Goal: Task Accomplishment & Management: Manage account settings

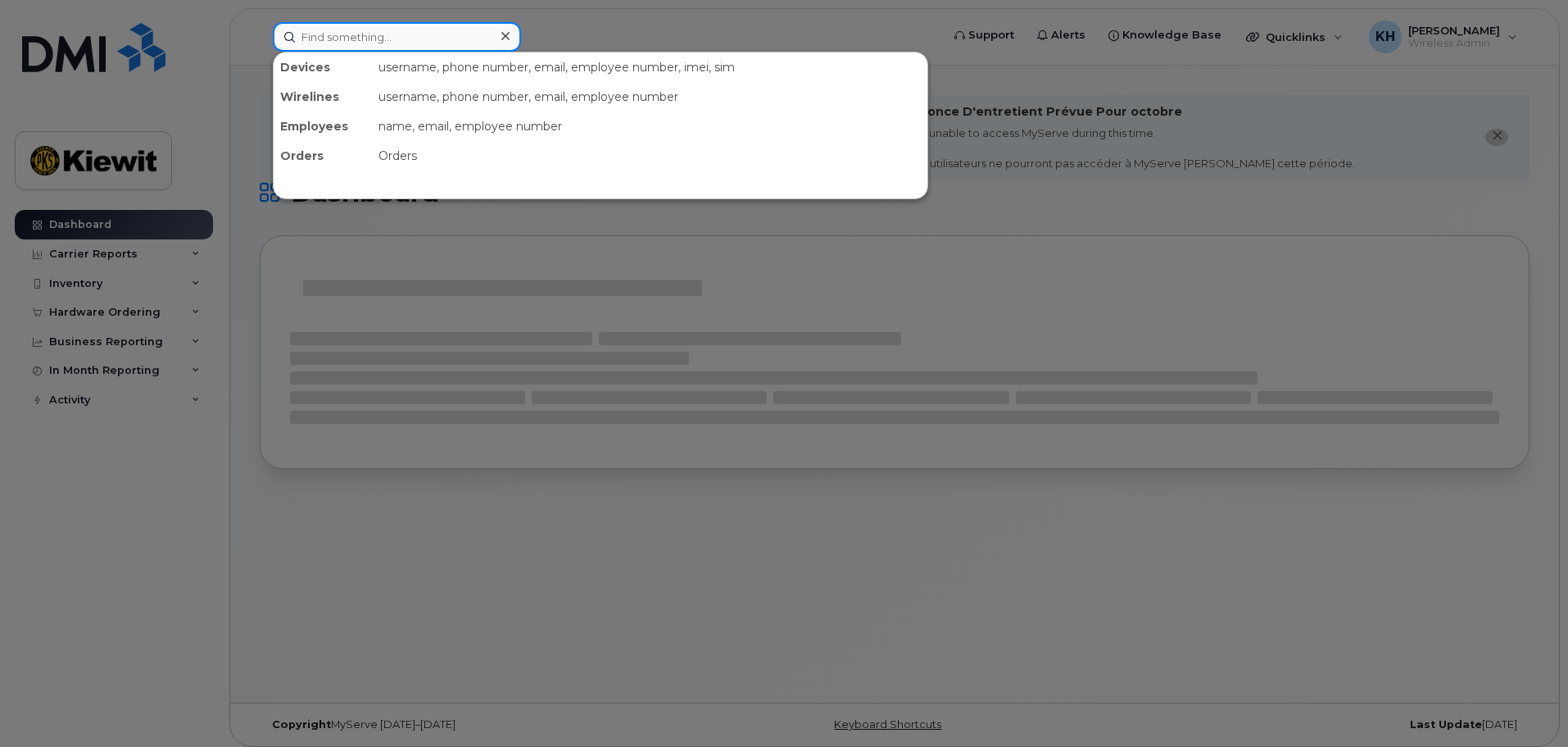
click at [368, 40] on input at bounding box center [396, 37] width 248 height 29
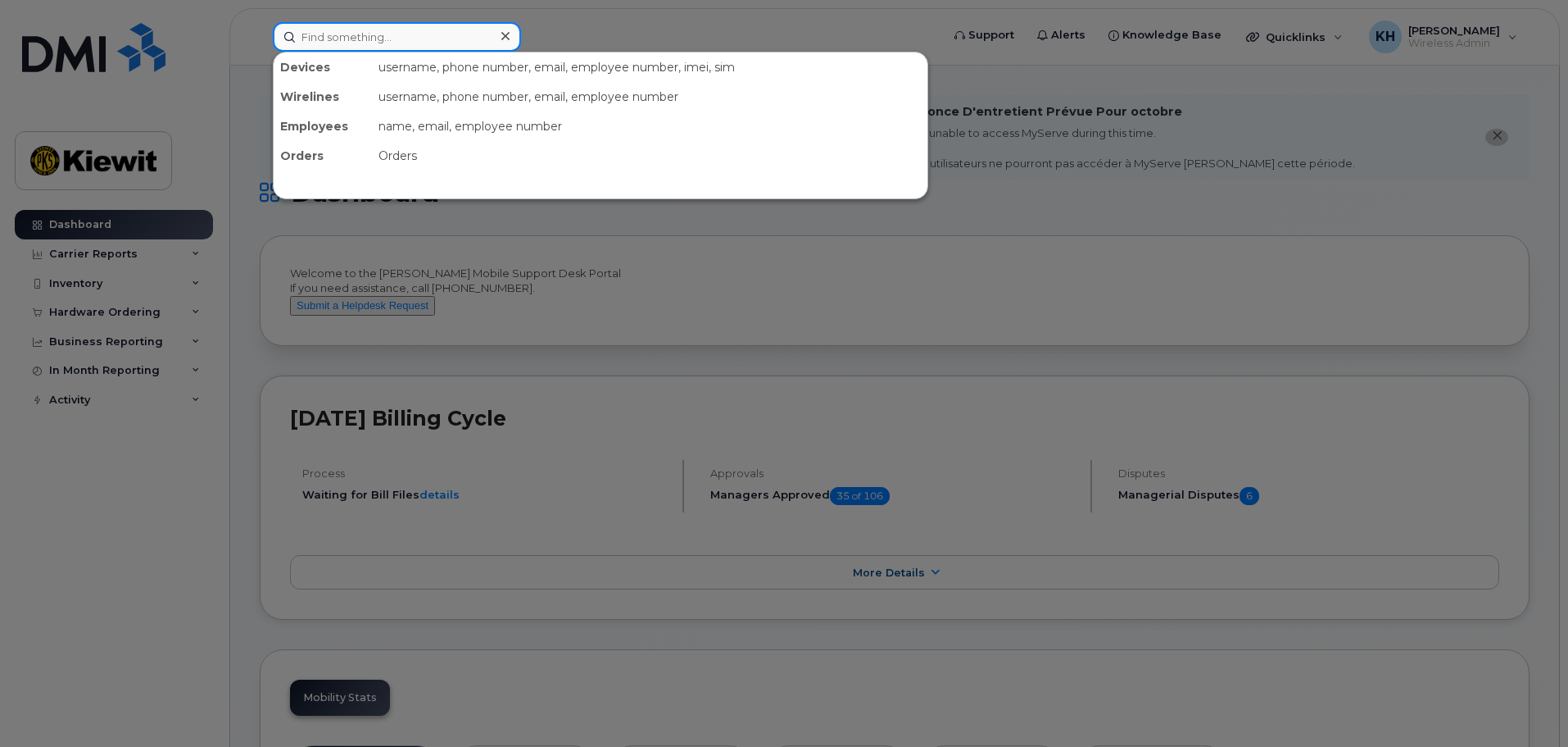
click at [396, 34] on input at bounding box center [396, 37] width 248 height 29
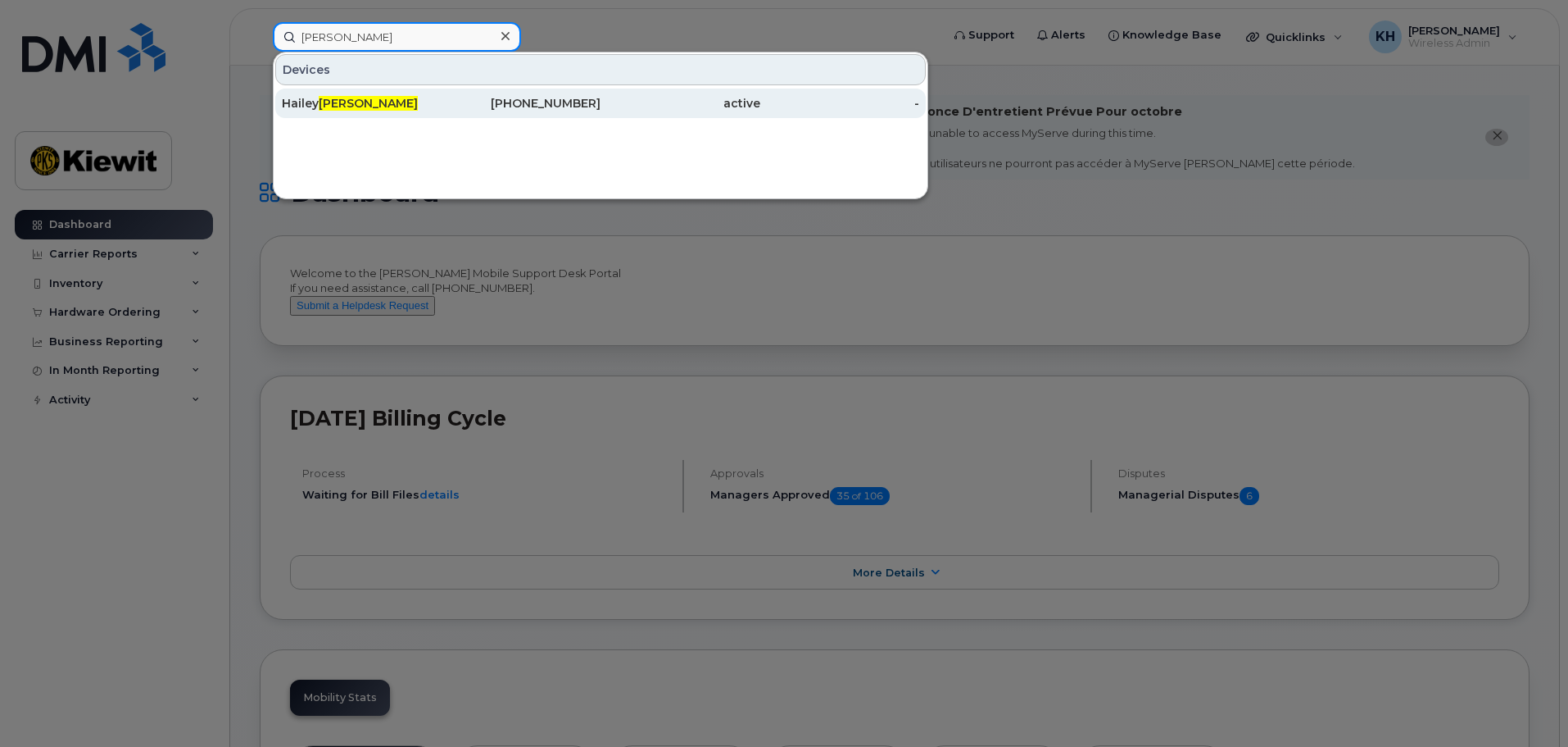
type input "fehr"
click at [387, 98] on div "Hailey Fehr" at bounding box center [362, 103] width 160 height 17
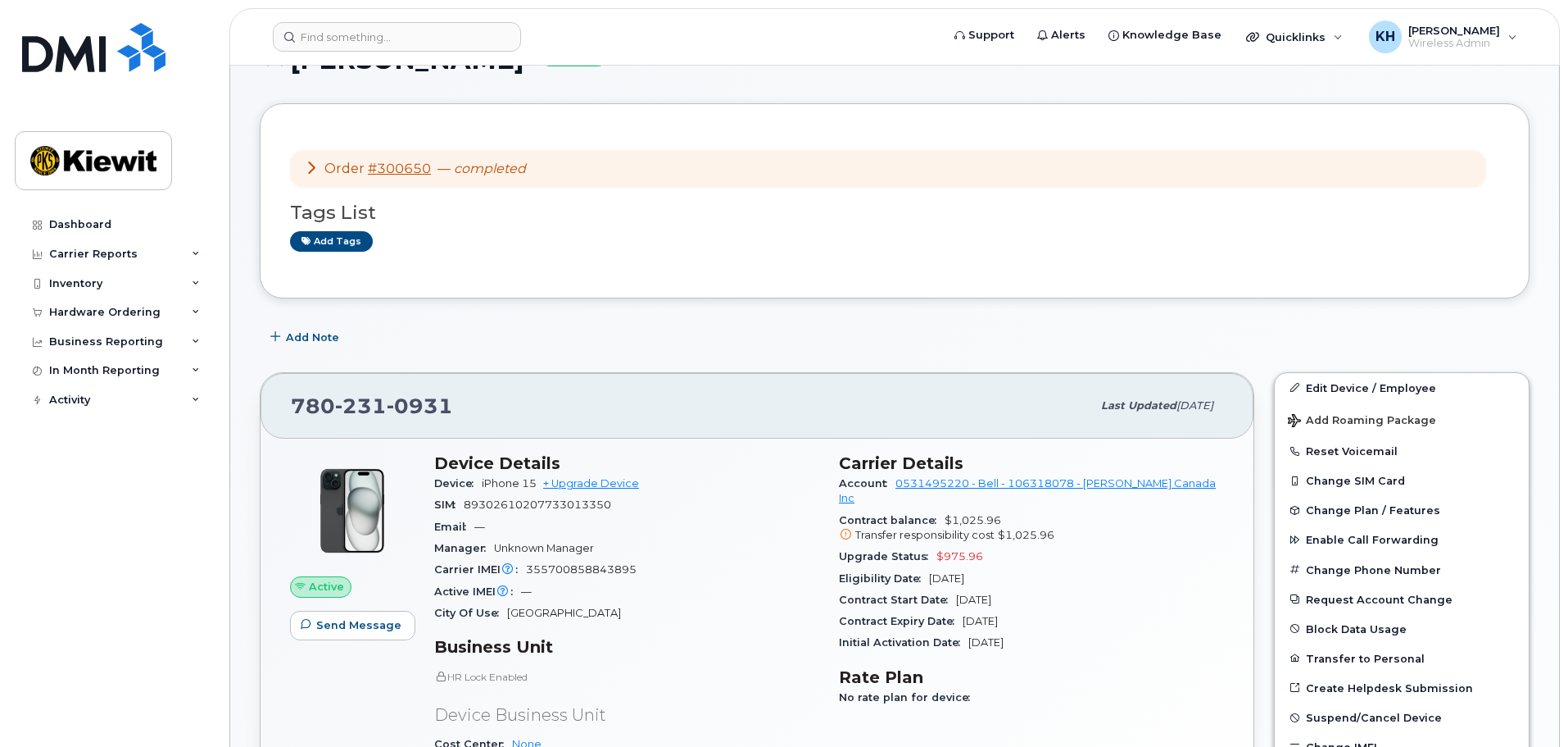
scroll to position [164, 0]
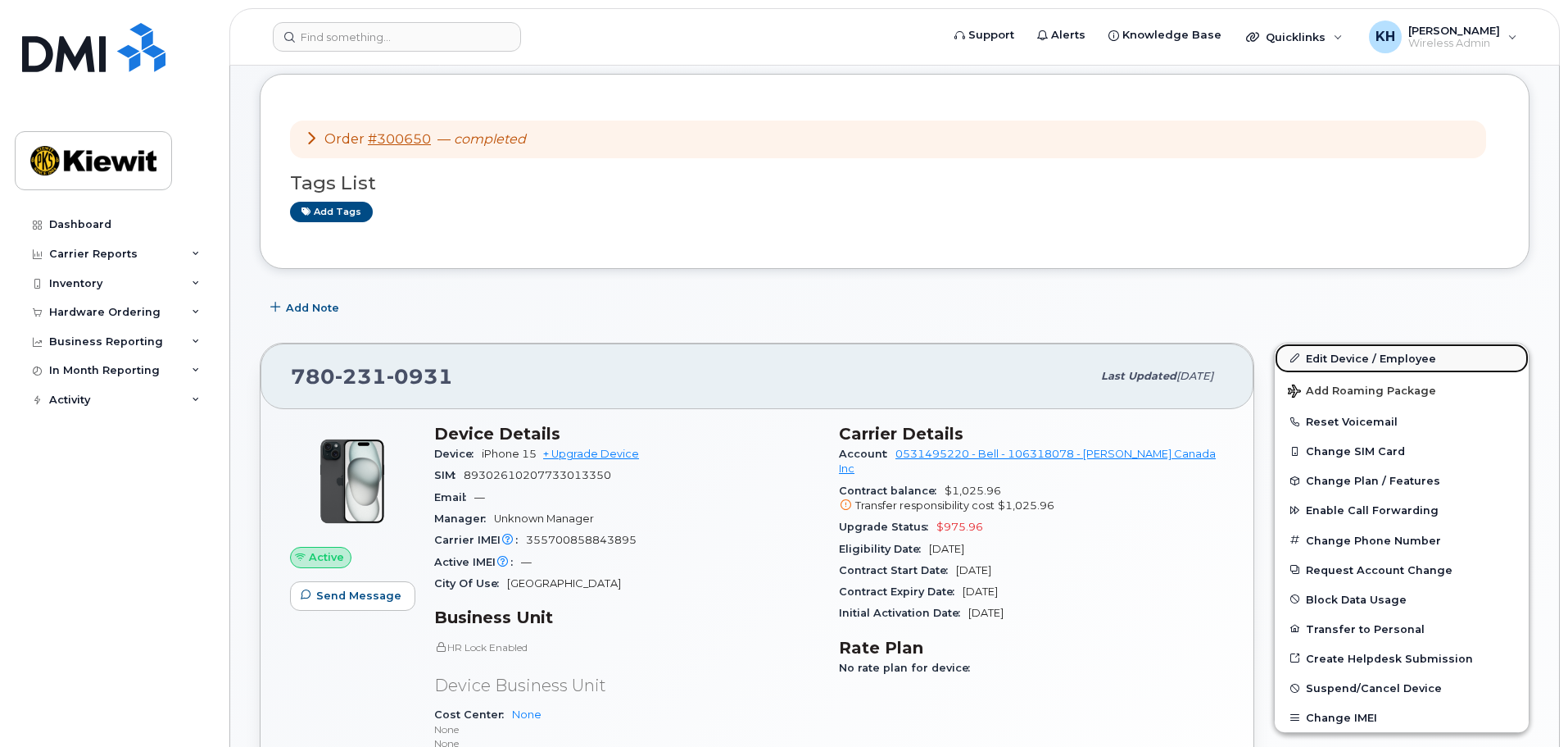
click at [1355, 360] on link "Edit Device / Employee" at bounding box center [1402, 358] width 254 height 29
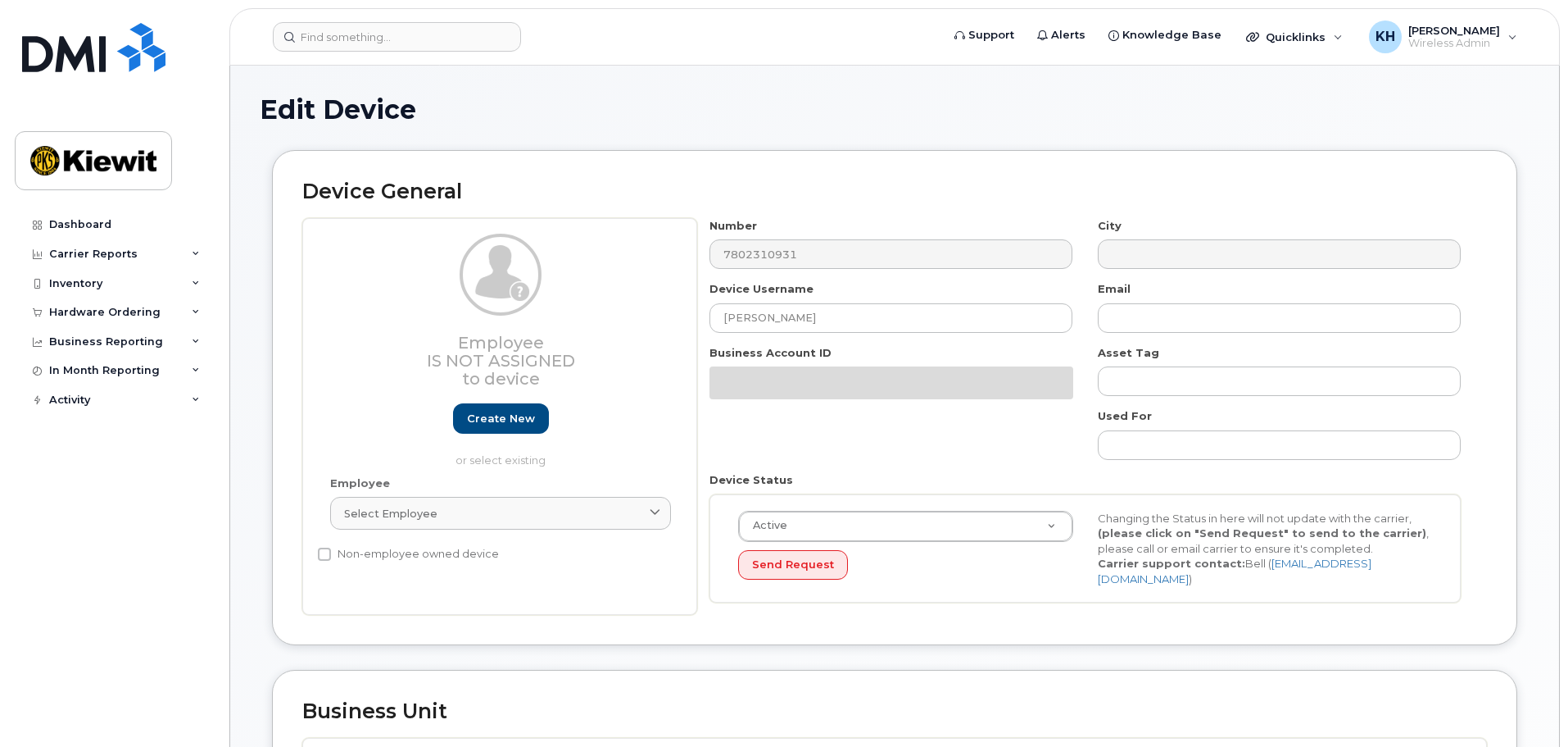
select select "14059"
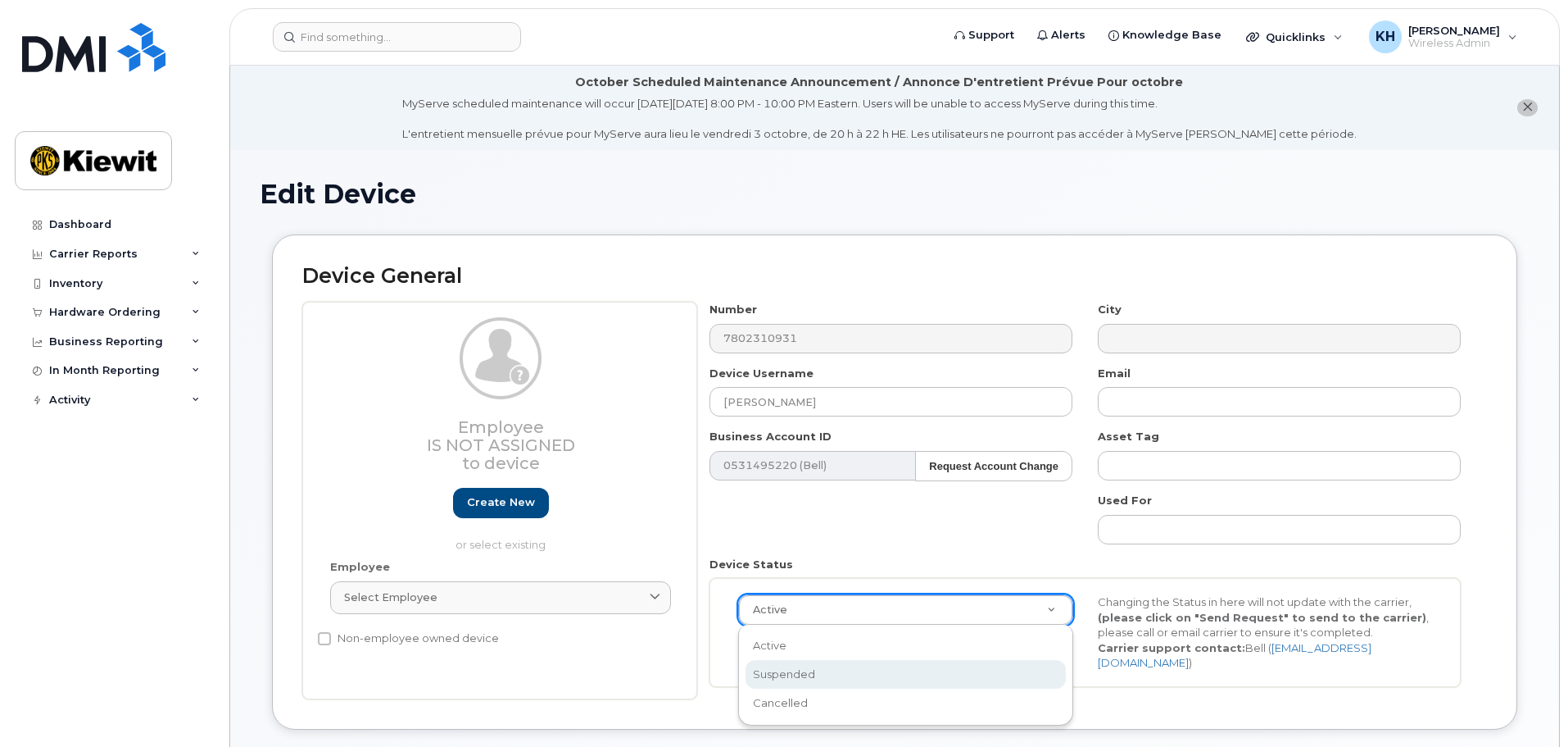
select select "suspended"
click at [784, 651] on button "Send Request" at bounding box center [792, 649] width 110 height 30
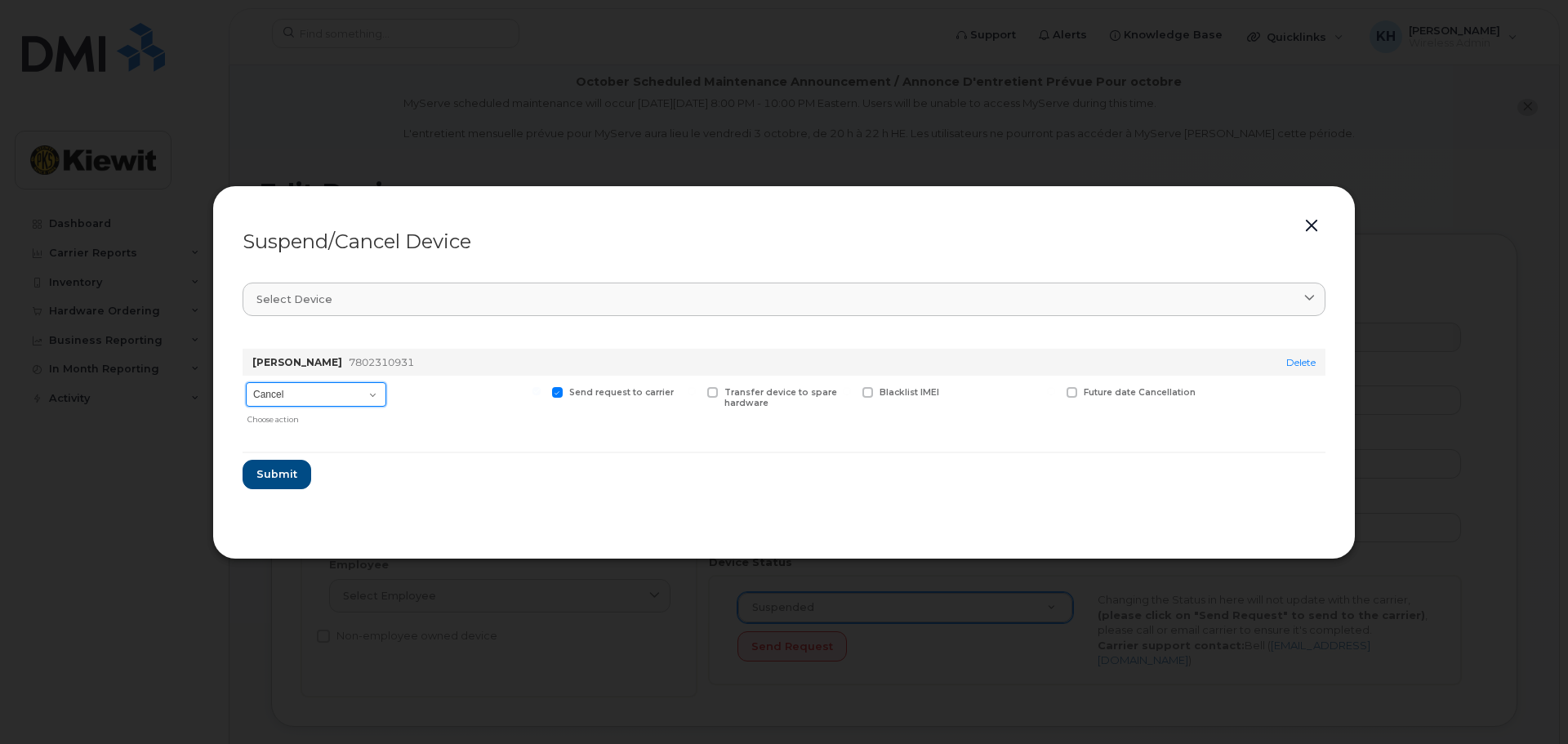
click at [360, 402] on select "Cancel Suspend - Extend Suspension Suspend - Reduced Rate Suspend - Full Rate S…" at bounding box center [315, 394] width 141 height 24
select select "[object Object]"
click at [245, 382] on select "Cancel Suspend - Extend Suspension Suspend - Reduced Rate Suspend - Full Rate S…" at bounding box center [315, 394] width 141 height 24
click at [271, 472] on span "Submit" at bounding box center [276, 474] width 41 height 16
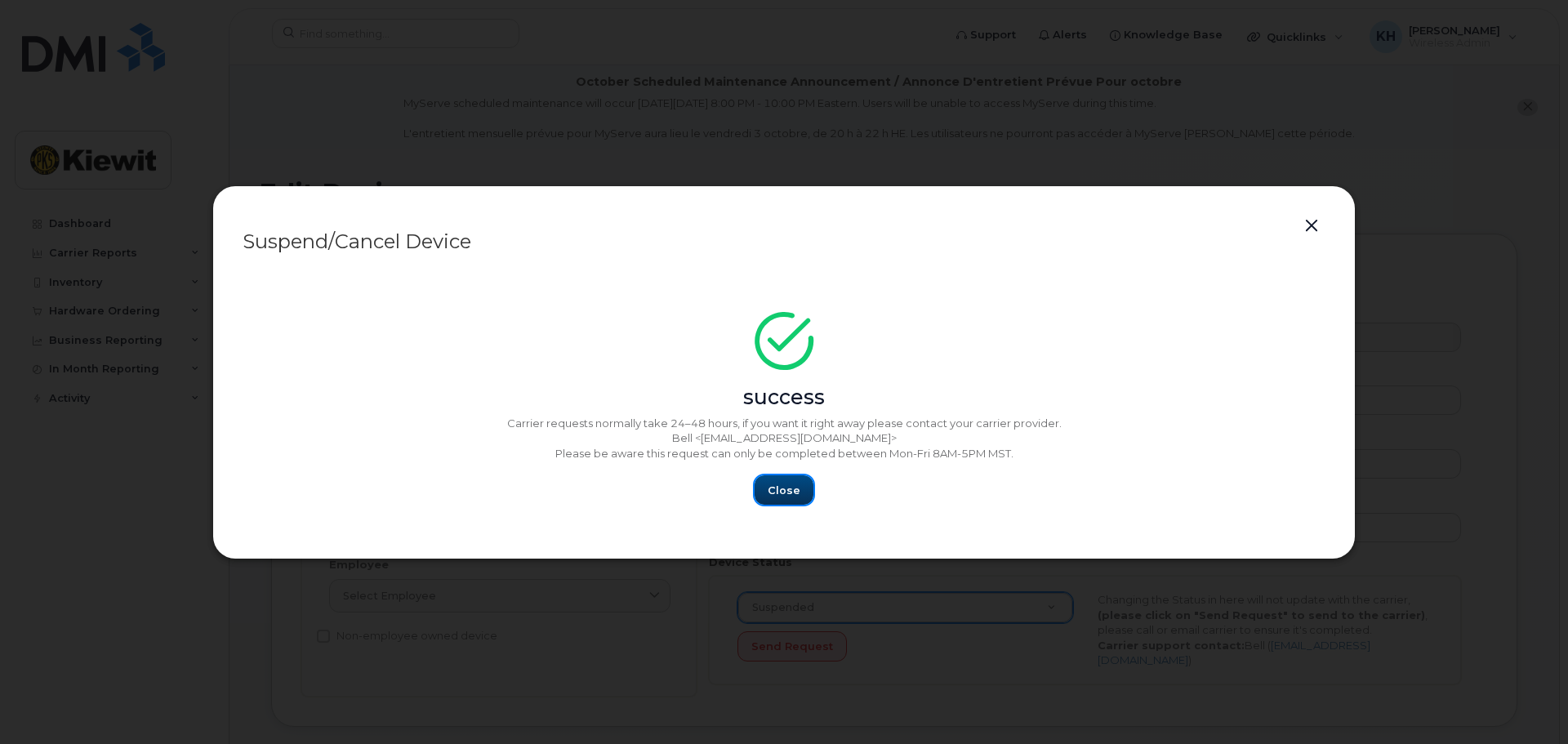
click at [783, 490] on span "Close" at bounding box center [784, 491] width 33 height 16
click at [788, 494] on span "Close" at bounding box center [784, 491] width 33 height 16
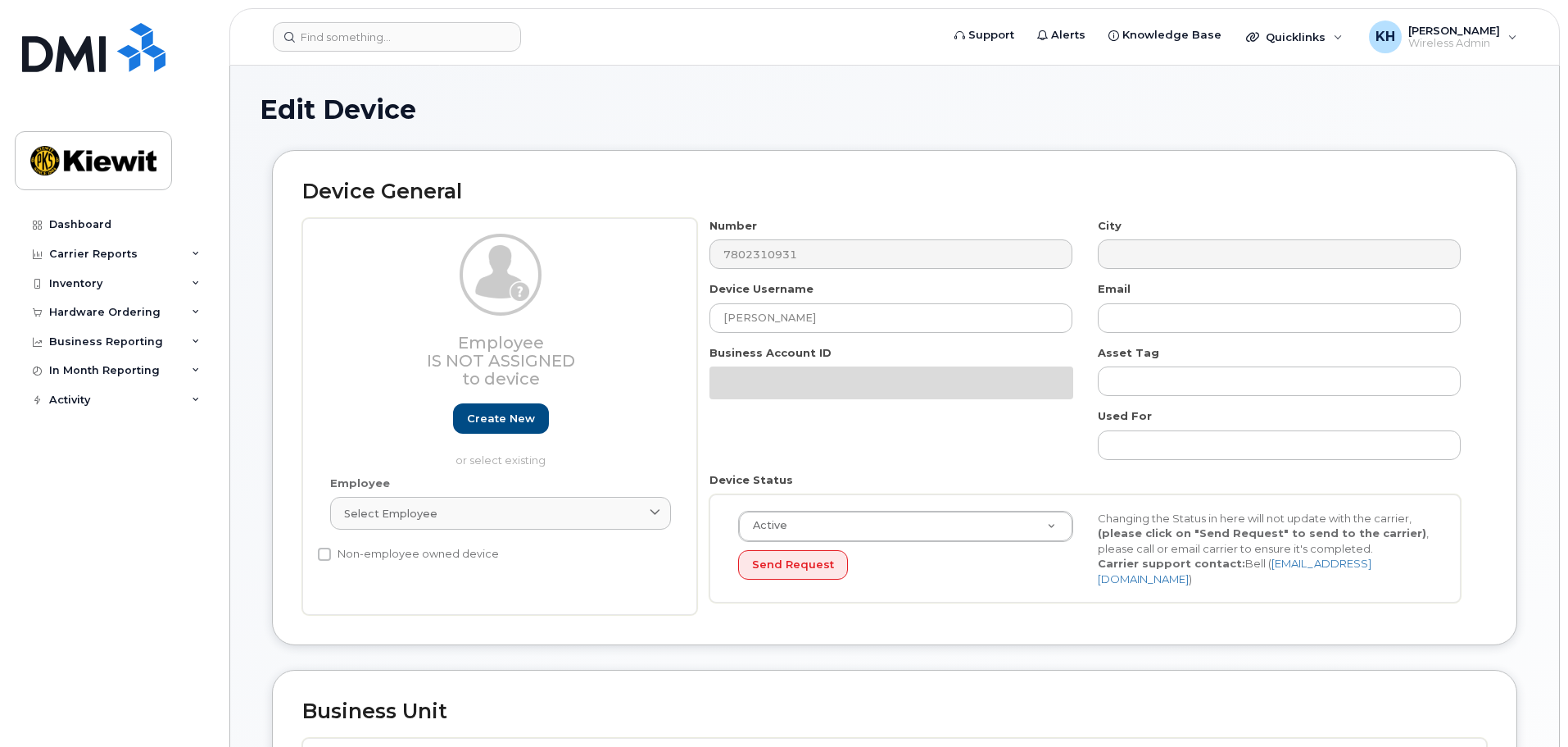
select select "14059"
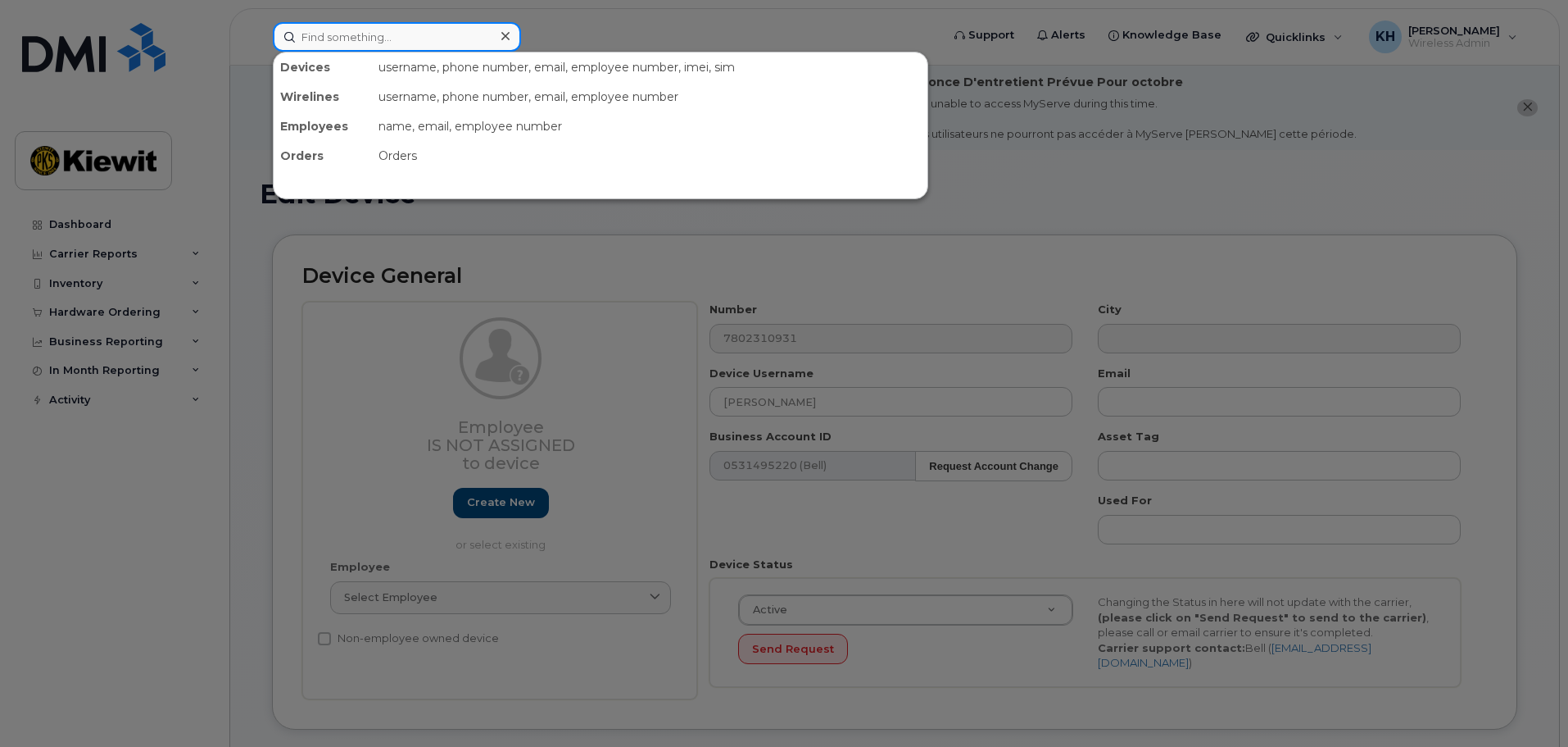
click at [355, 47] on input at bounding box center [396, 37] width 248 height 29
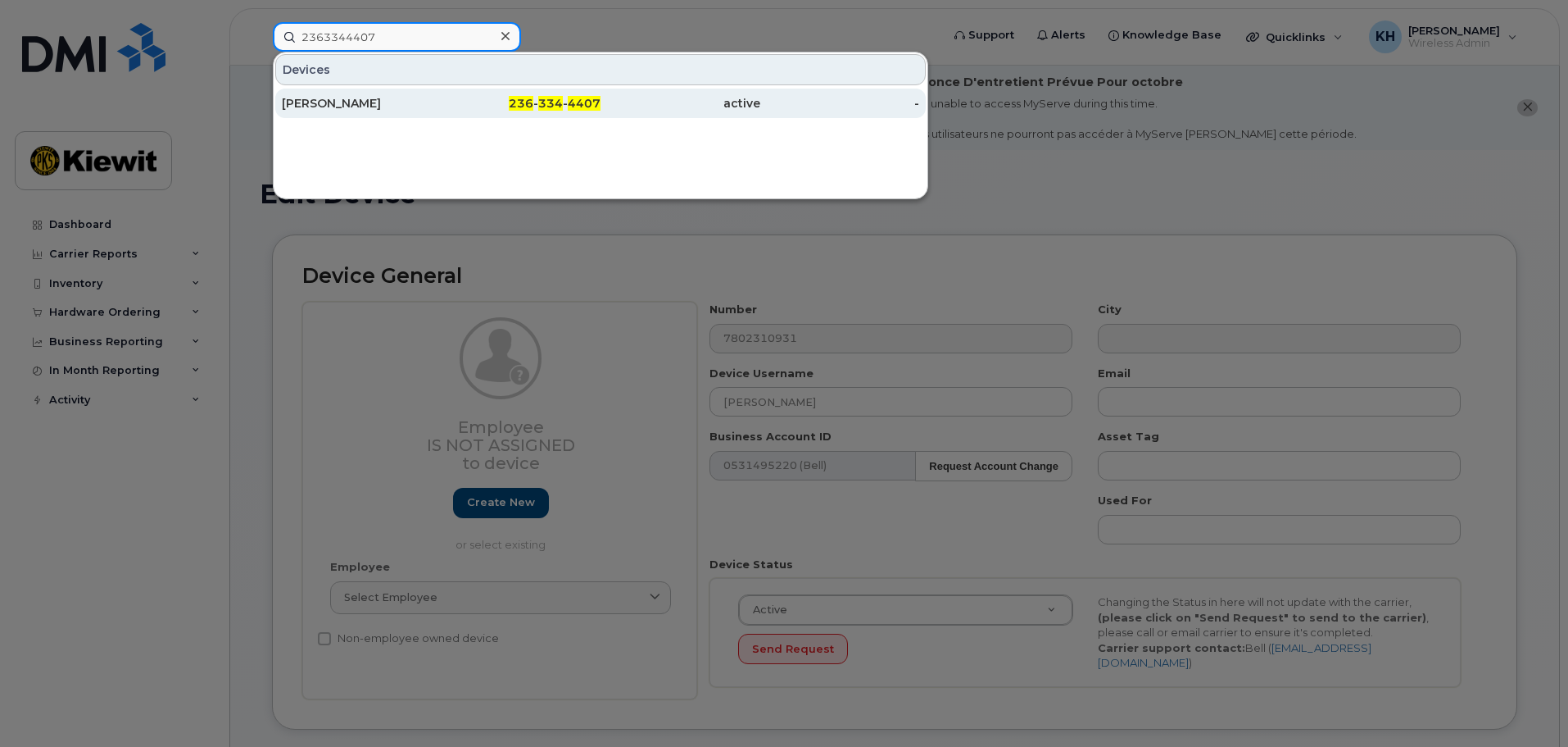
type input "2363344407"
click at [344, 101] on div "Corey Gerber" at bounding box center [362, 103] width 160 height 17
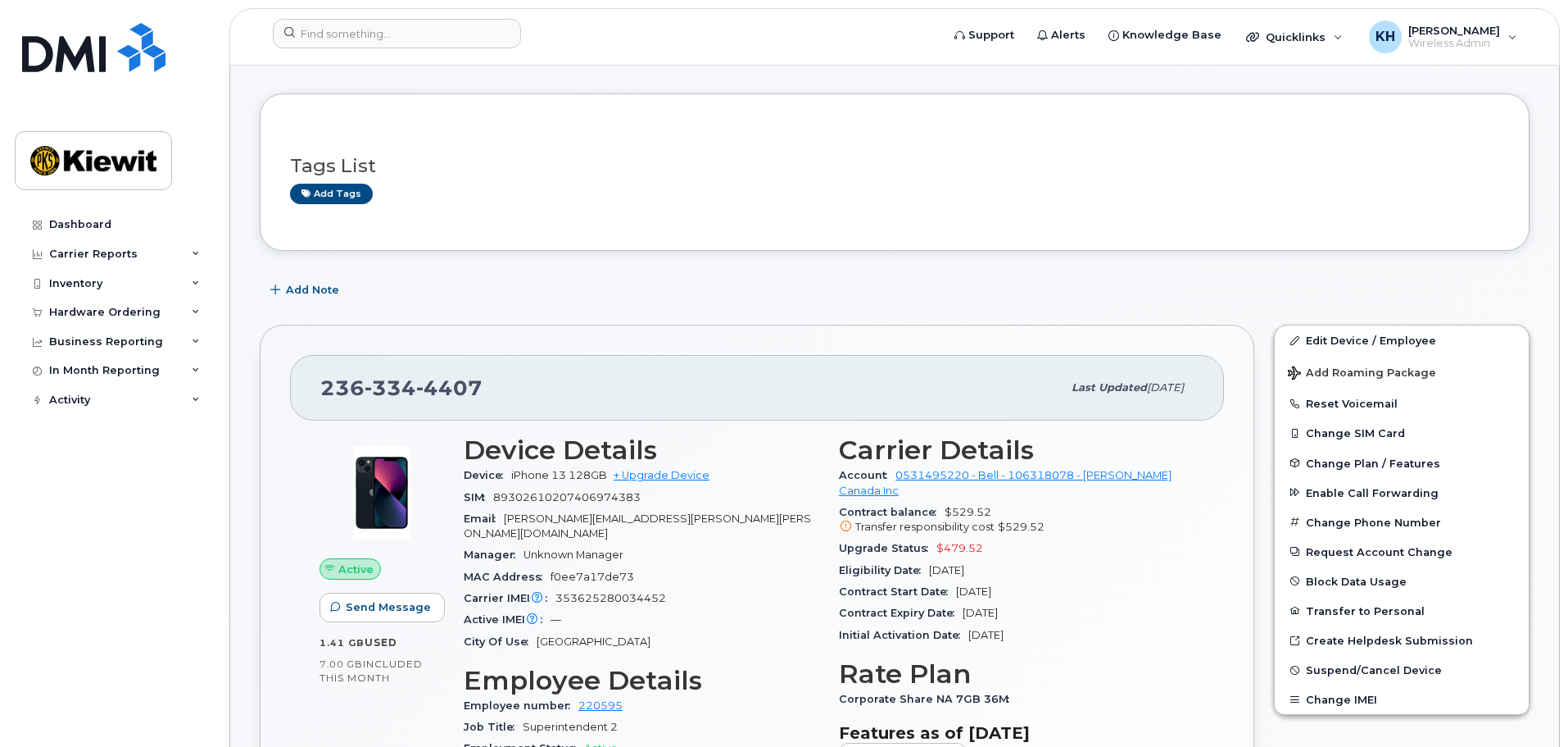
scroll to position [246, 0]
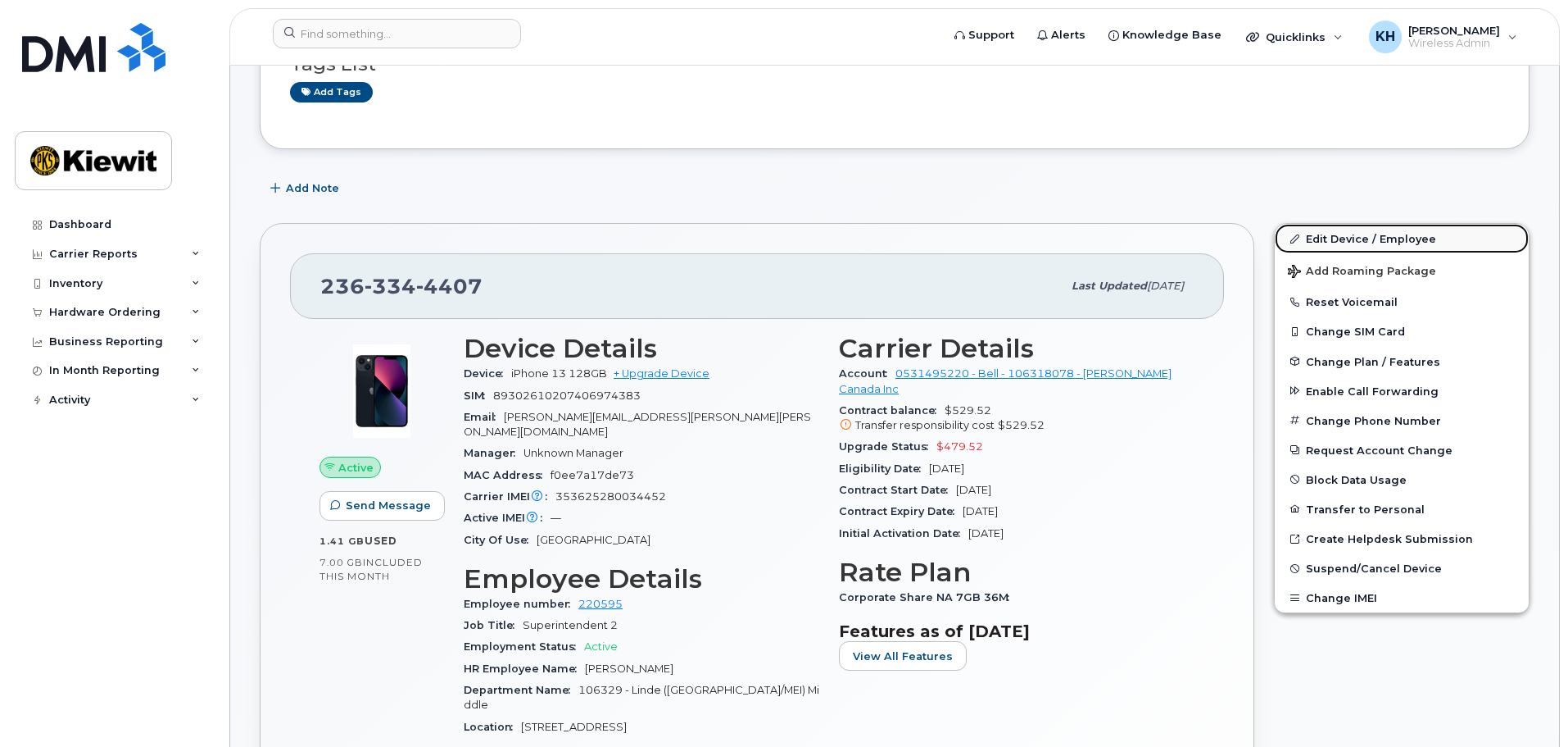
click at [1348, 238] on link "Edit Device / Employee" at bounding box center [1402, 239] width 254 height 29
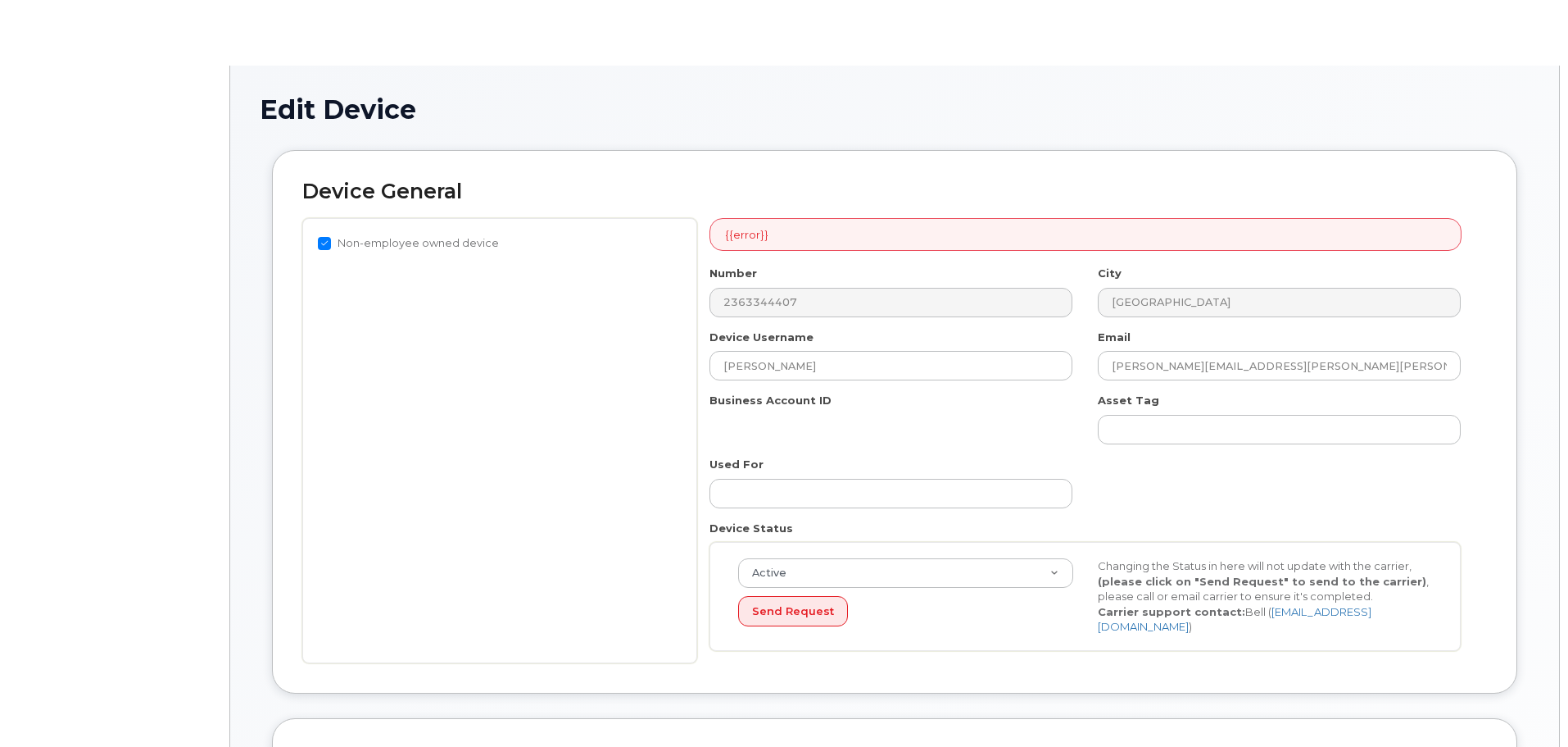
select select "14059"
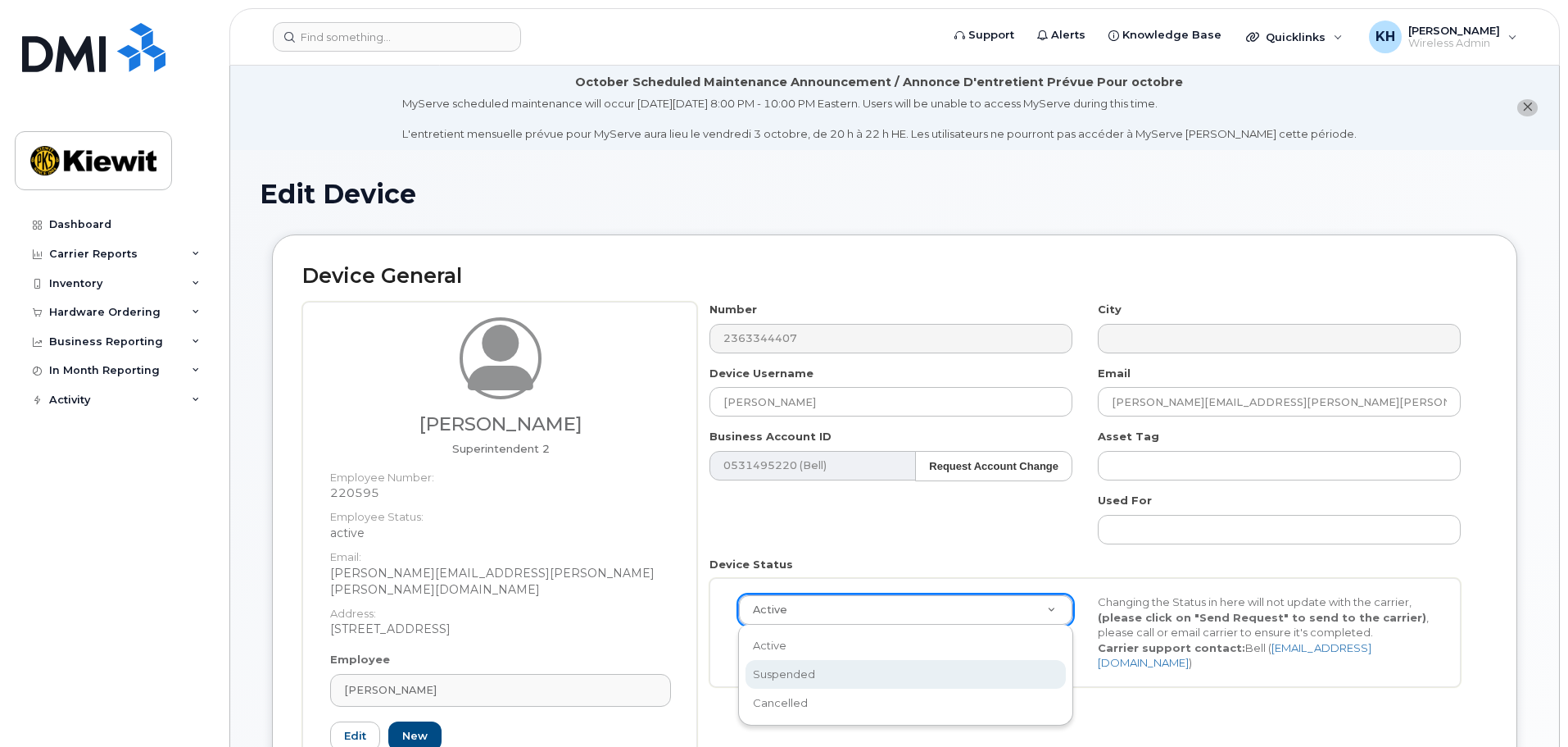
select select "suspended"
click at [787, 642] on button "Send Request" at bounding box center [792, 649] width 110 height 30
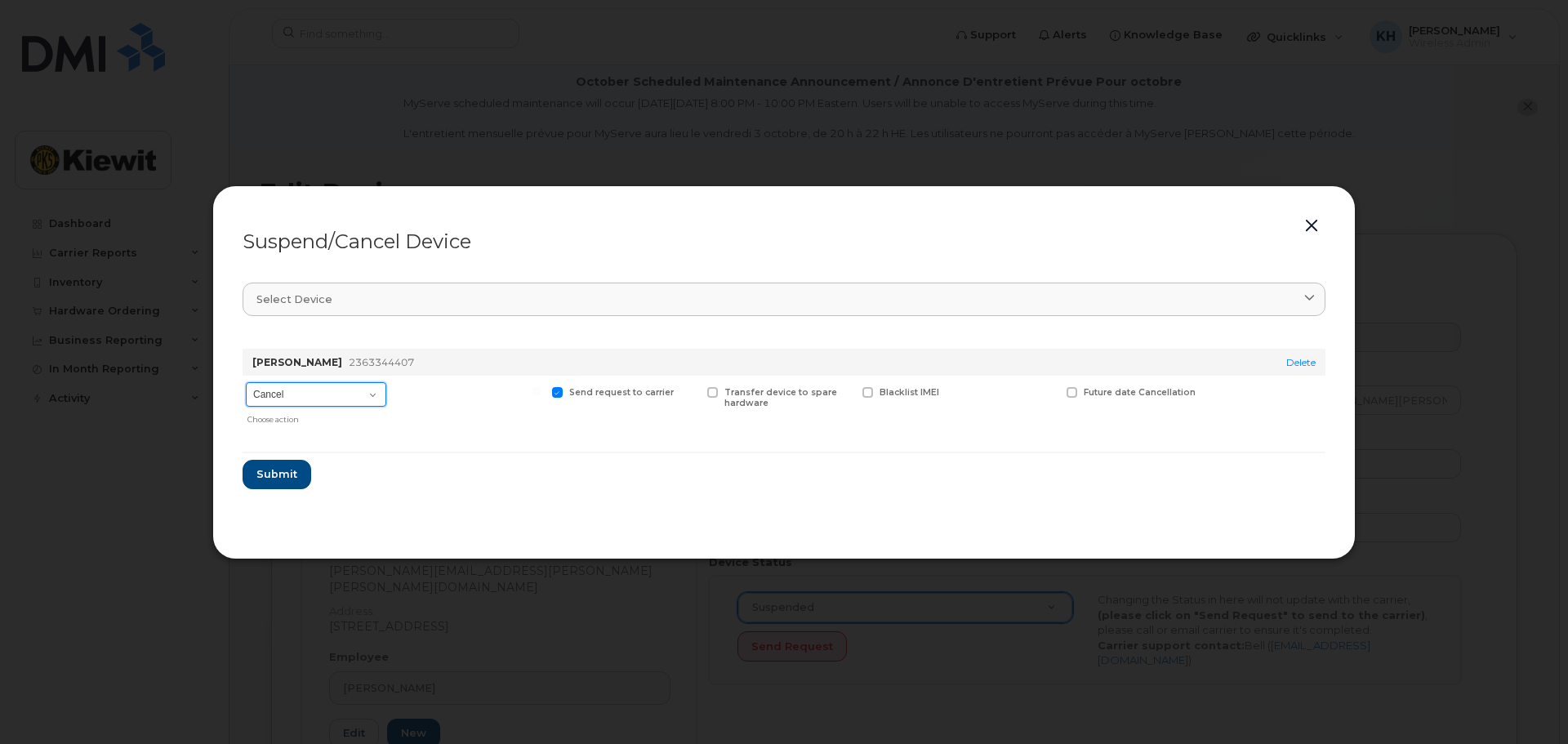
click at [351, 402] on select "Cancel Suspend - Extend Suspension Suspend - Reduced Rate Suspend - Full Rate S…" at bounding box center [315, 394] width 141 height 24
select select "[object Object]"
click at [245, 382] on select "Cancel Suspend - Extend Suspension Suspend - Reduced Rate Suspend - Full Rate S…" at bounding box center [315, 394] width 141 height 24
click at [302, 475] on button "Submit" at bounding box center [276, 474] width 67 height 29
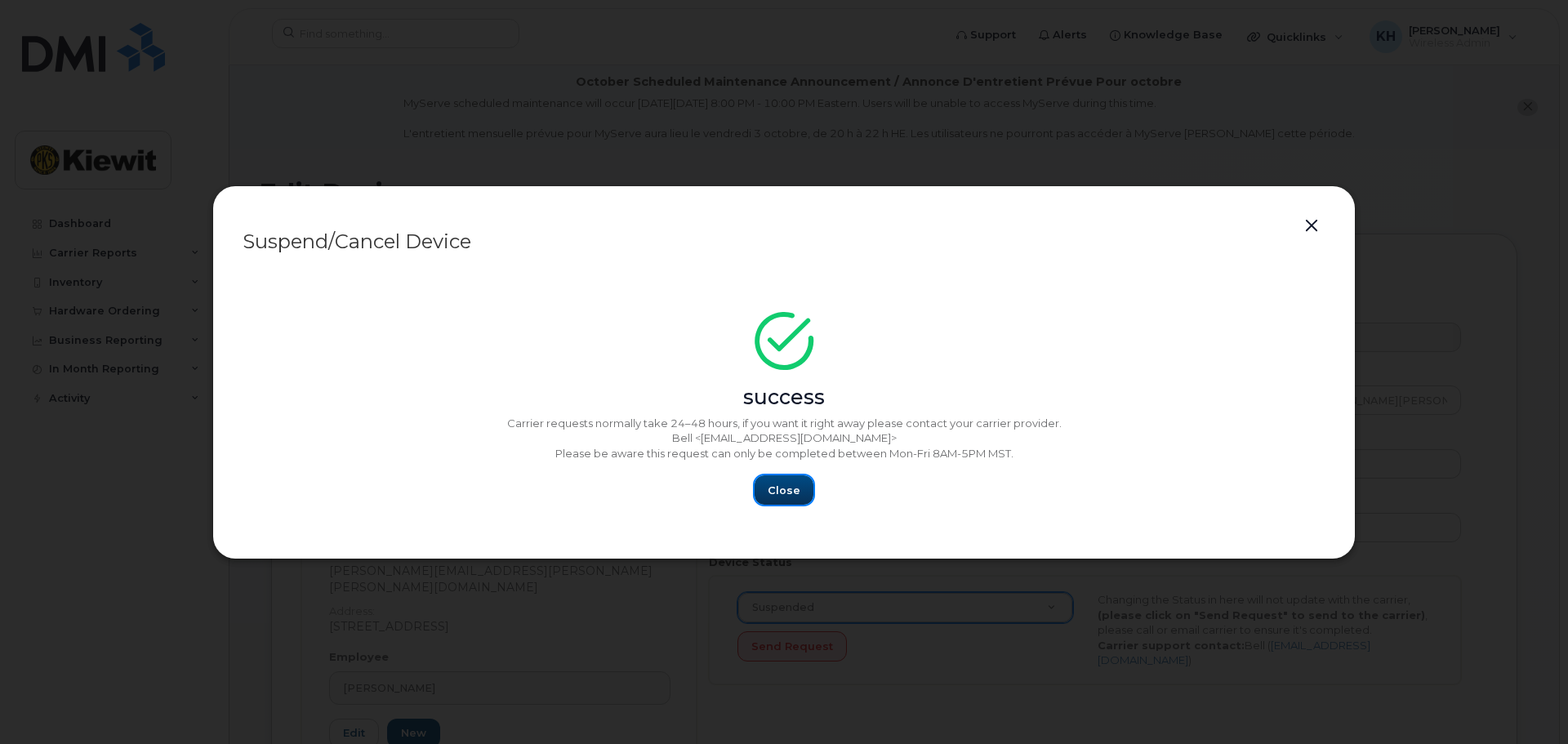
click at [794, 493] on span "Close" at bounding box center [784, 491] width 33 height 16
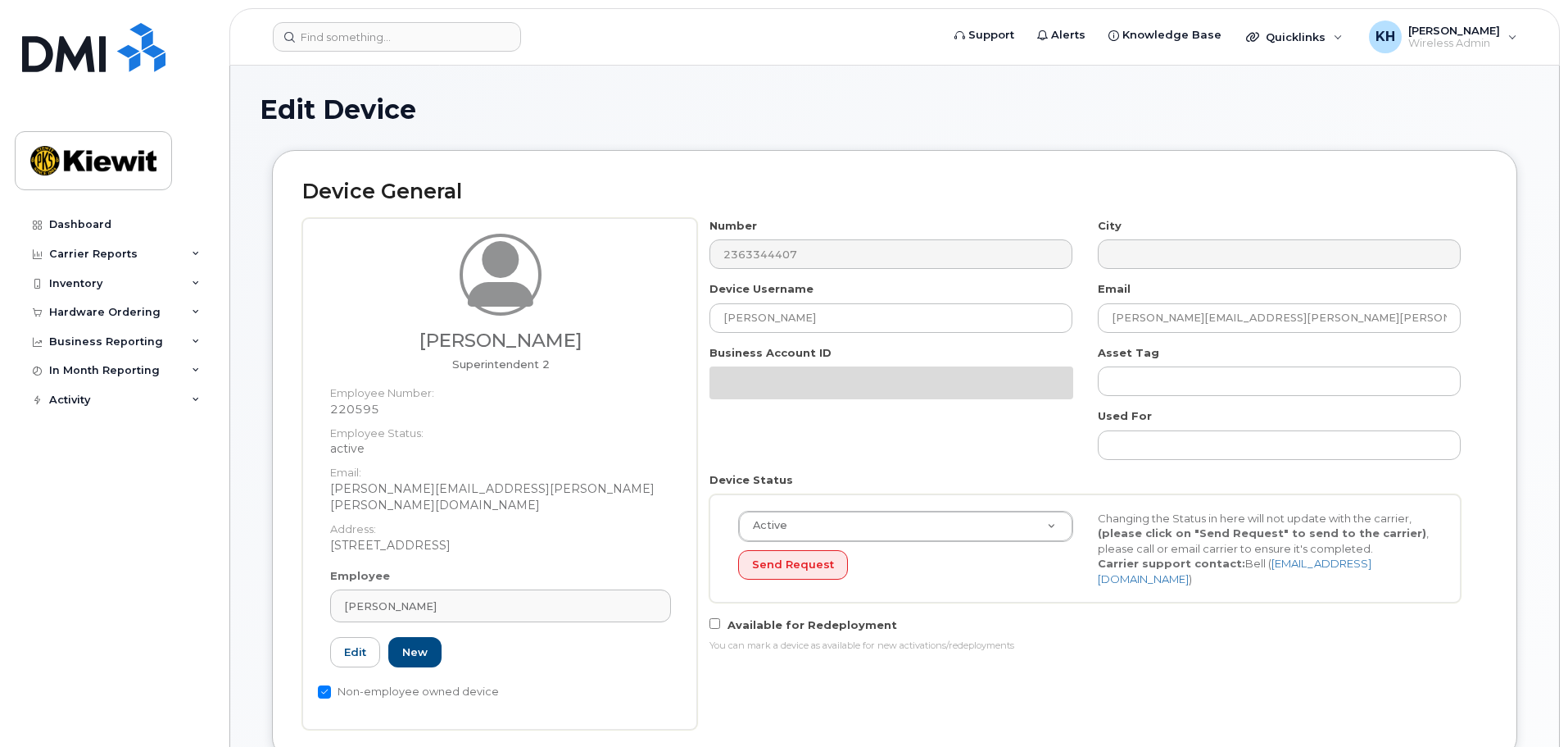
select select "14059"
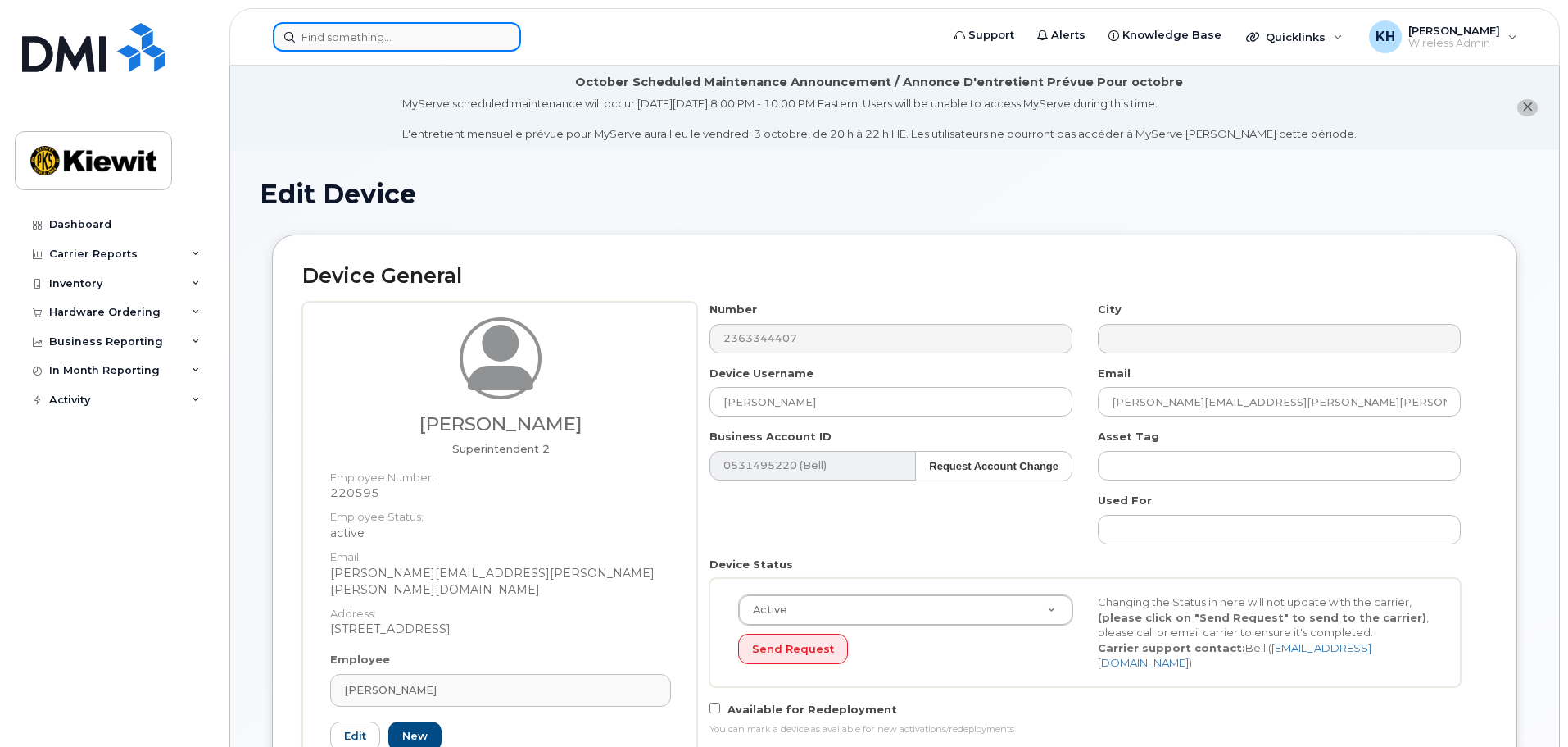
click at [372, 36] on input at bounding box center [396, 37] width 248 height 29
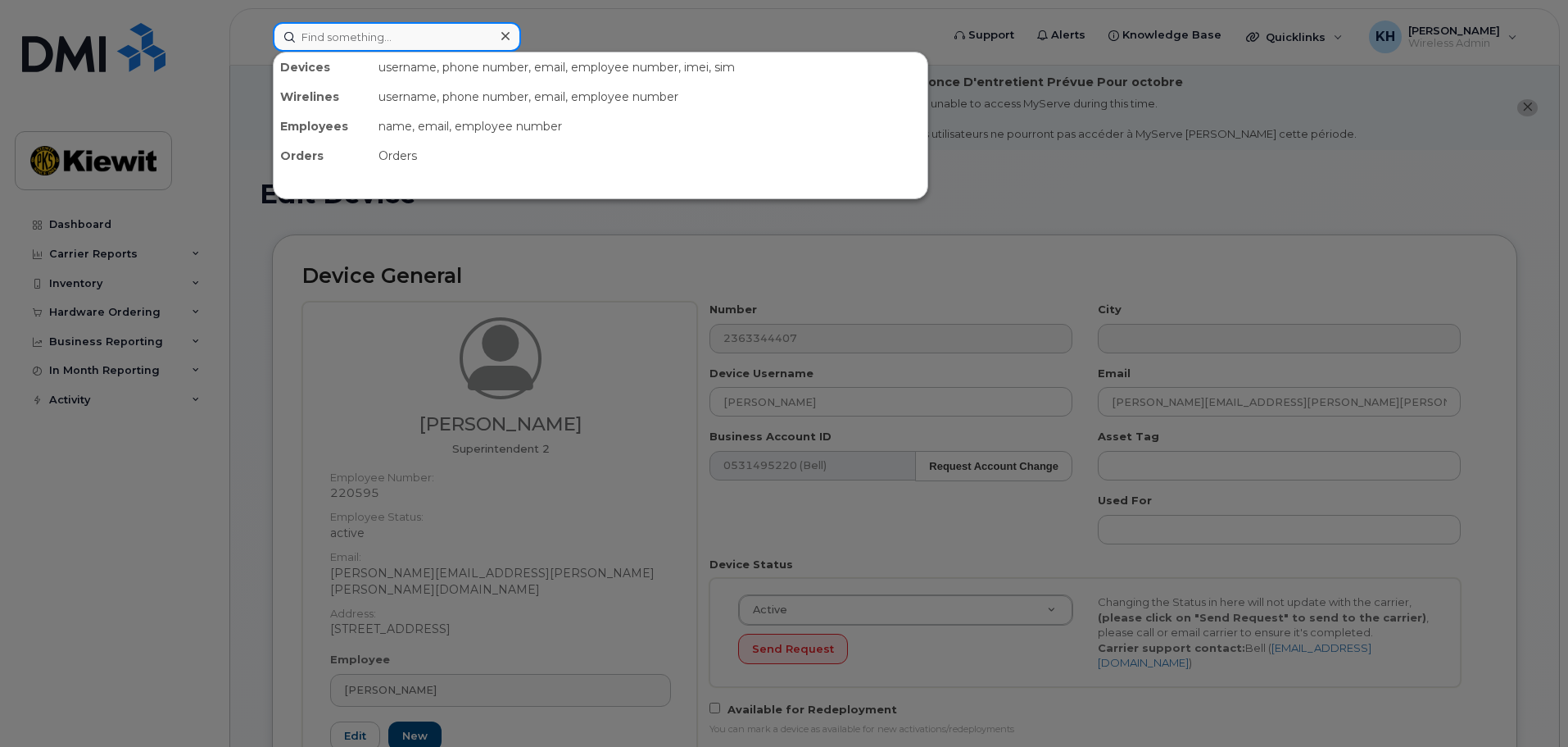
paste input "587-334-5270."
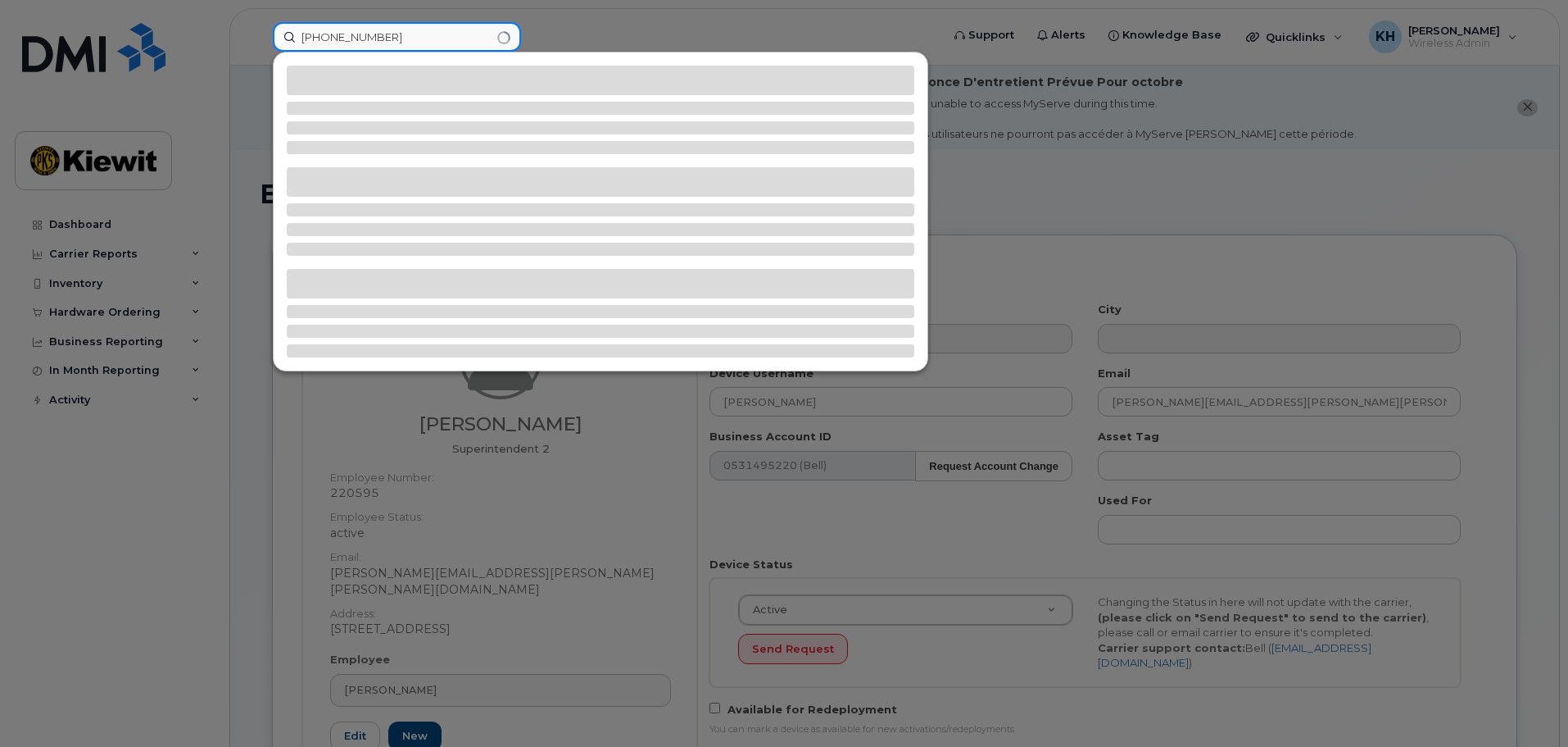
type input "587-334-5270"
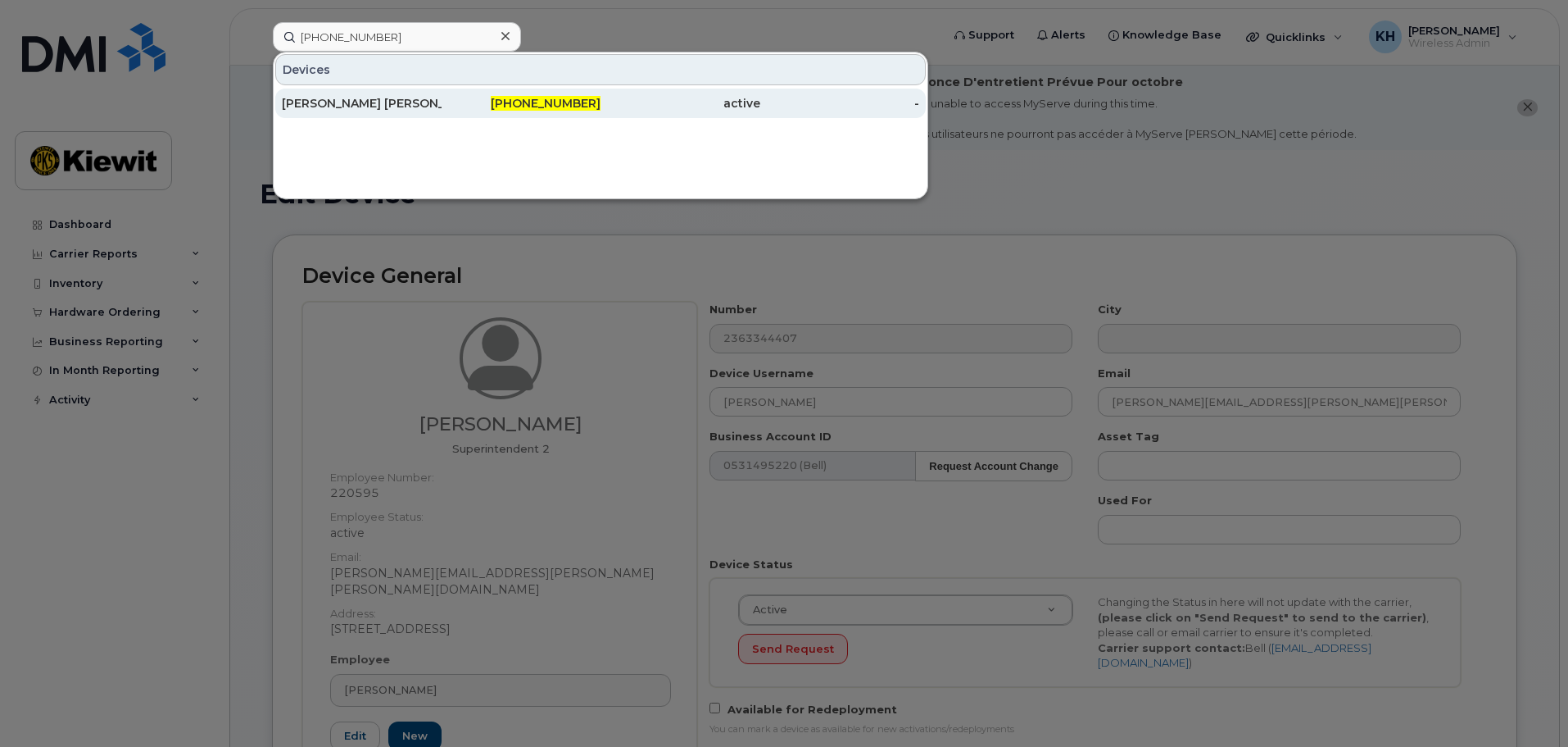
click at [346, 107] on div "Kevin Arsenault Richard" at bounding box center [362, 103] width 160 height 17
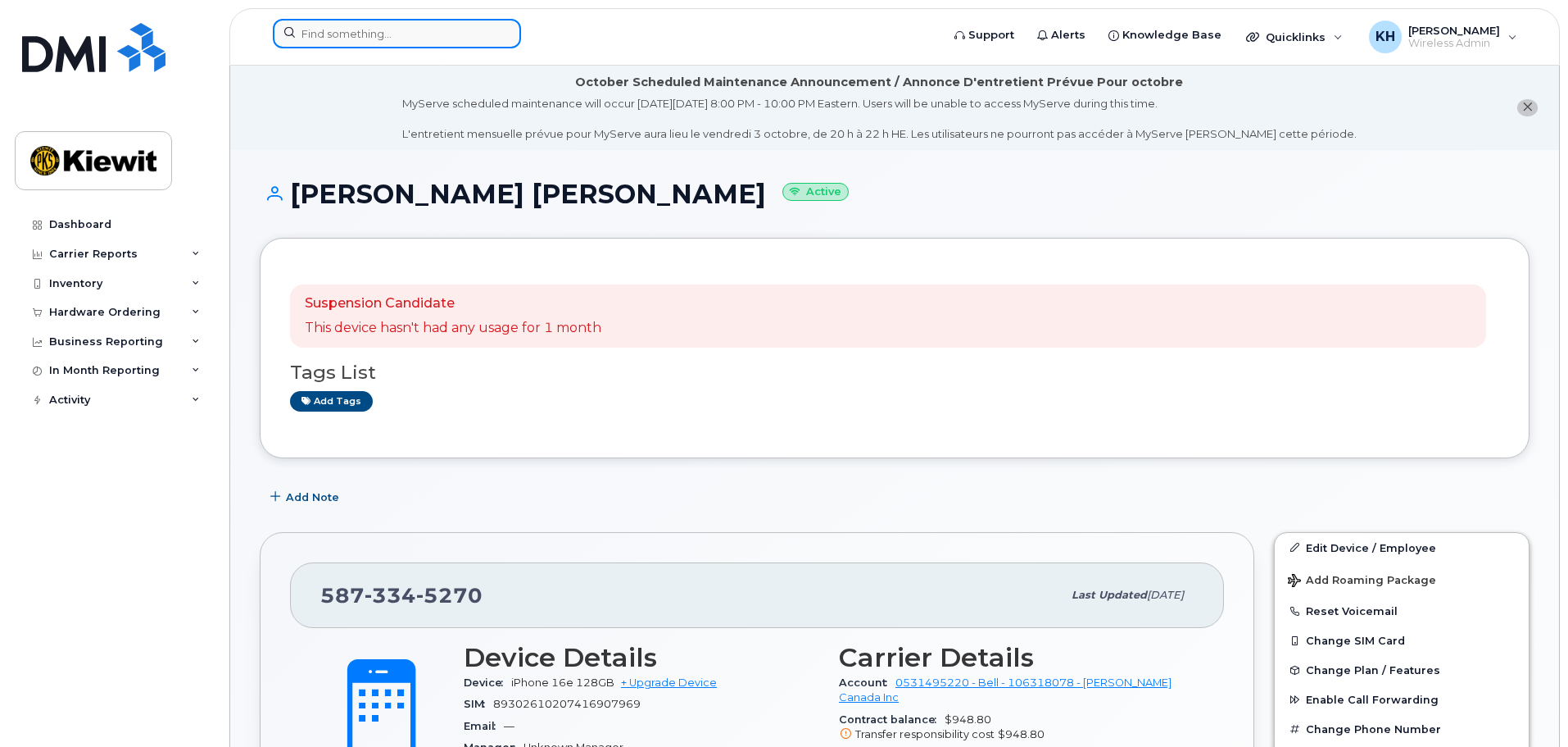
click at [345, 48] on input at bounding box center [396, 33] width 248 height 29
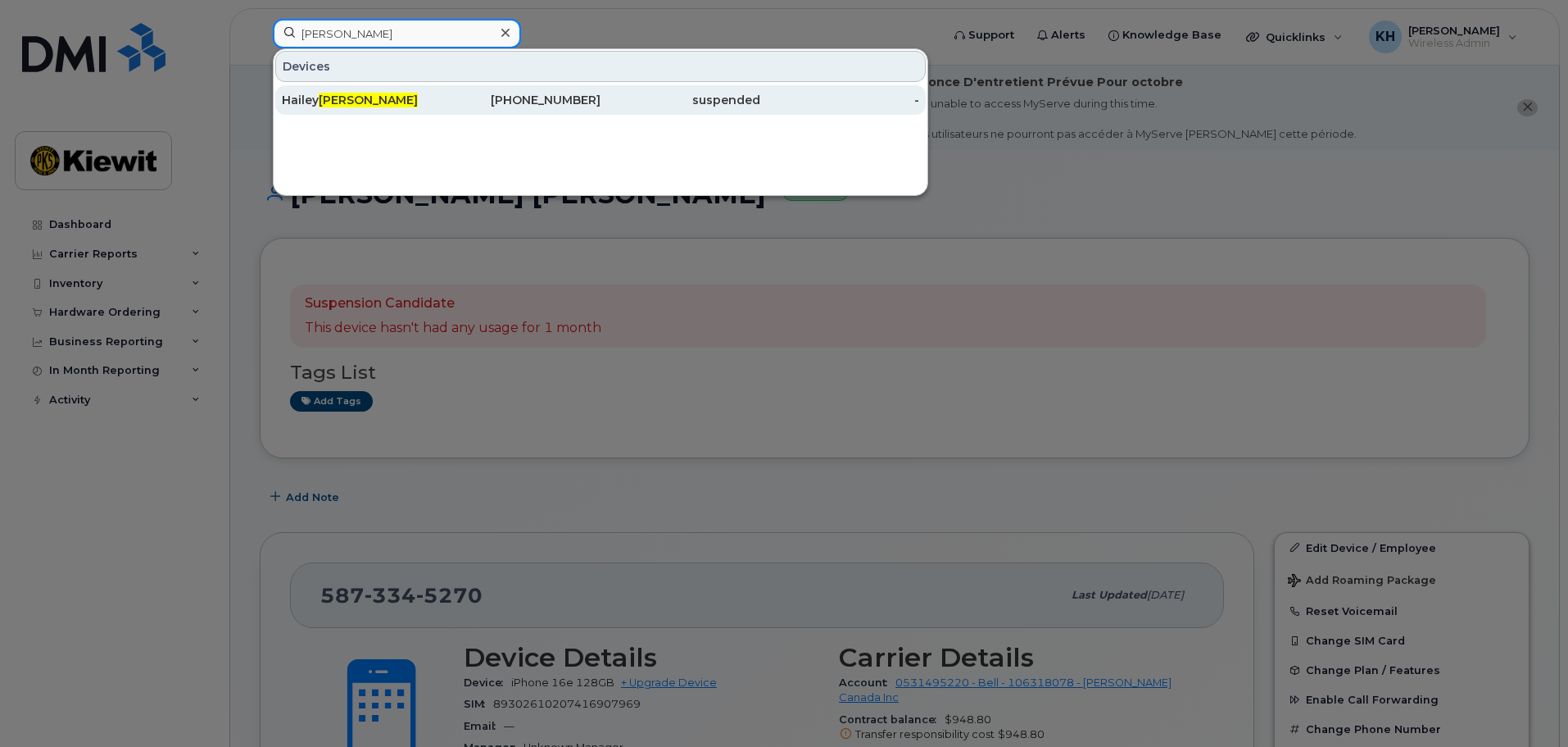
type input "fehr"
click at [329, 99] on span "Fehr" at bounding box center [368, 99] width 99 height 15
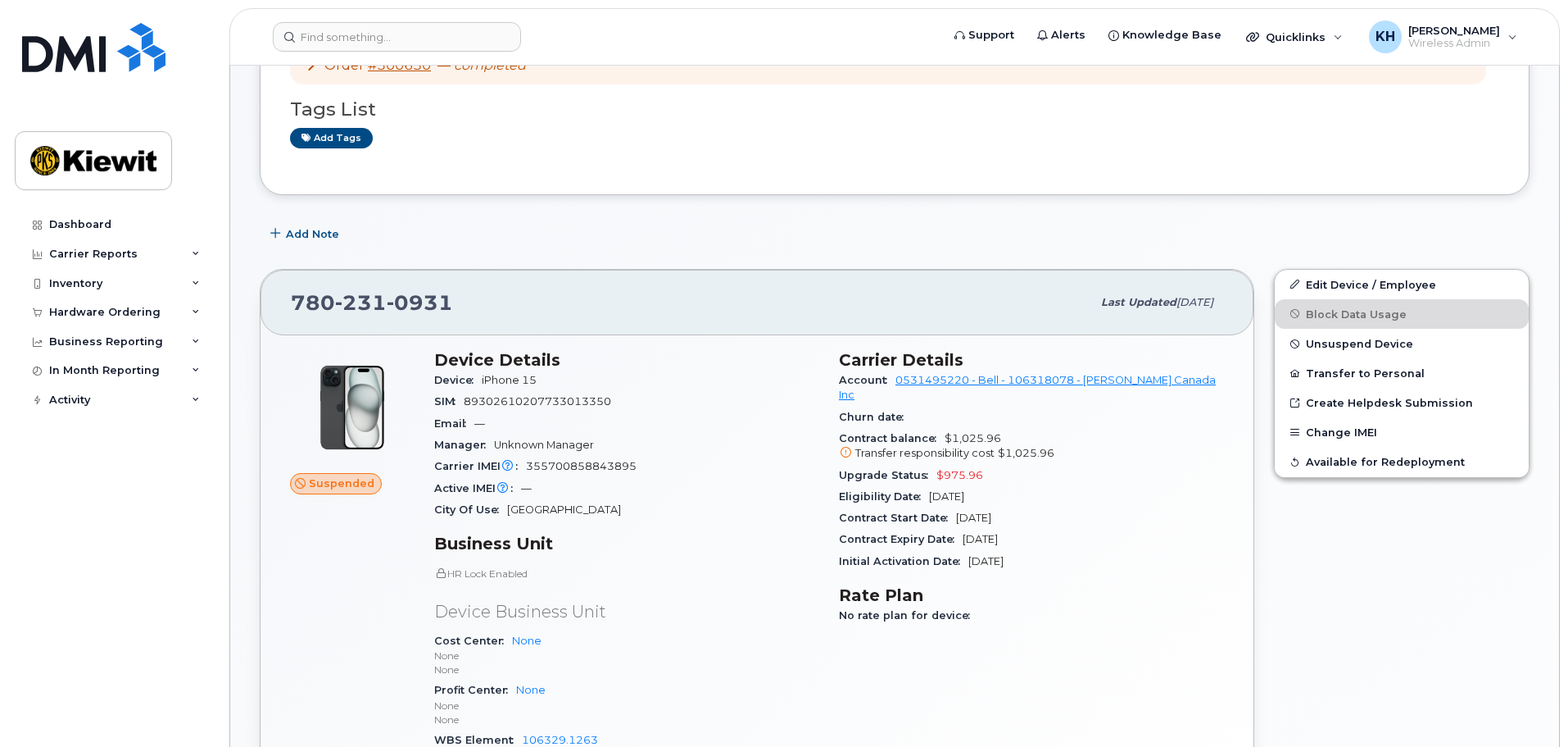
scroll to position [246, 0]
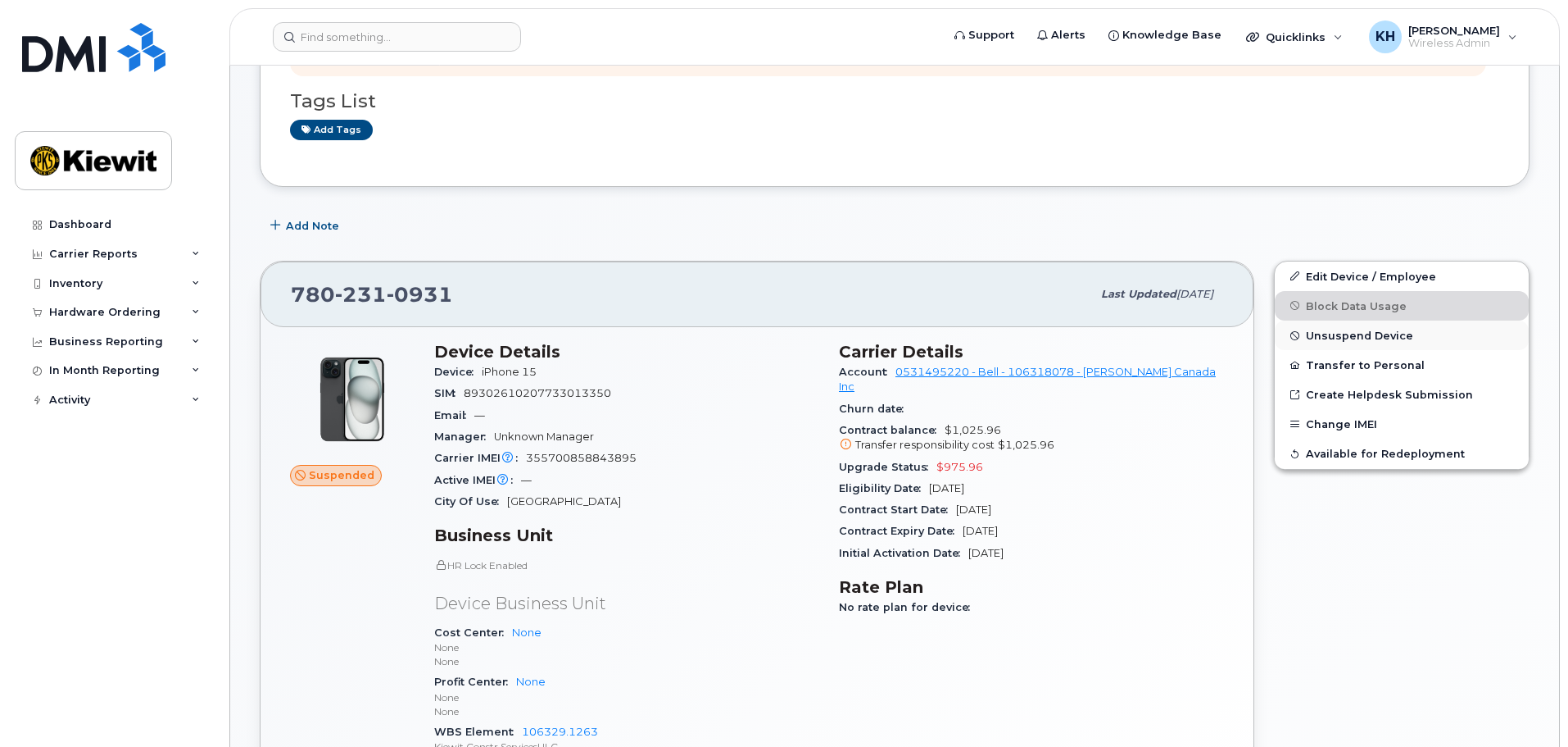
click at [1339, 331] on span "Unsuspend Device" at bounding box center [1360, 335] width 107 height 13
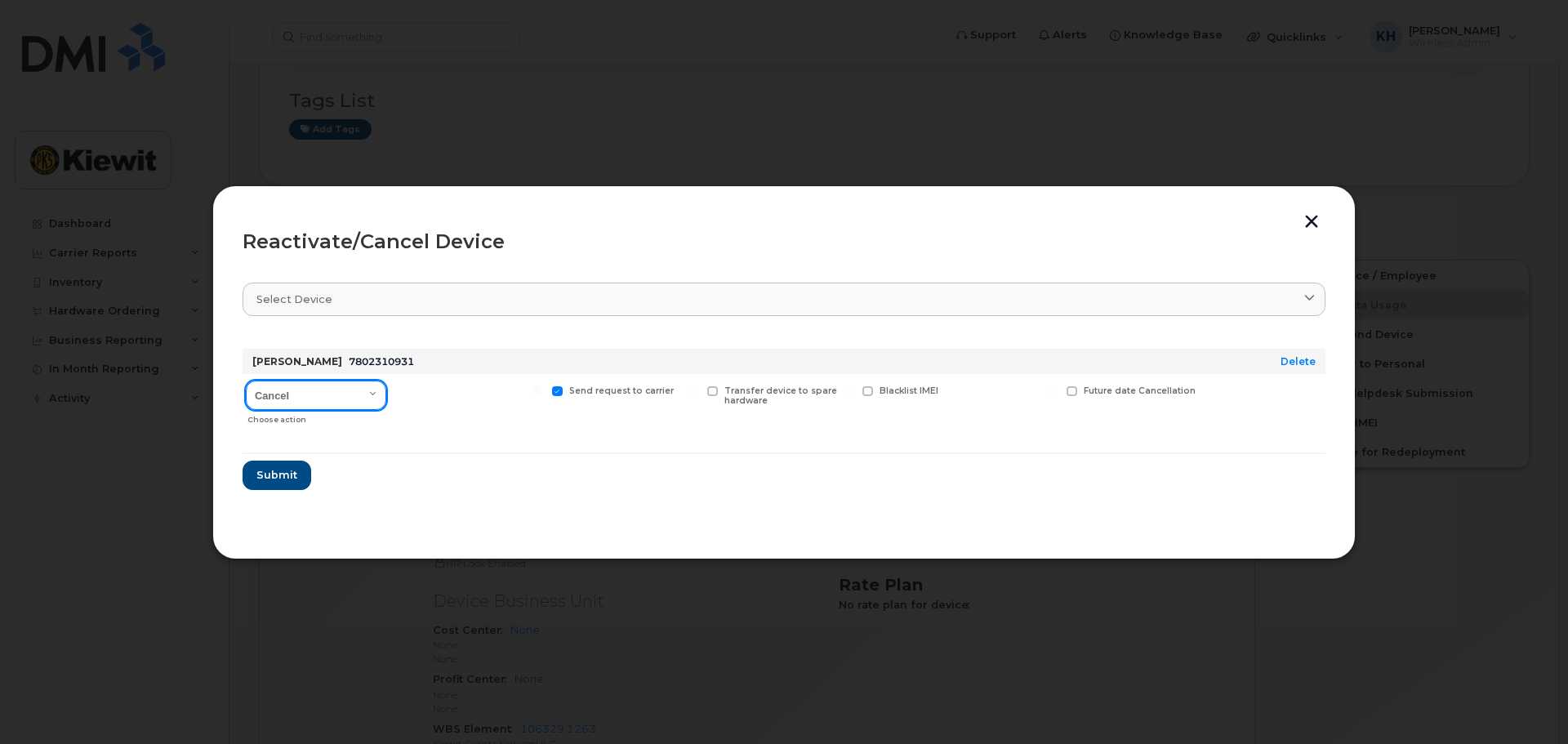
click at [310, 395] on select "Cancel Suspend - Extend Suspension Reactivate" at bounding box center [315, 395] width 141 height 29
select select "[object Object]"
click at [245, 380] on select "Cancel Suspend - Extend Suspension Reactivate" at bounding box center [315, 395] width 141 height 29
click at [275, 479] on span "Submit" at bounding box center [276, 475] width 41 height 16
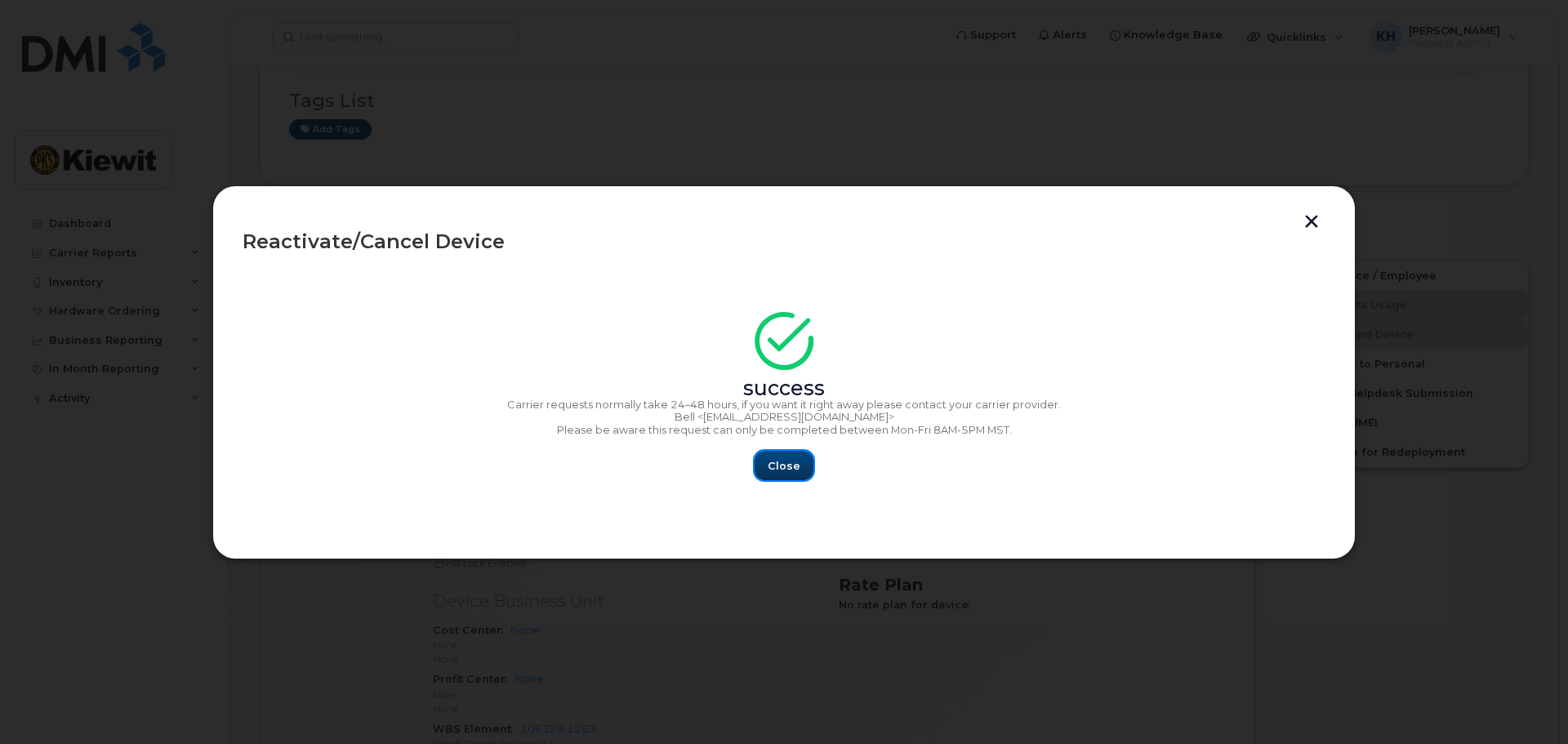
click at [769, 463] on span "Close" at bounding box center [784, 466] width 33 height 16
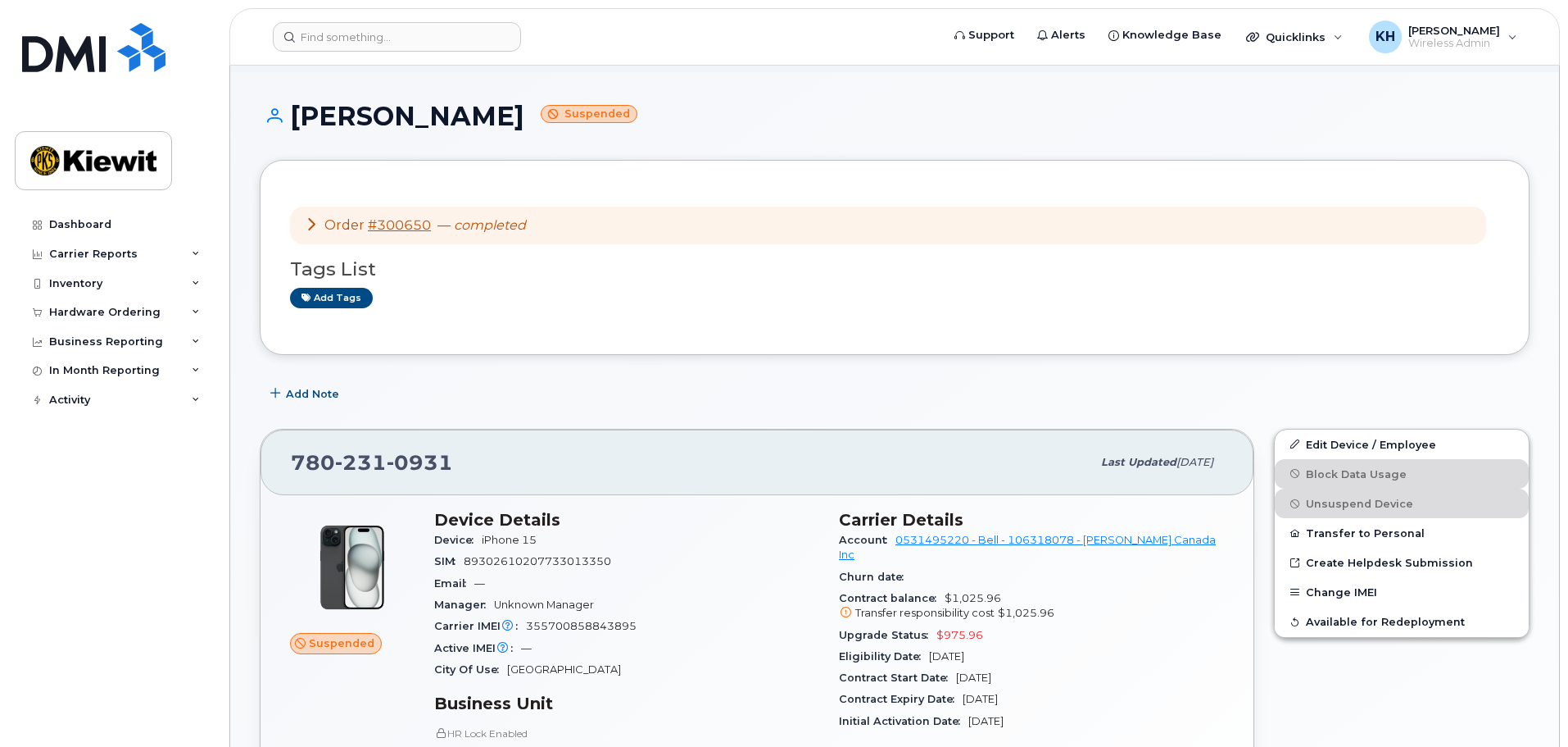
scroll to position [0, 0]
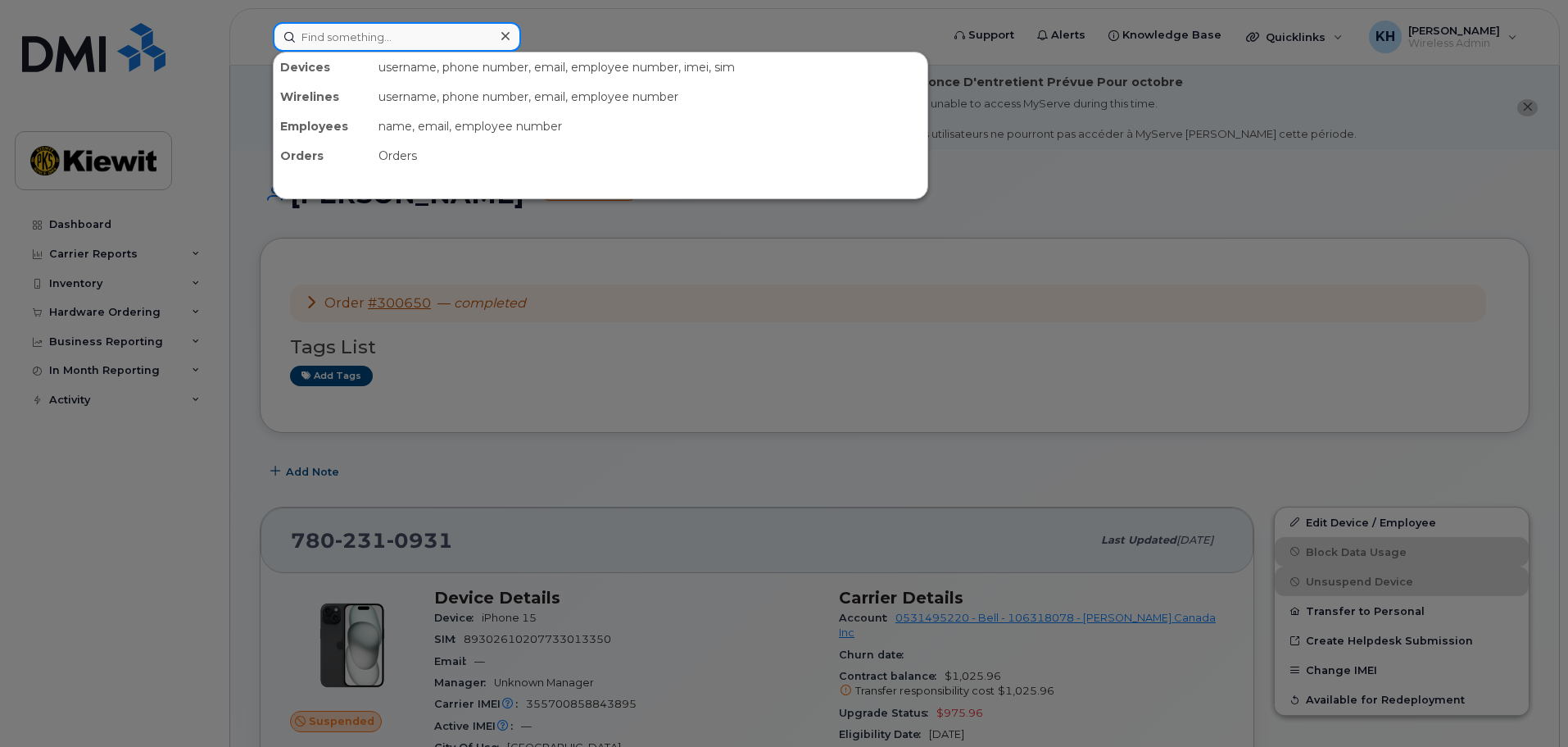
click at [351, 35] on input at bounding box center [396, 37] width 248 height 29
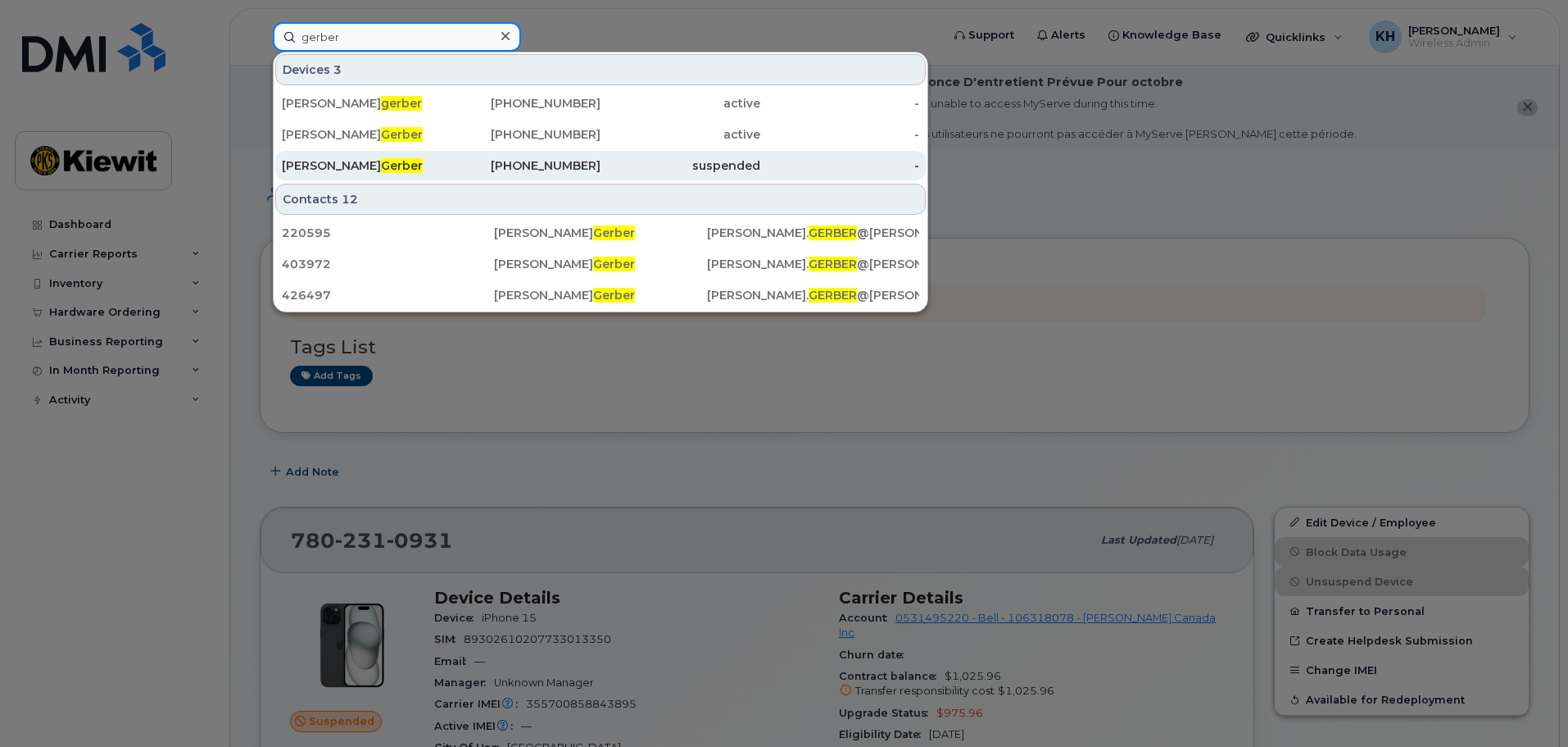
type input "gerber"
click at [334, 173] on div "Corey Gerber" at bounding box center [362, 166] width 160 height 17
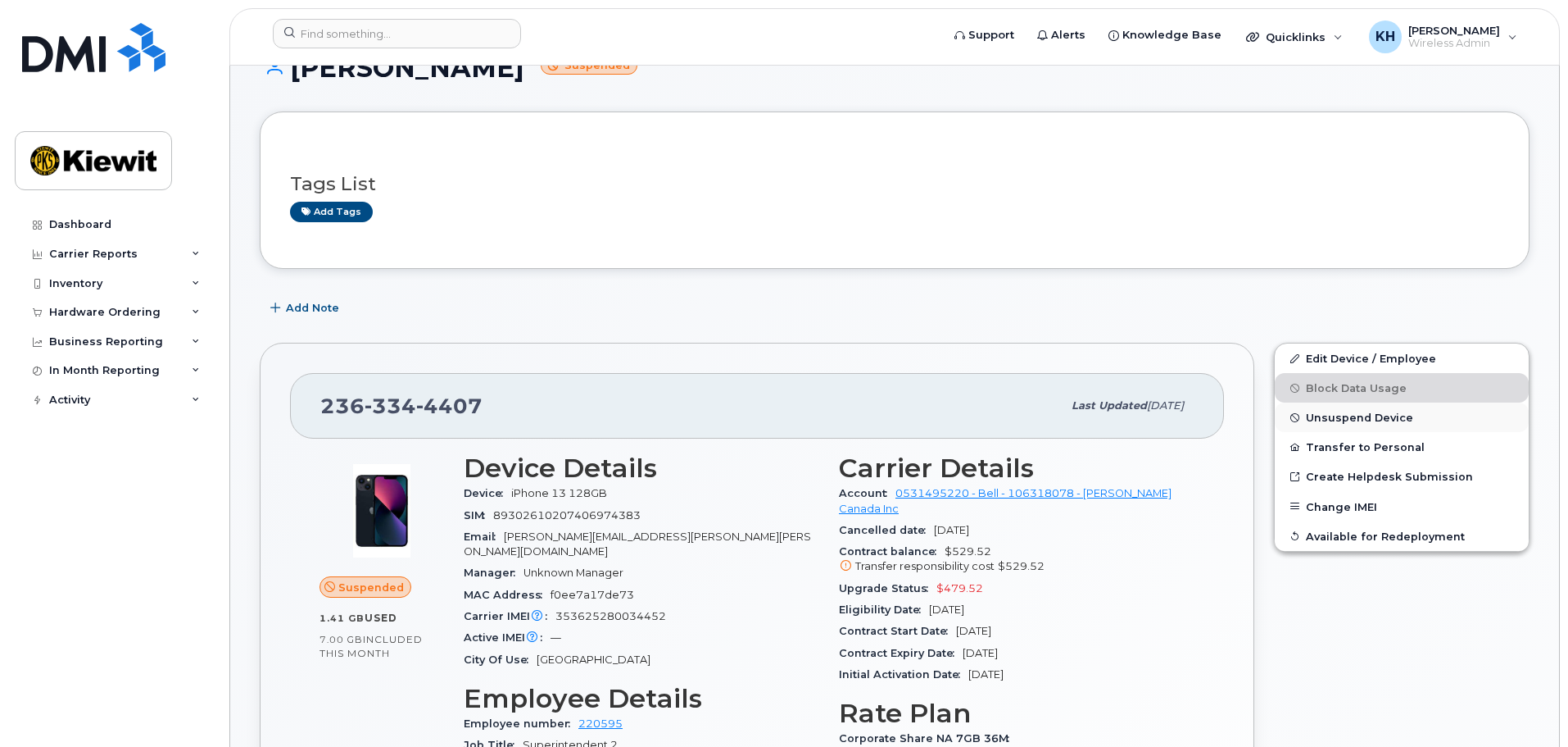
scroll to position [246, 0]
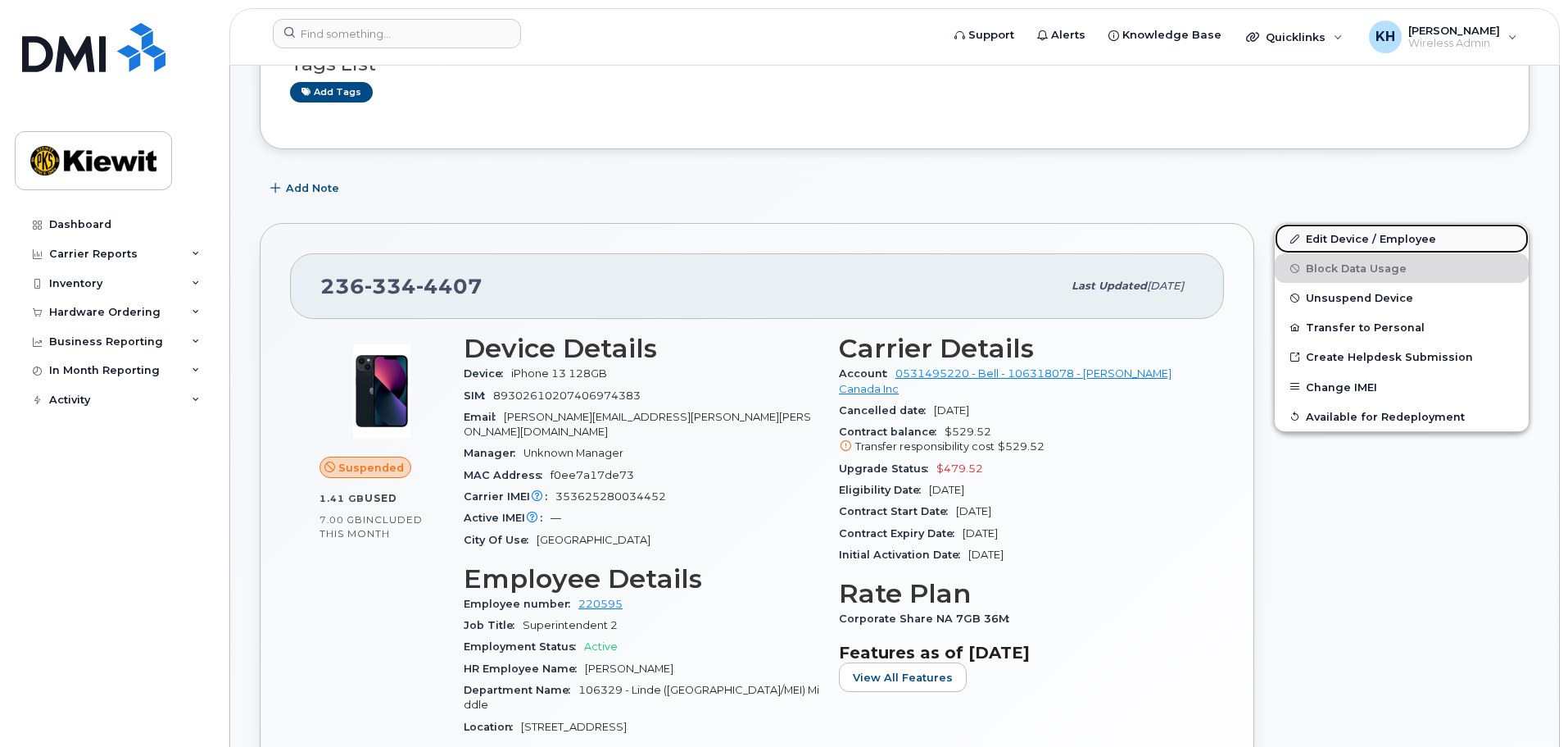
click at [1339, 248] on link "Edit Device / Employee" at bounding box center [1402, 239] width 254 height 29
click at [1345, 237] on link "Edit Device / Employee" at bounding box center [1402, 239] width 254 height 29
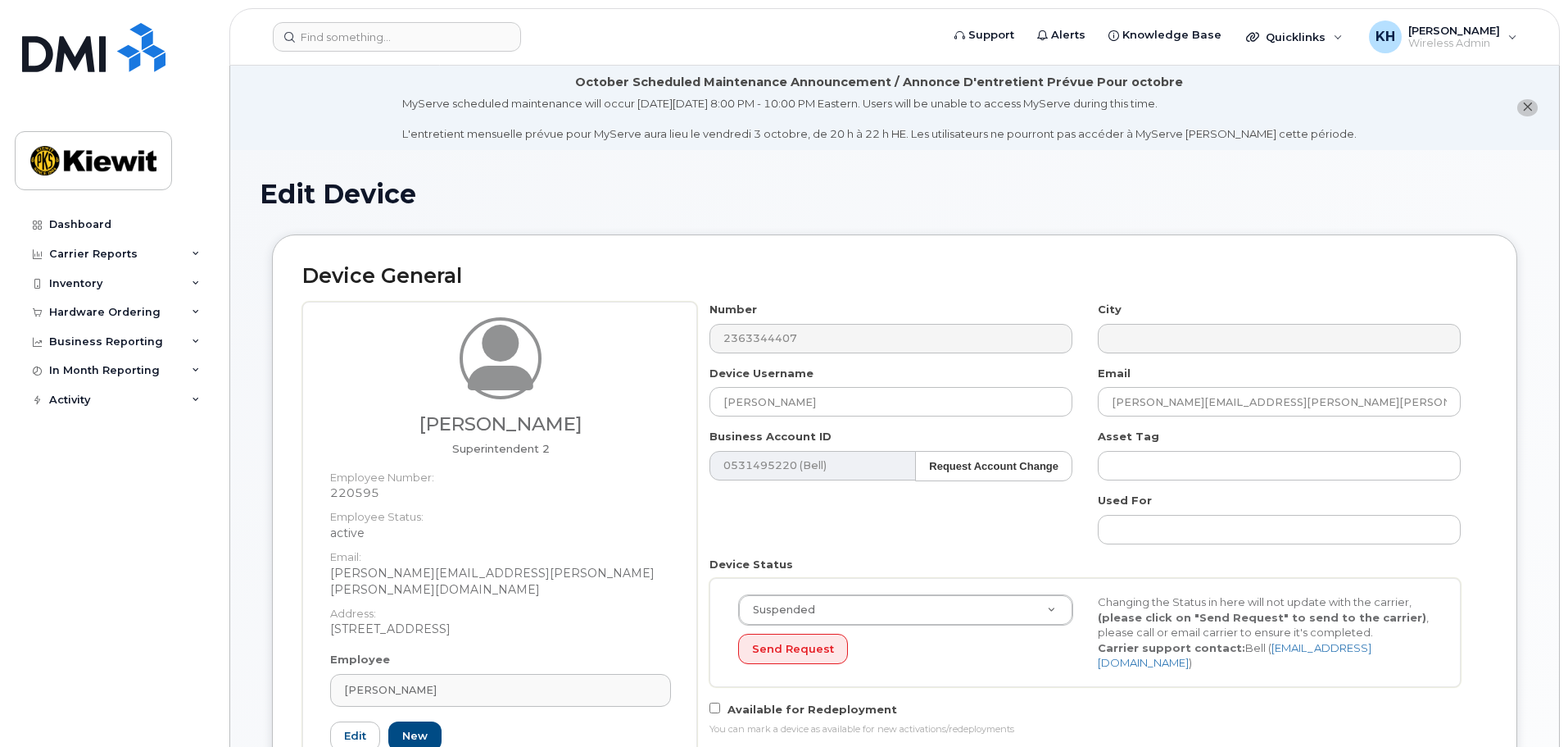
select select "14059"
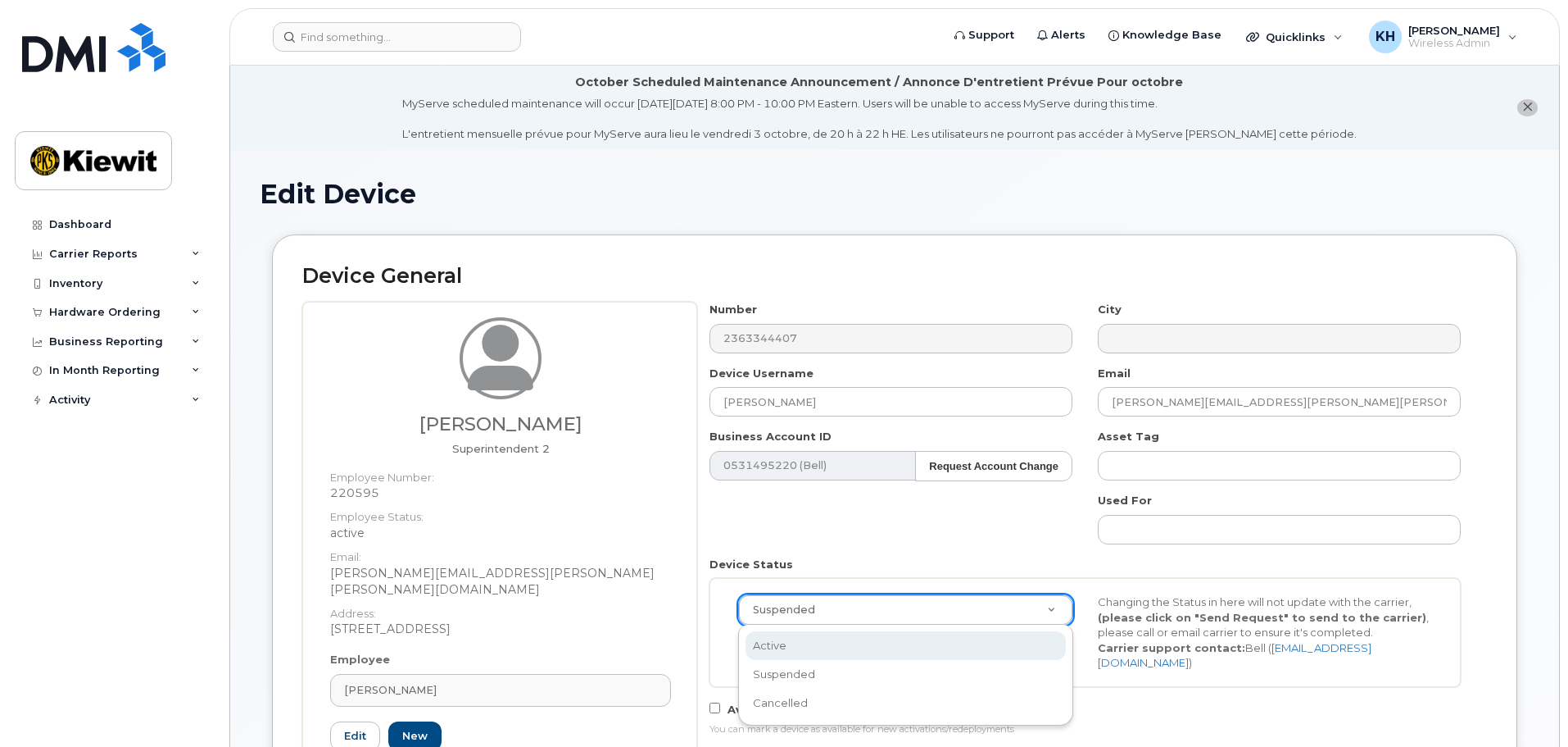
select select "active"
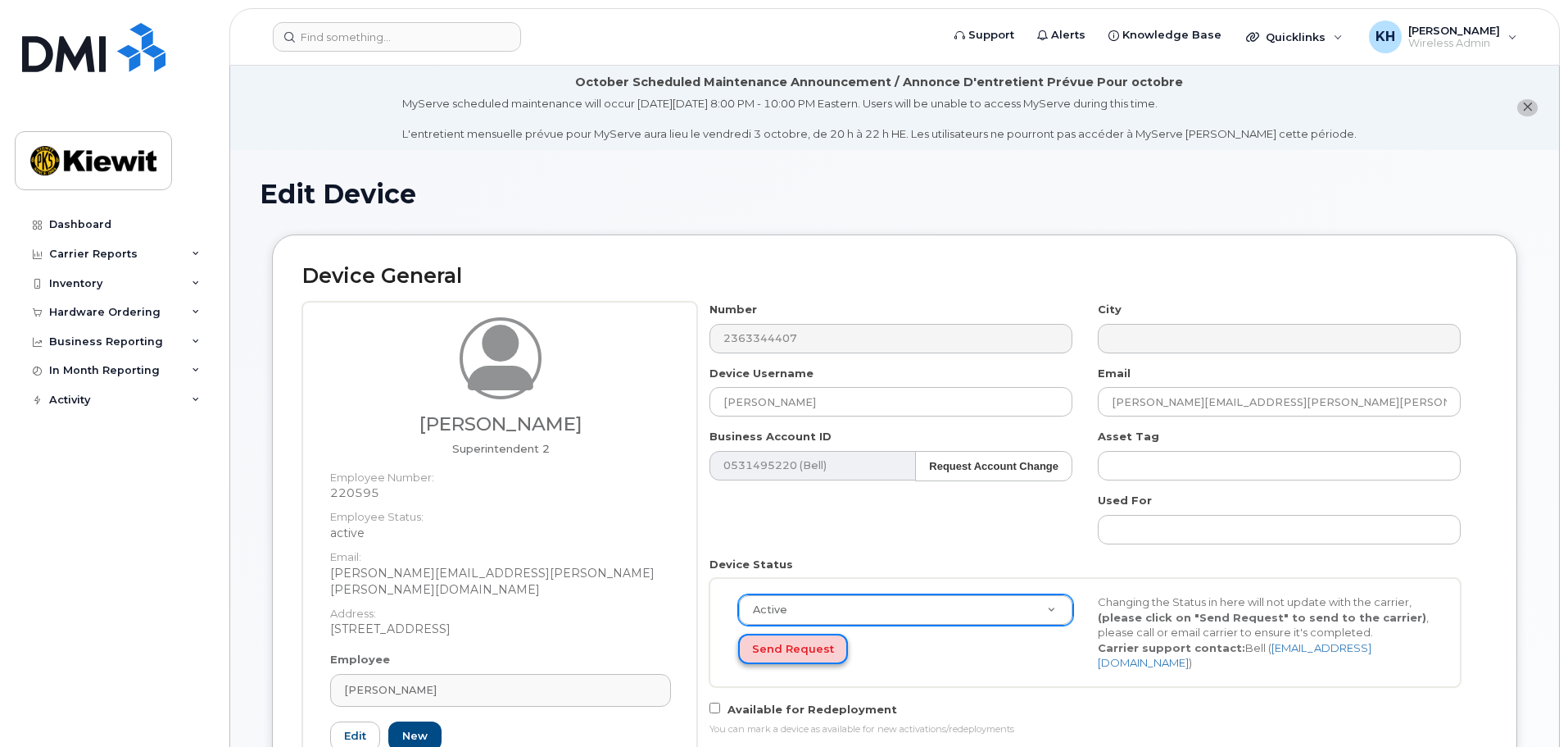
click at [780, 661] on button "Send Request" at bounding box center [792, 649] width 110 height 30
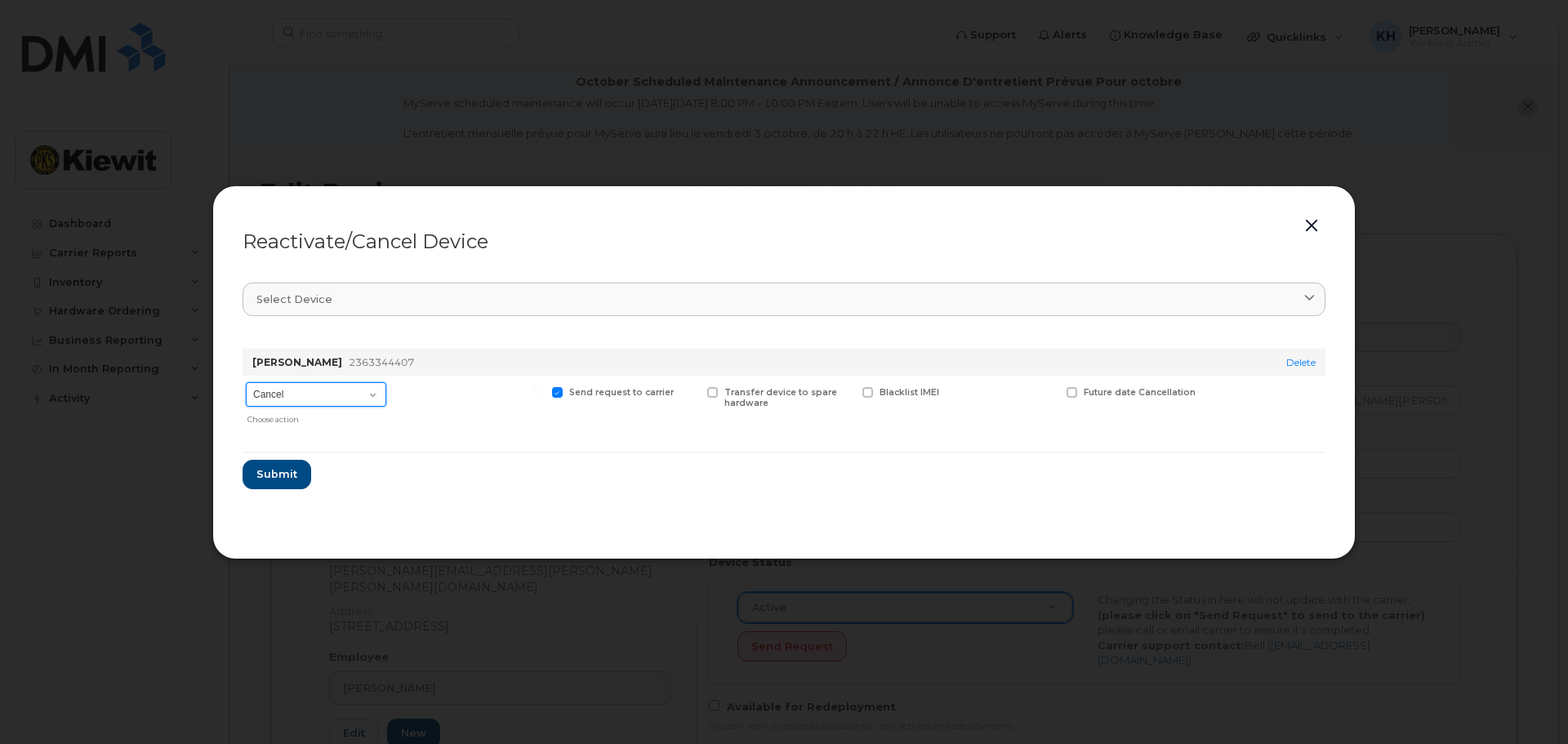
click at [269, 404] on select "Cancel Suspend - Extend Suspension Reactivate" at bounding box center [315, 394] width 141 height 24
select select "[object Object]"
click at [245, 382] on select "Cancel Suspend - Extend Suspension Reactivate" at bounding box center [315, 394] width 141 height 24
click at [262, 468] on span "Submit" at bounding box center [276, 474] width 41 height 16
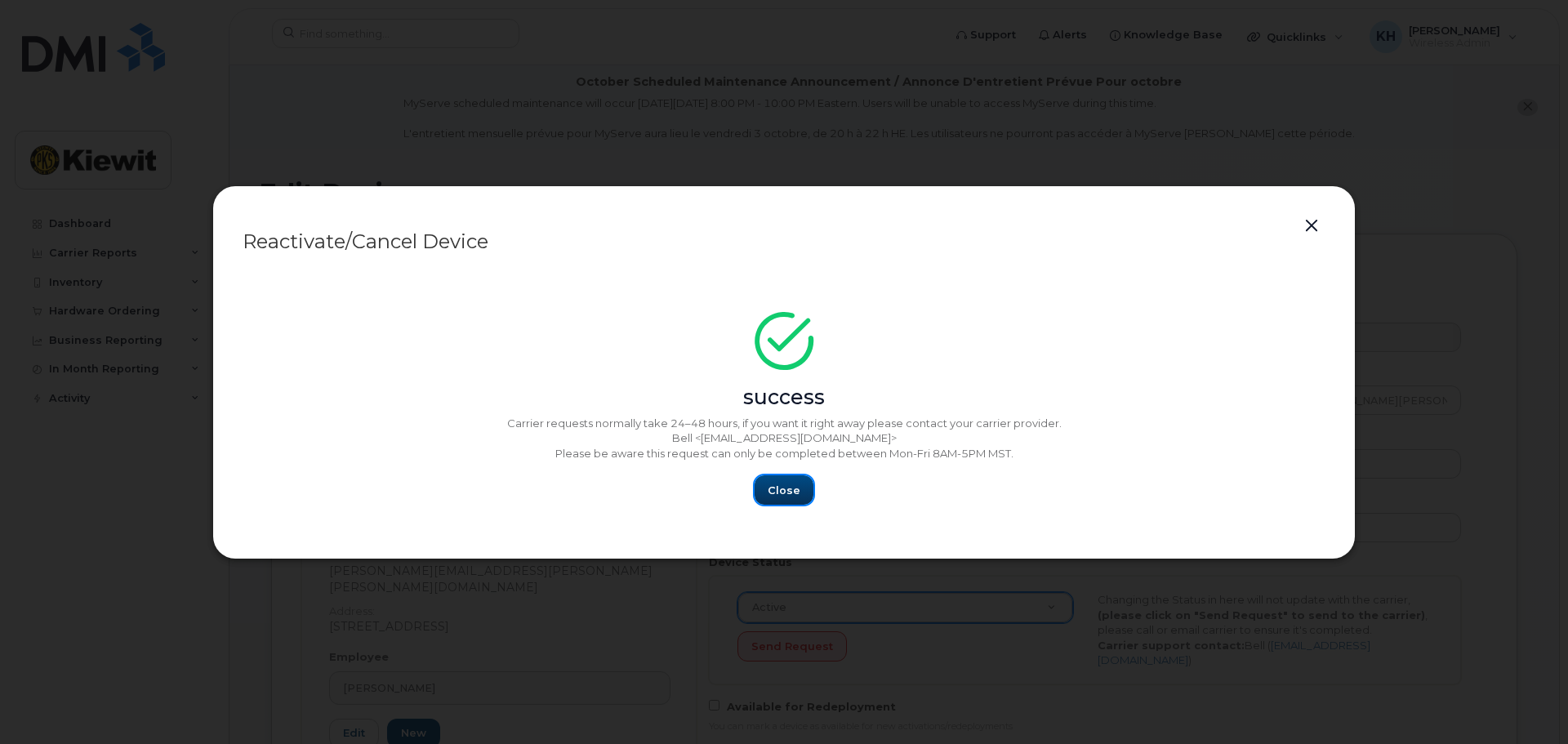
click at [775, 487] on span "Close" at bounding box center [784, 491] width 33 height 16
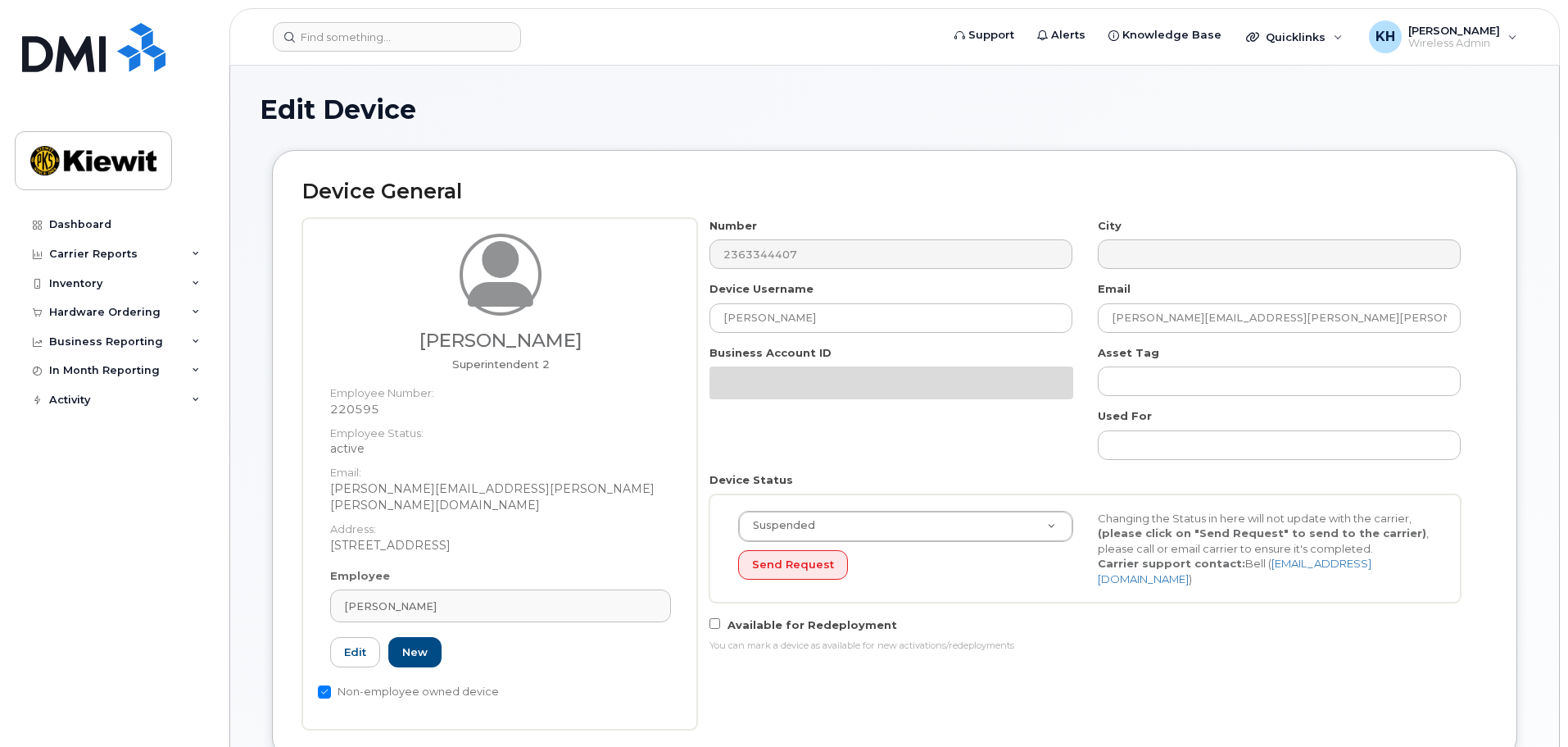
select select "14059"
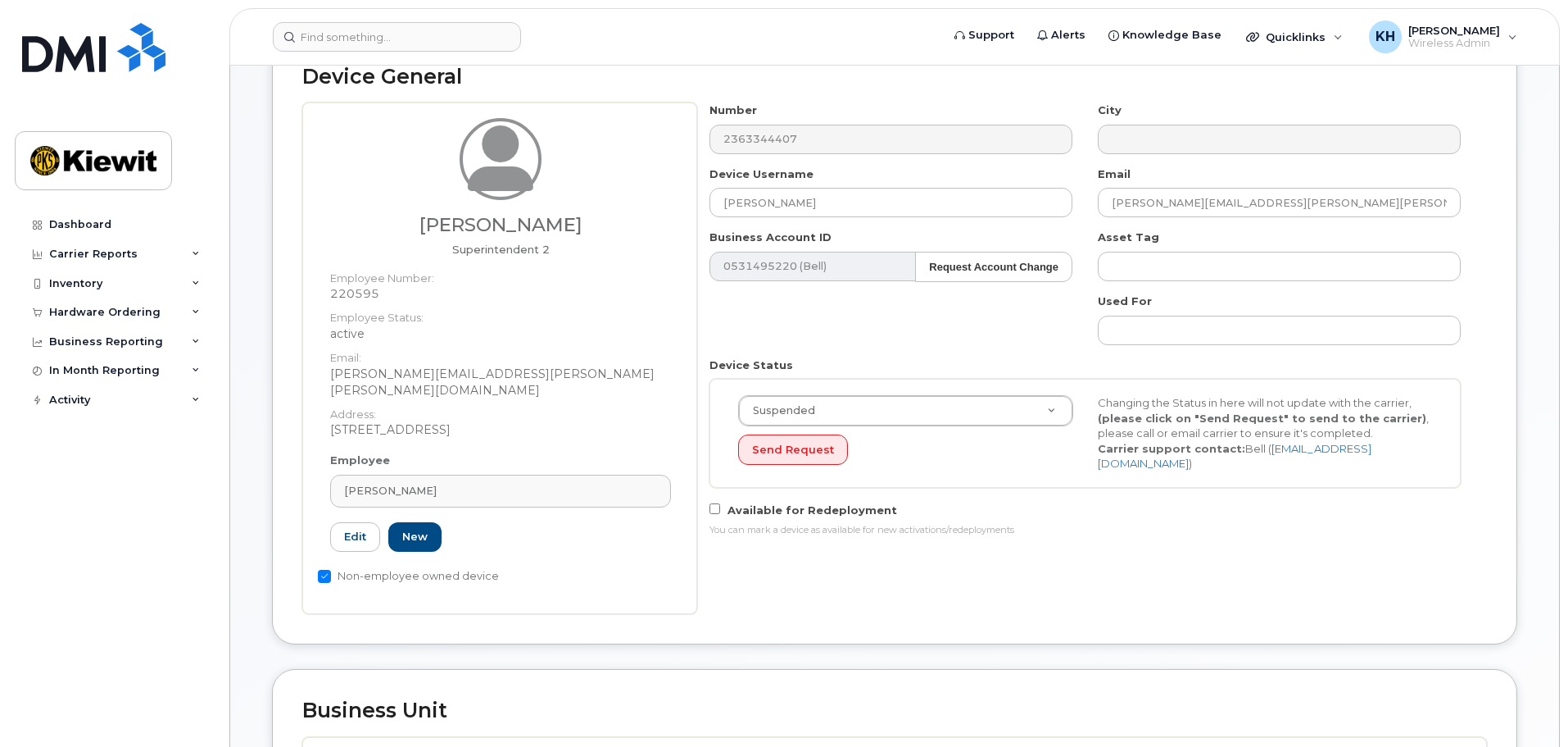
scroll to position [246, 0]
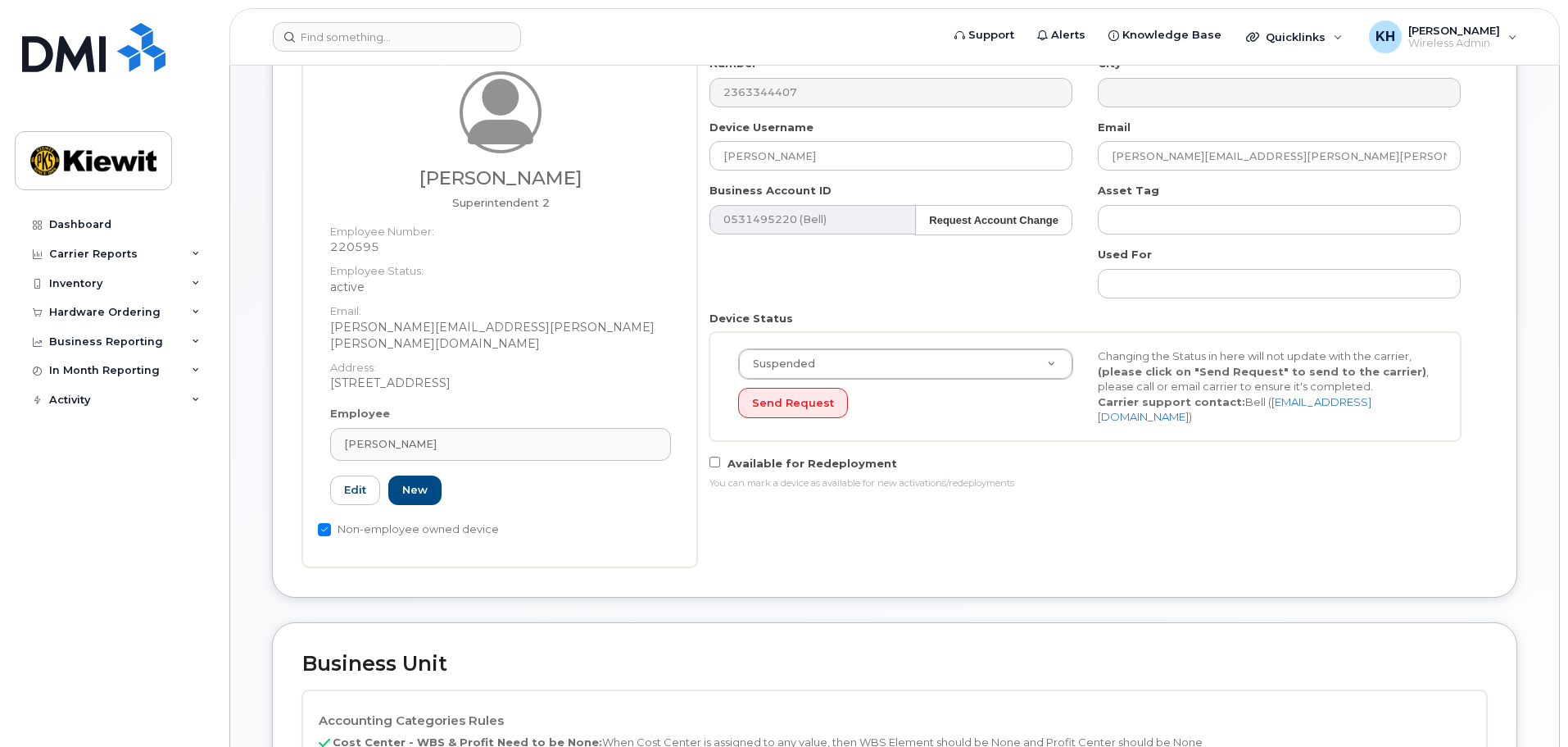
click at [361, 21] on header "Support Alerts Knowledge Base Quicklinks Suspend / Cancel Device Change SIM Car…" at bounding box center [894, 36] width 1331 height 57
click at [358, 27] on input at bounding box center [396, 37] width 248 height 29
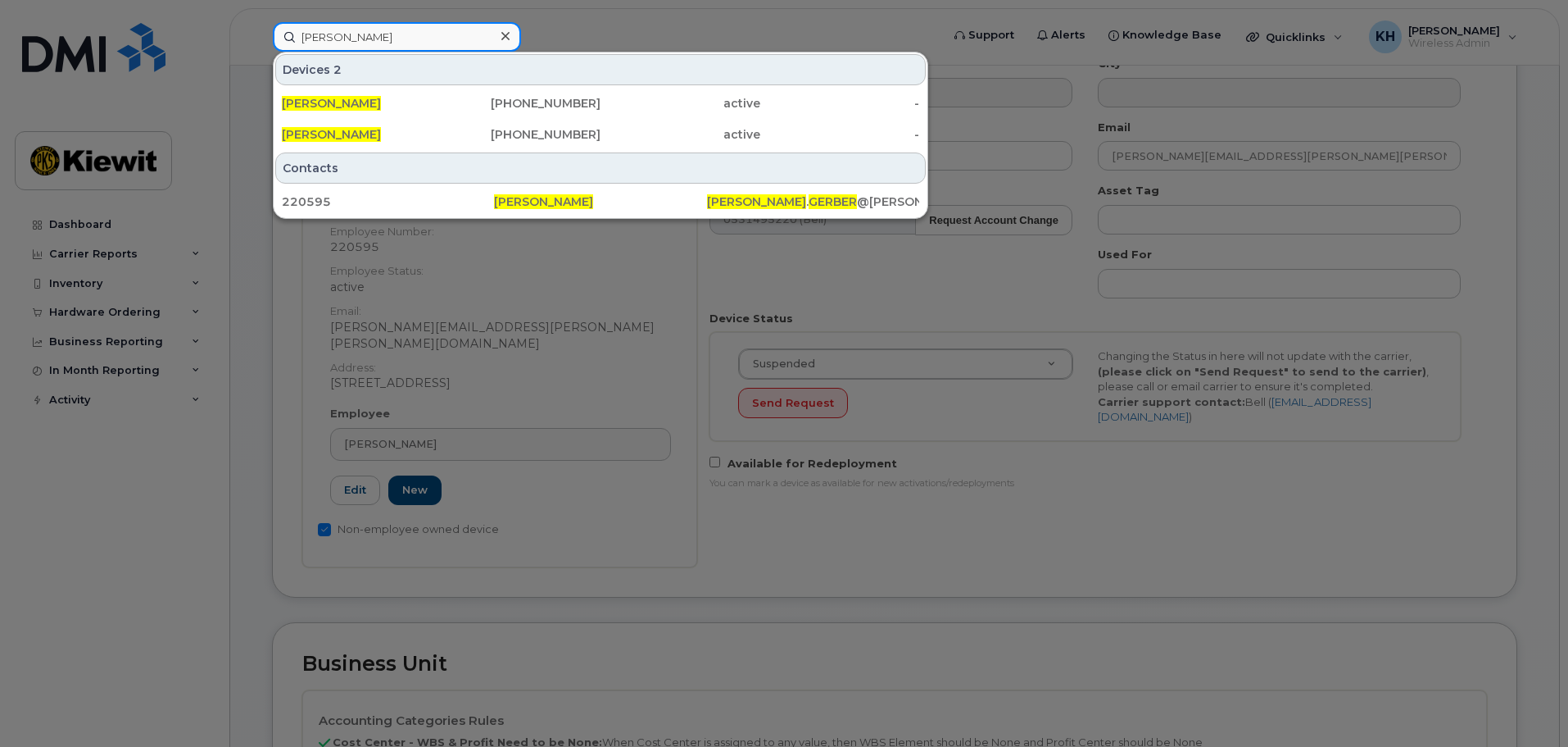
drag, startPoint x: 373, startPoint y: 49, endPoint x: 381, endPoint y: 44, distance: 9.4
click at [373, 49] on input "corey gerber" at bounding box center [396, 37] width 248 height 29
drag, startPoint x: 381, startPoint y: 44, endPoint x: 150, endPoint y: 17, distance: 232.6
click at [260, 33] on div "corey gerber Devices 2 Corey Gerber 587-338-9282 active - Corey Gerber 236-334-…" at bounding box center [602, 37] width 683 height 29
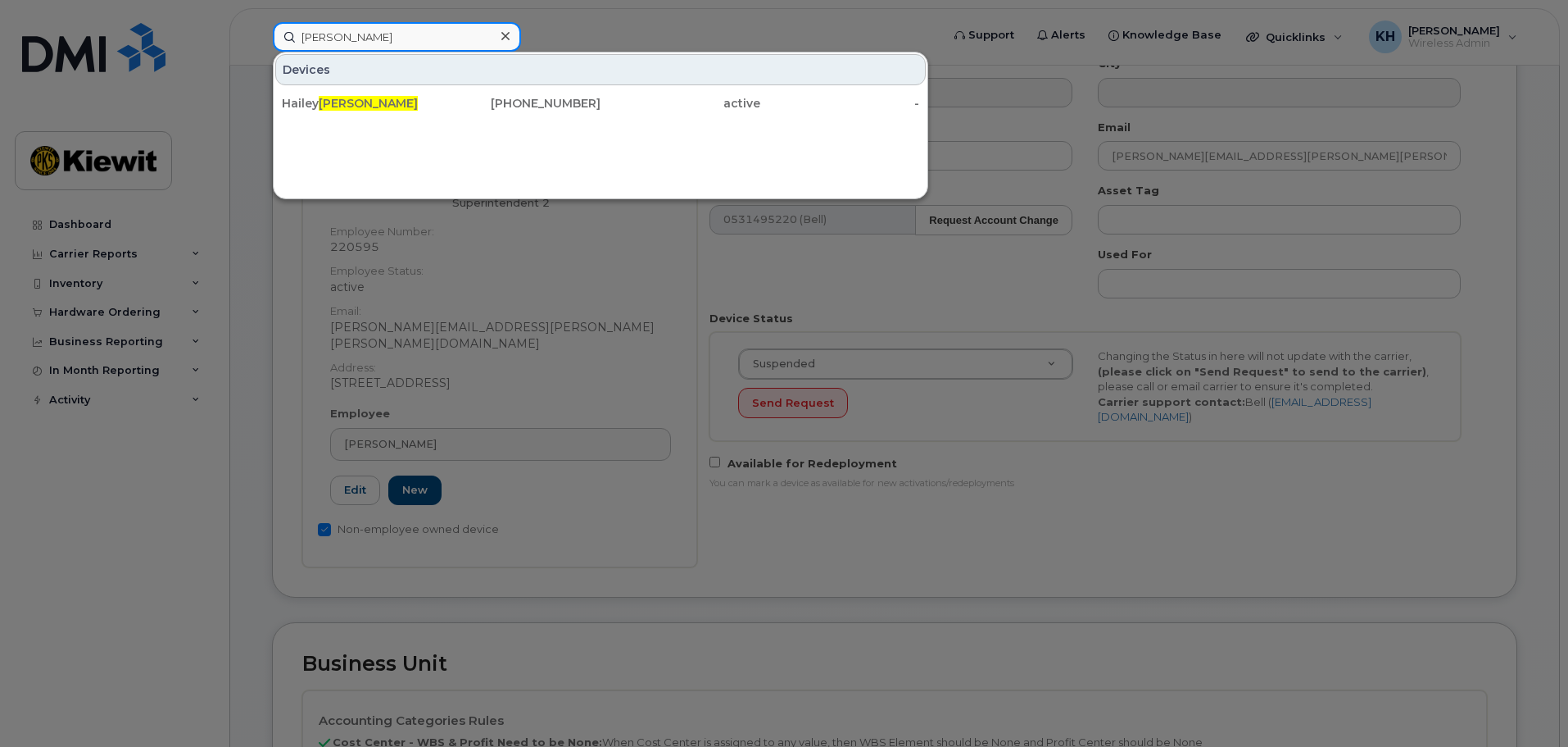
click at [396, 44] on input "fehr" at bounding box center [396, 37] width 248 height 29
drag, startPoint x: 306, startPoint y: 40, endPoint x: 217, endPoint y: 38, distance: 89.0
click at [261, 39] on div "fehr Devices Hailey Fehr 780-231-0931 active -" at bounding box center [602, 37] width 683 height 29
paste input "587-334-5270"
click at [388, 46] on input "587-334-5270" at bounding box center [396, 37] width 248 height 29
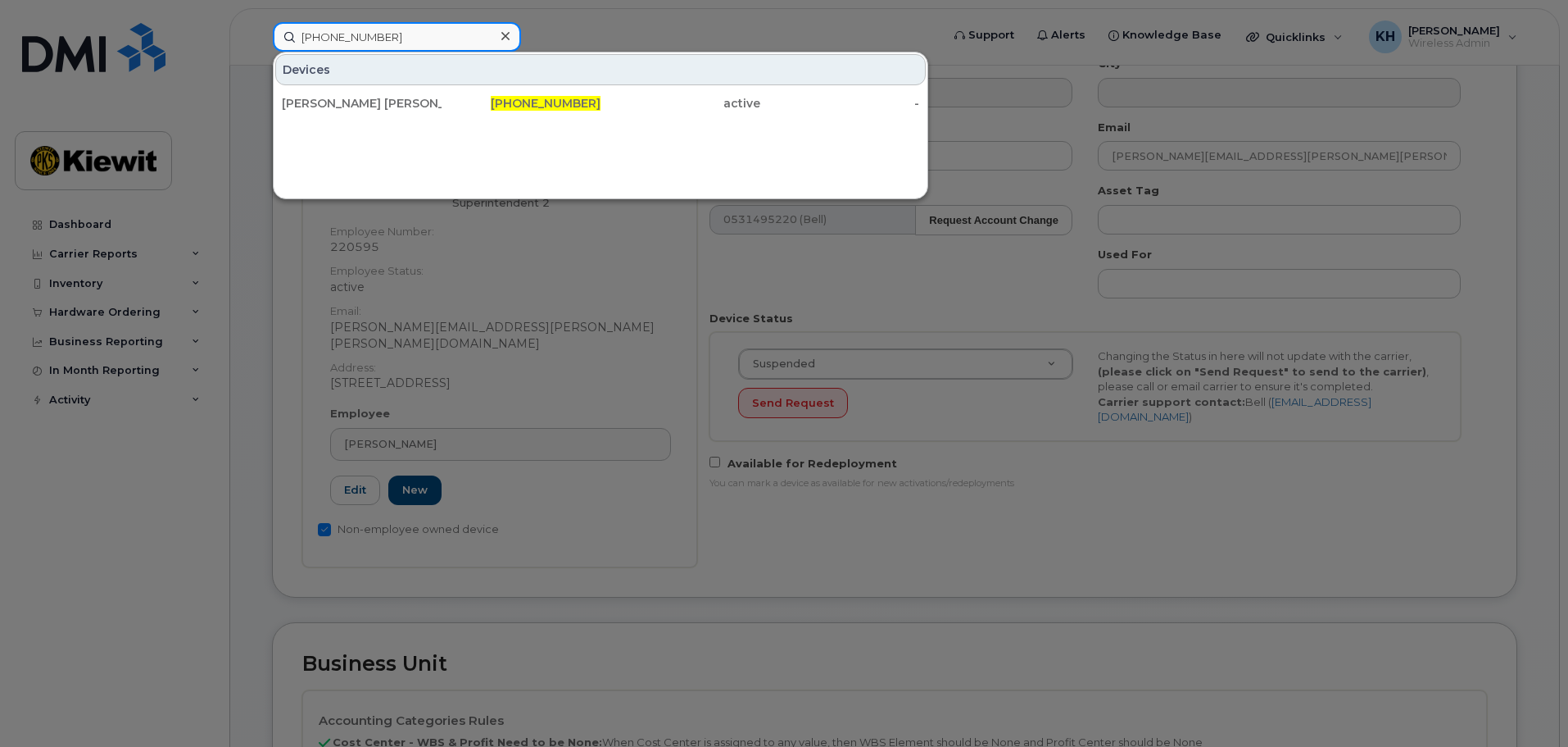
drag, startPoint x: 403, startPoint y: 39, endPoint x: 290, endPoint y: 36, distance: 113.0
click at [290, 36] on input "[PHONE_NUMBER]" at bounding box center [396, 37] width 248 height 29
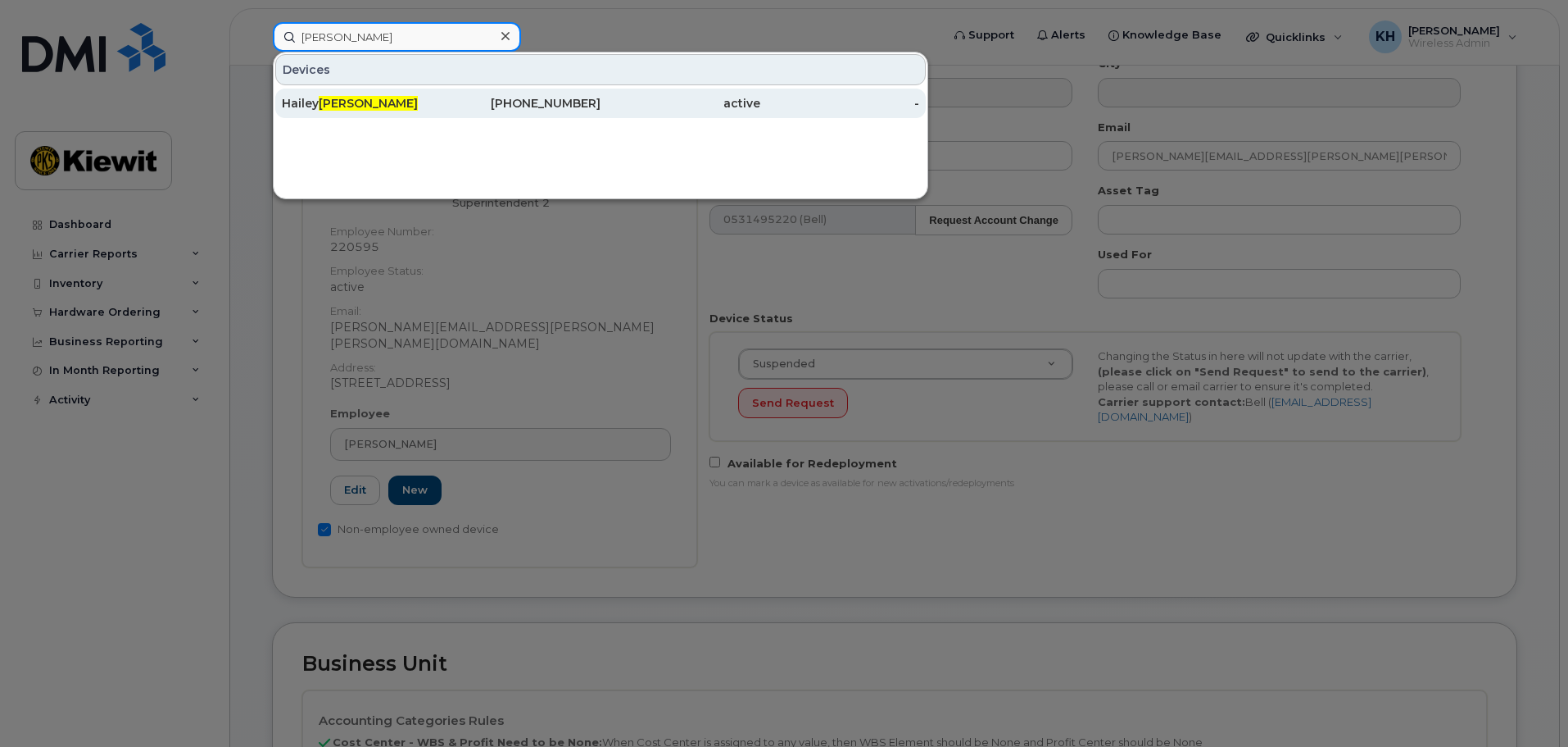
type input "fehr"
click at [355, 95] on div "Hailey Fehr" at bounding box center [362, 103] width 160 height 17
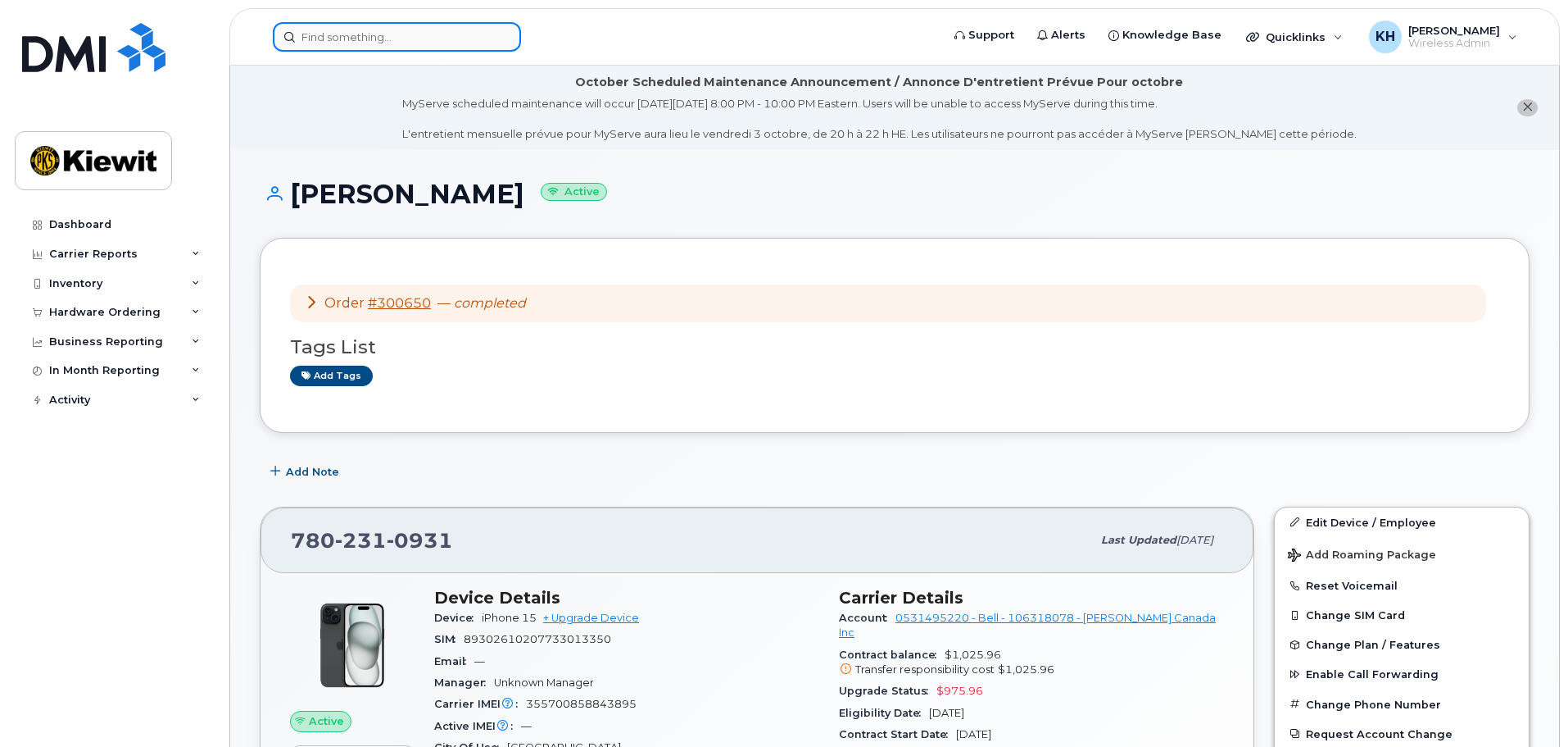
click at [326, 32] on input at bounding box center [396, 37] width 248 height 29
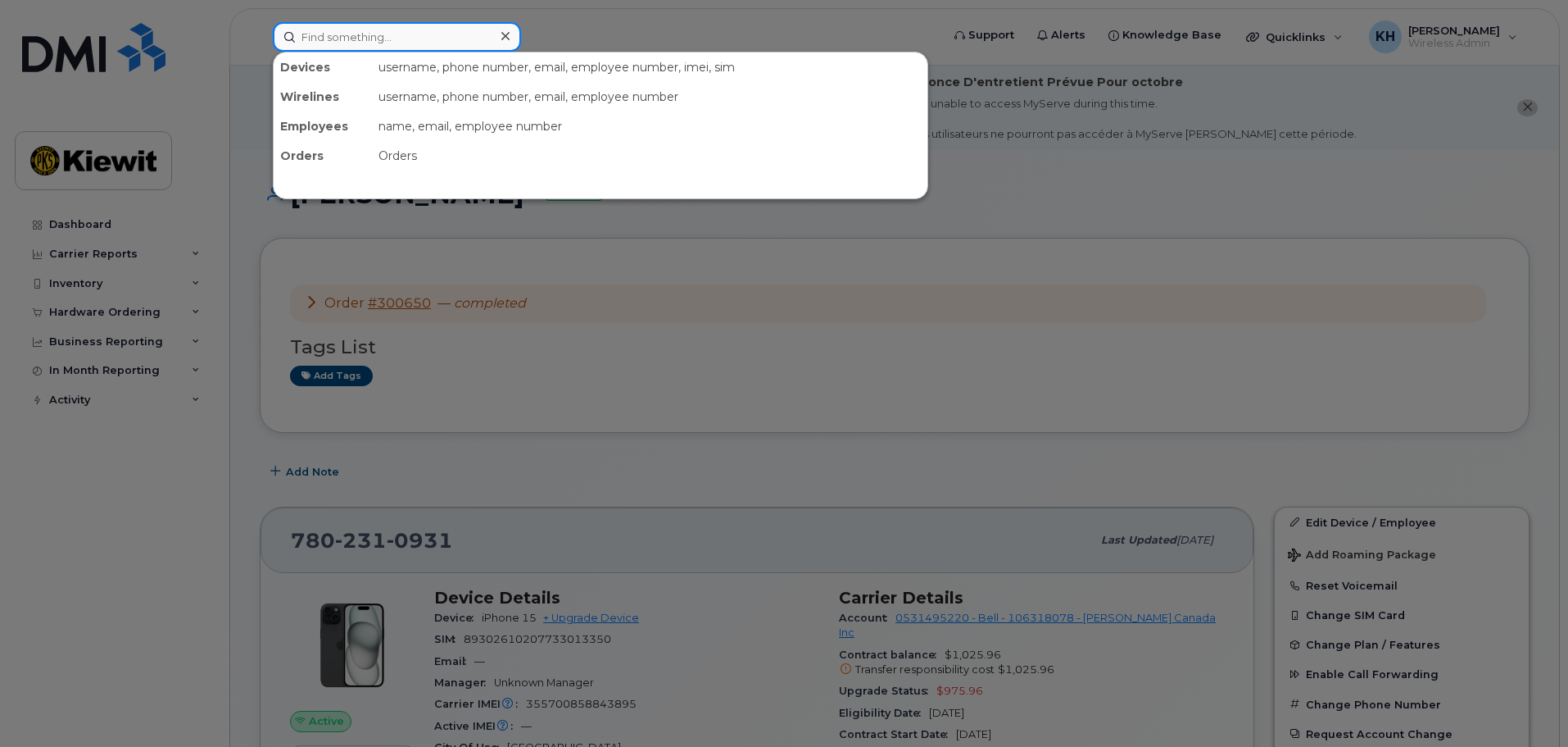
paste input "[PHONE_NUMBER]"
type input "[PHONE_NUMBER]"
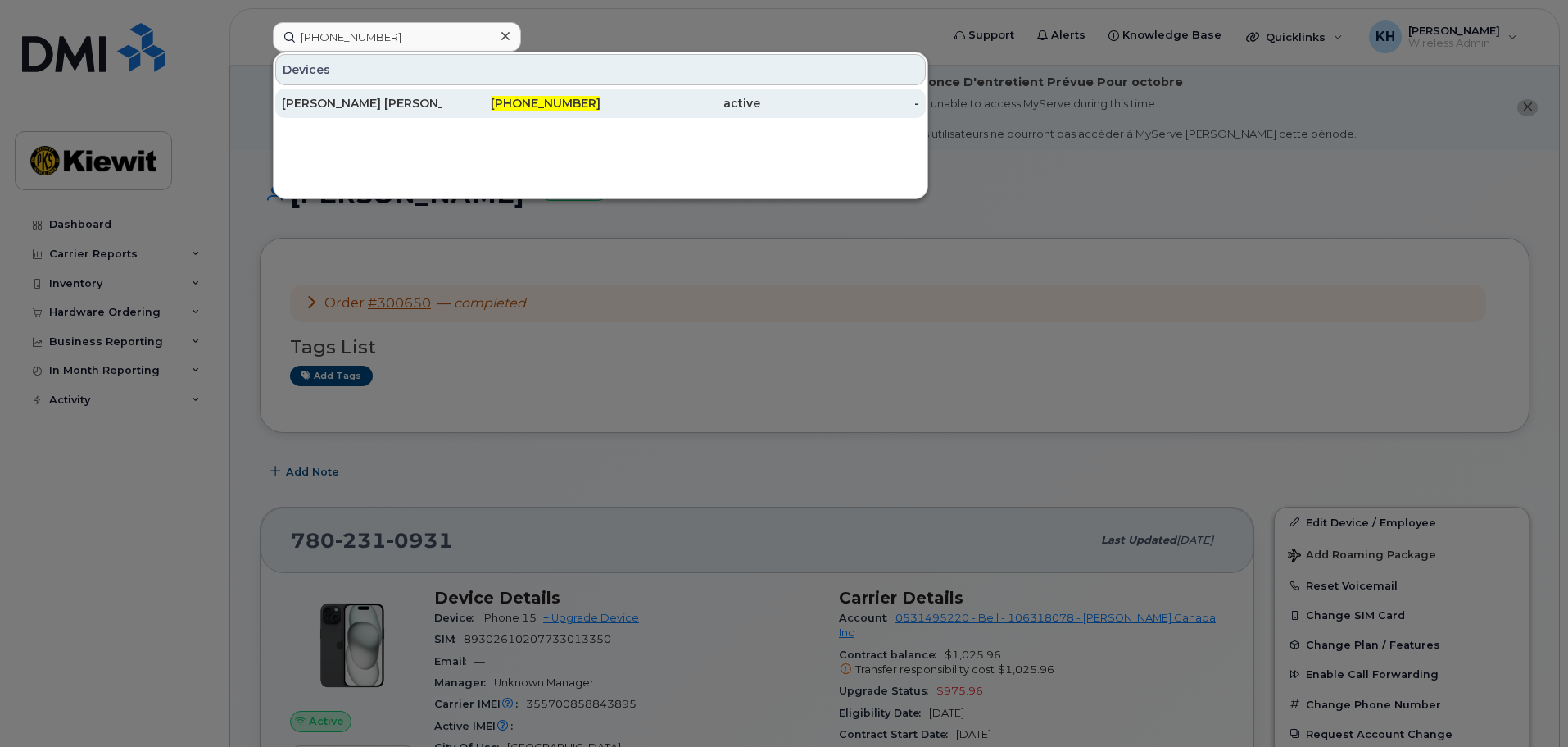
click at [346, 95] on div "[PERSON_NAME] [PERSON_NAME]" at bounding box center [362, 103] width 160 height 17
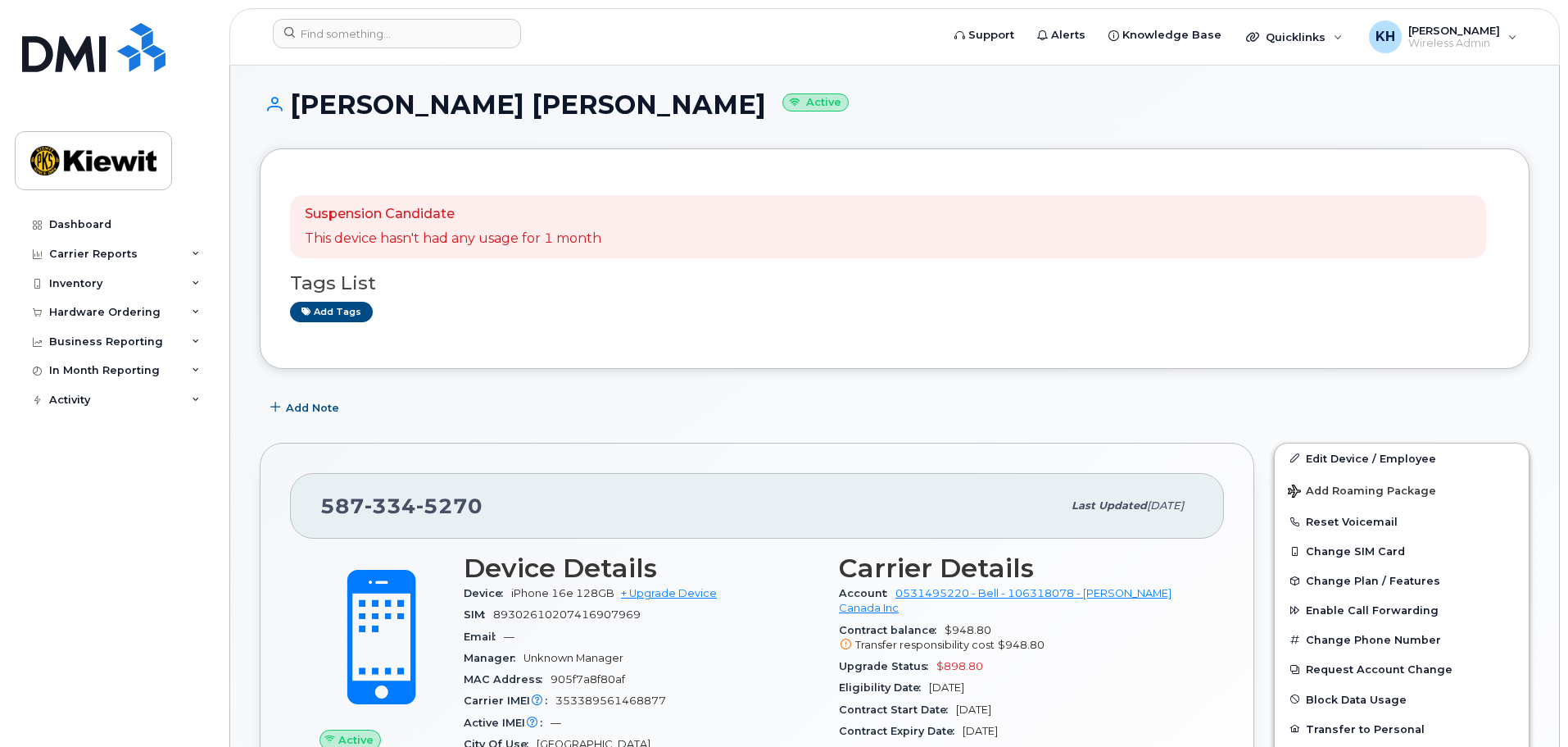
scroll to position [246, 0]
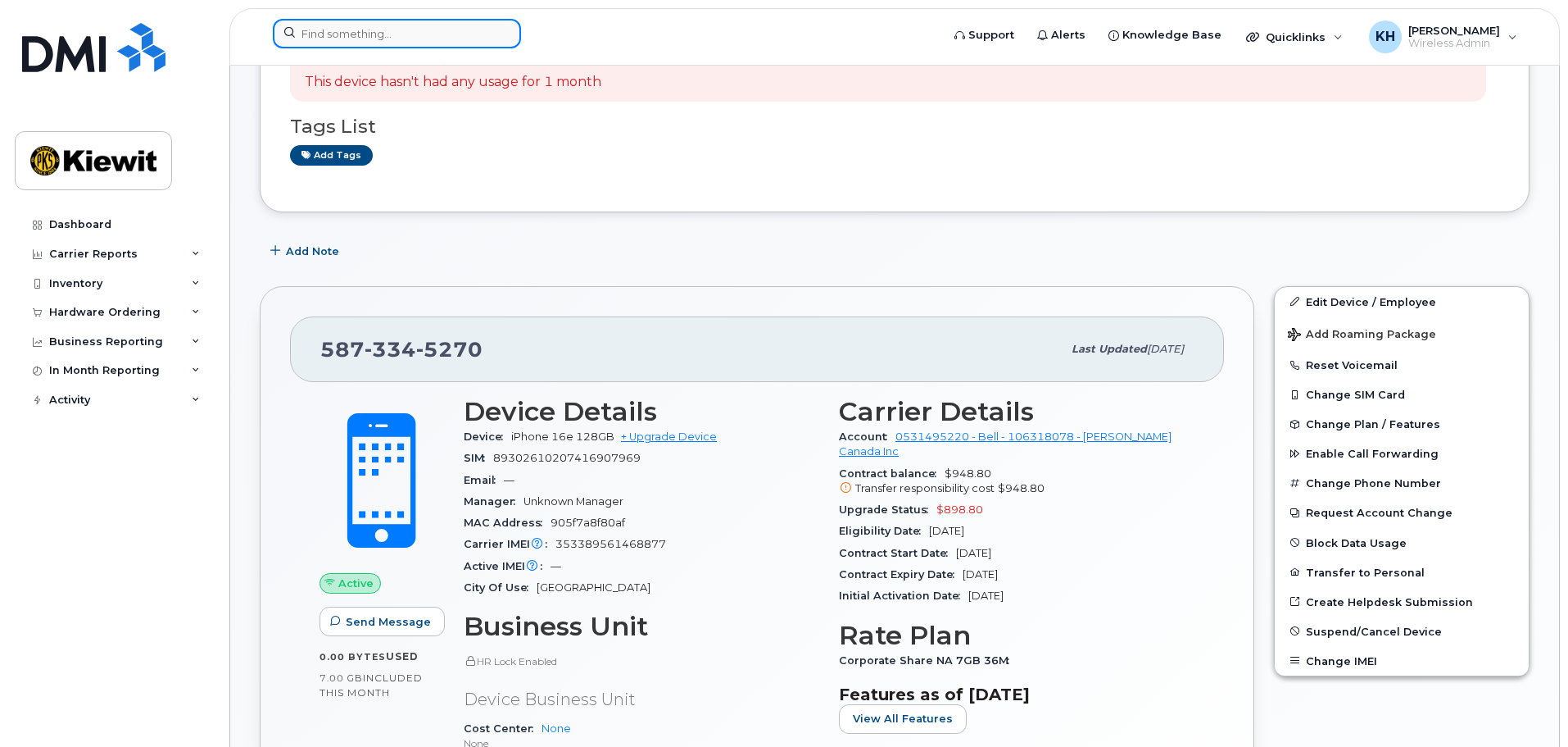
click at [333, 46] on input at bounding box center [396, 33] width 248 height 29
paste input "[PHONE_NUMBER]"
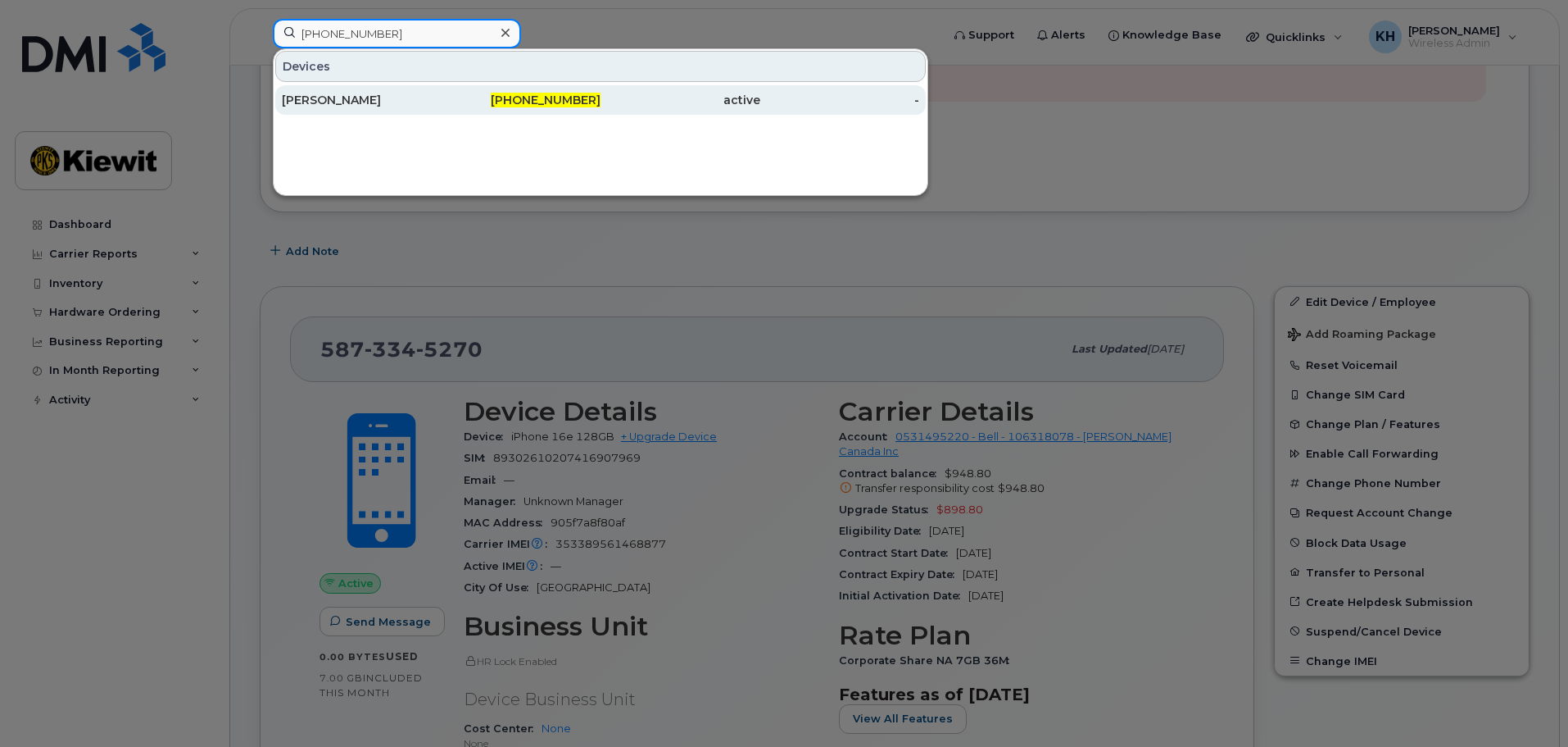
type input "[PHONE_NUMBER]"
click at [316, 101] on div "[PERSON_NAME]" at bounding box center [362, 99] width 160 height 17
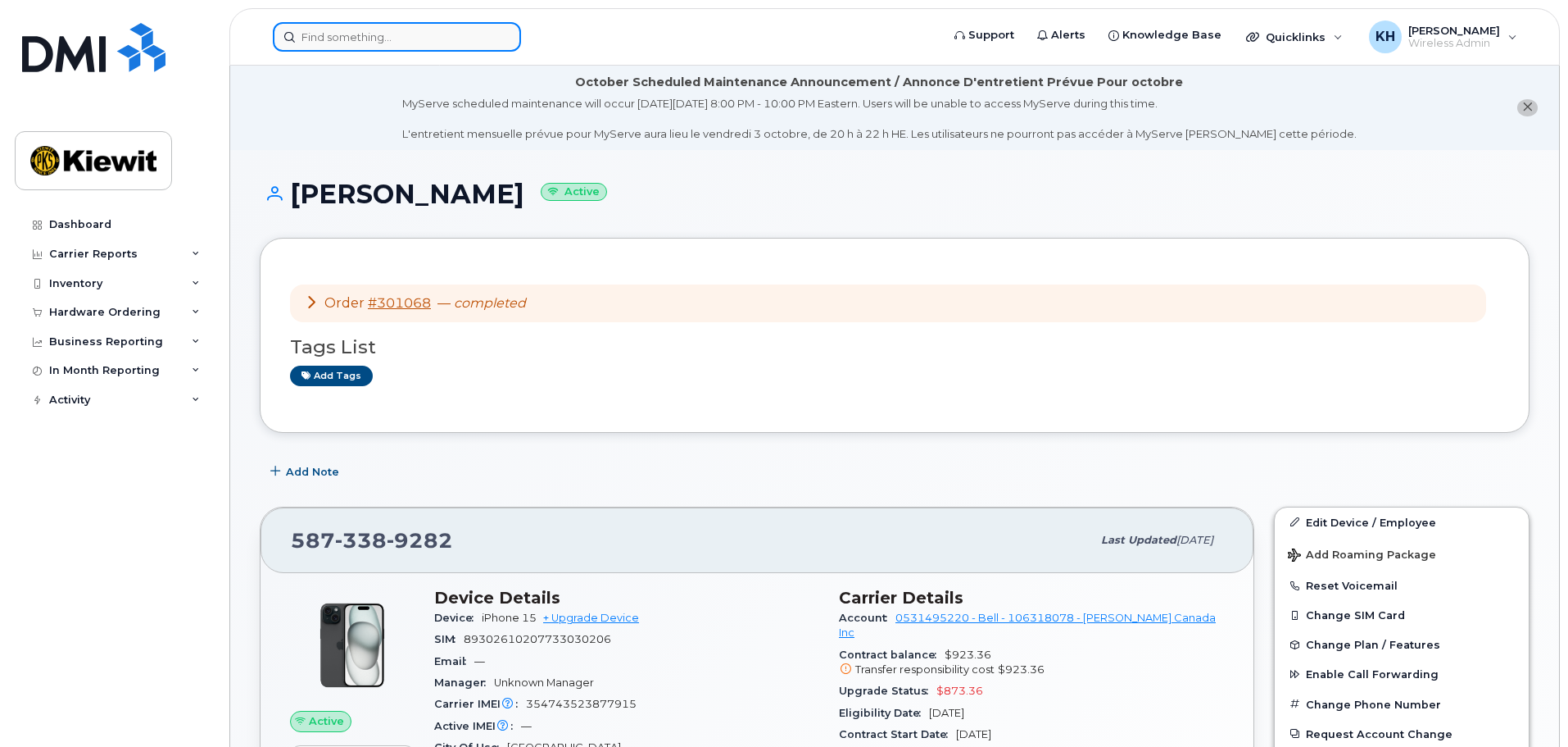
click at [340, 33] on input at bounding box center [396, 37] width 248 height 29
paste input "[PHONE_NUMBER]"
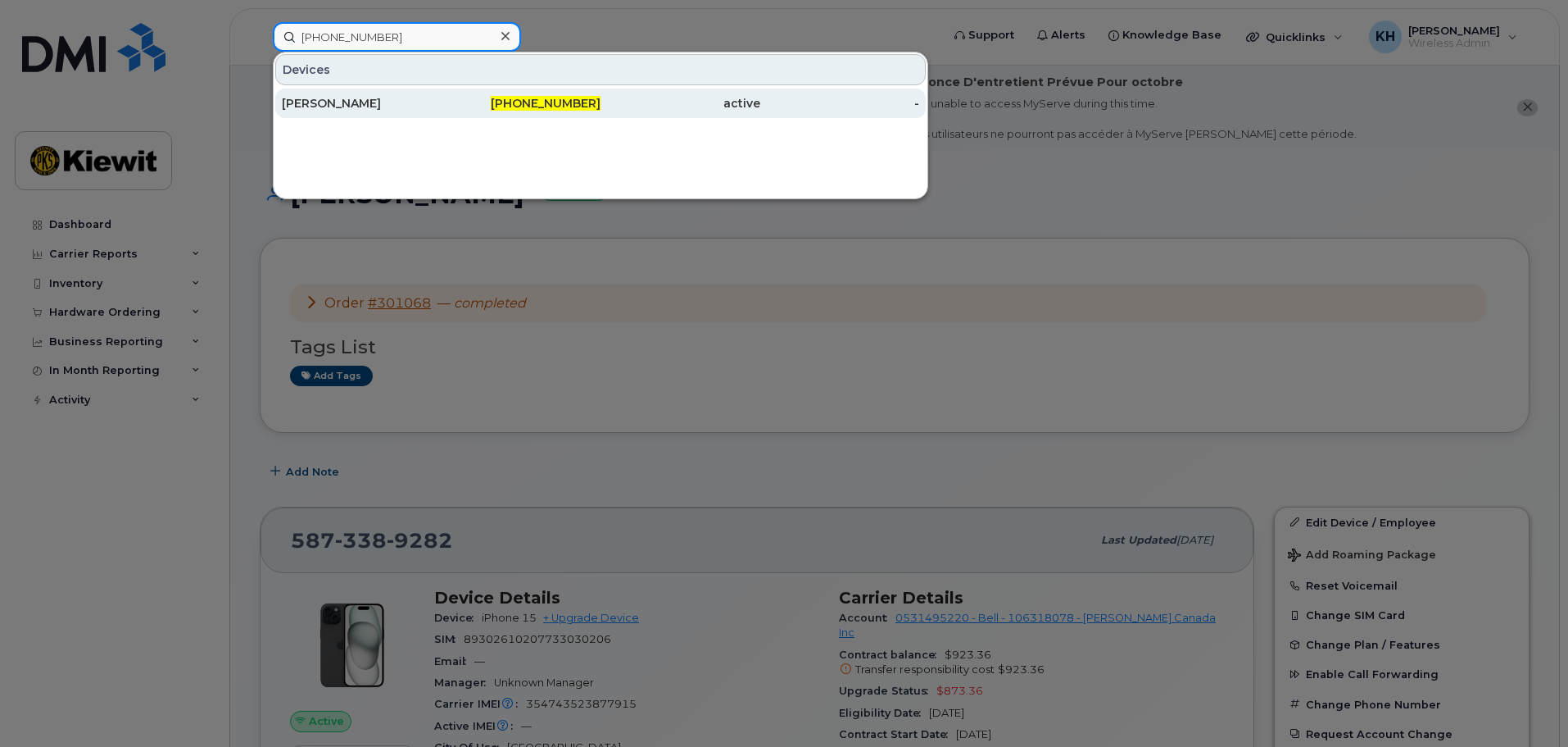
type input "[PHONE_NUMBER]"
click at [340, 97] on div "[PERSON_NAME]" at bounding box center [362, 103] width 160 height 17
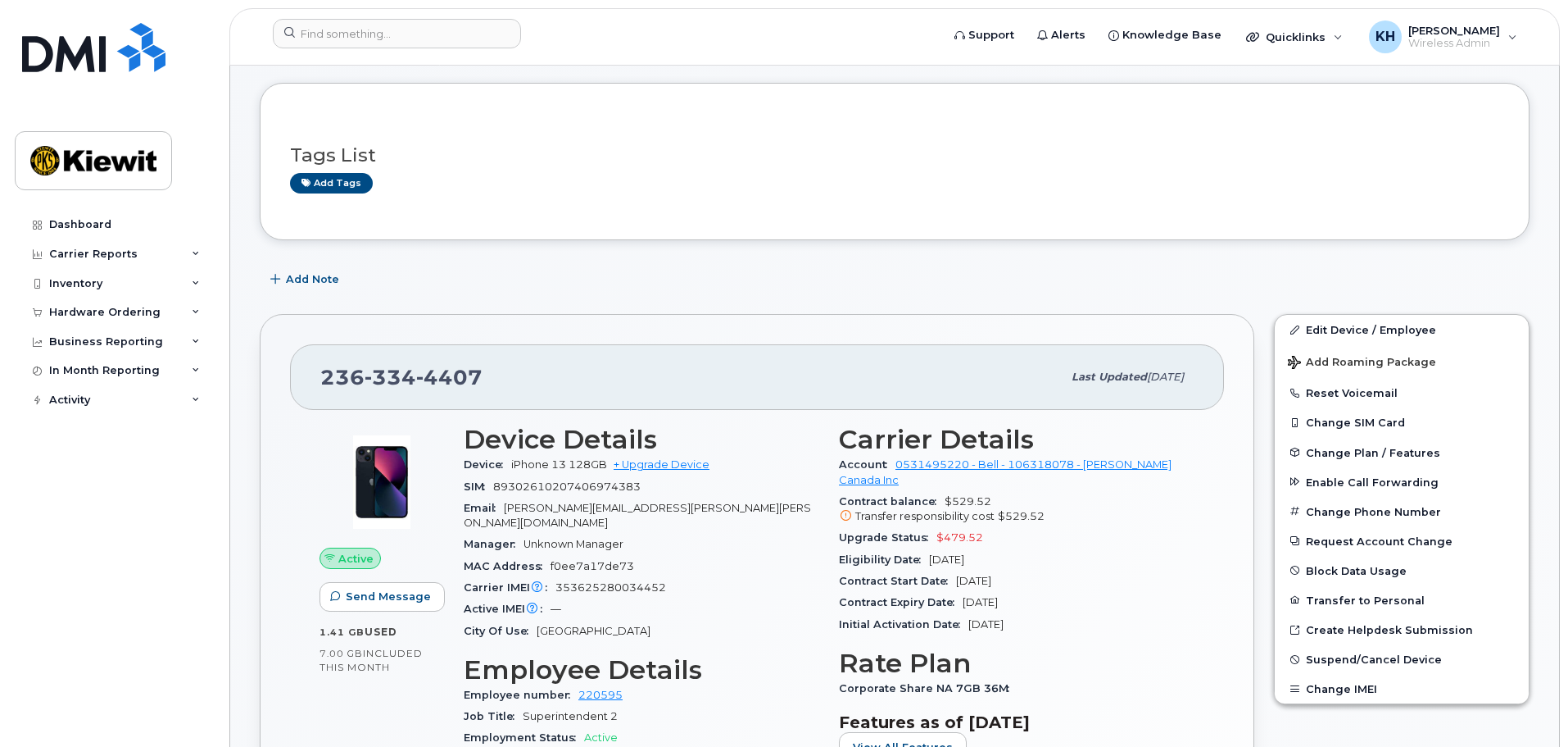
scroll to position [164, 0]
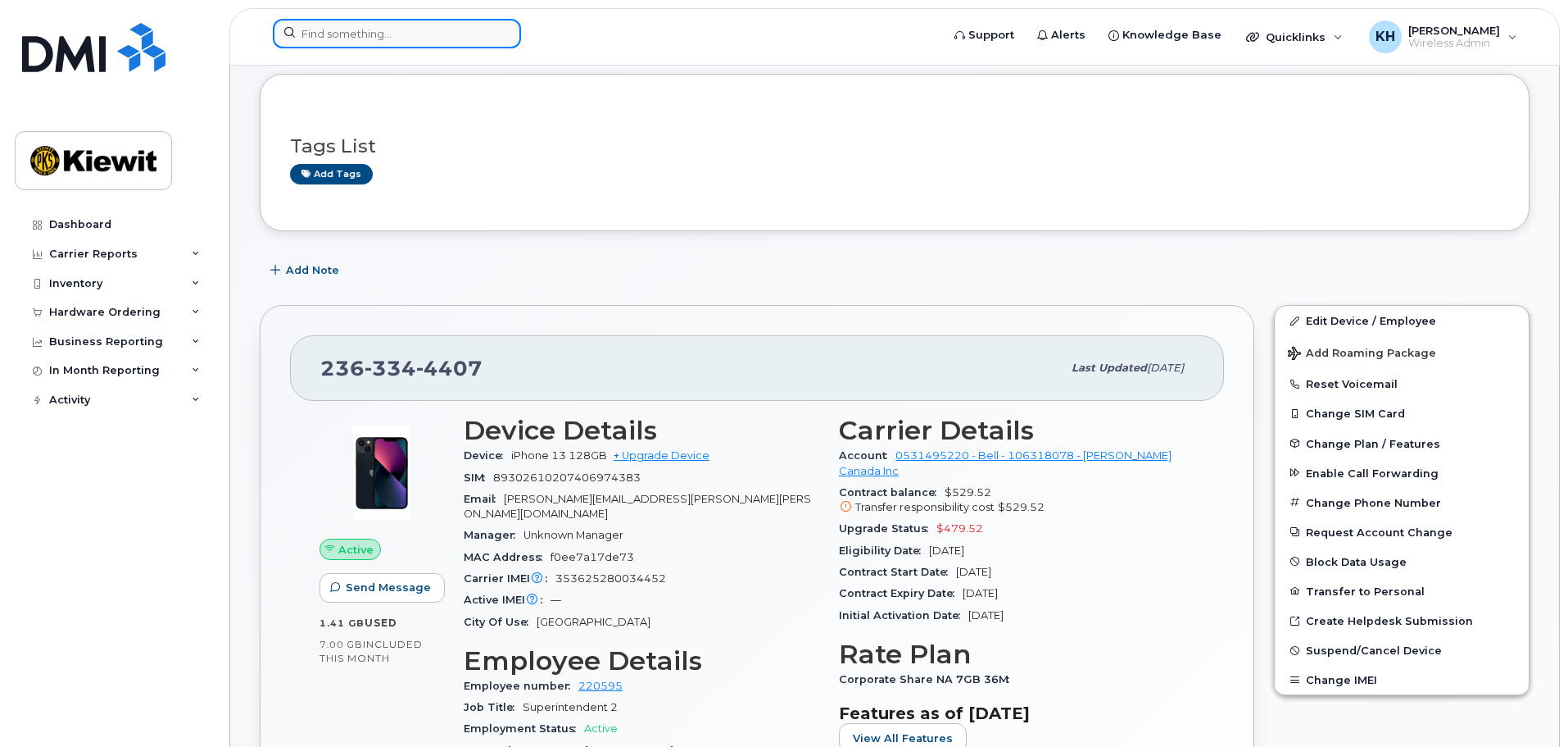
click at [414, 41] on input at bounding box center [396, 33] width 248 height 29
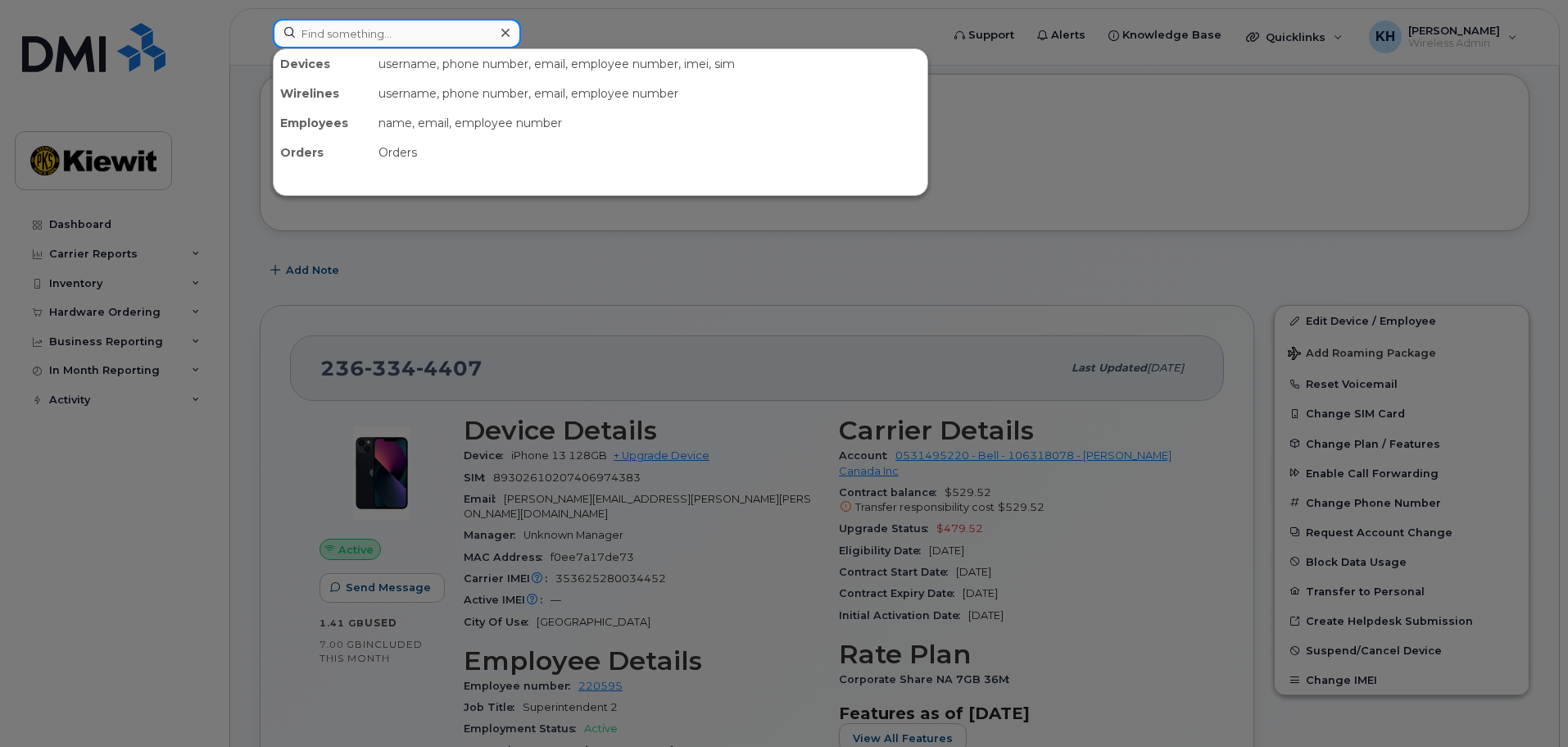
paste input "[PHONE_NUMBER]"
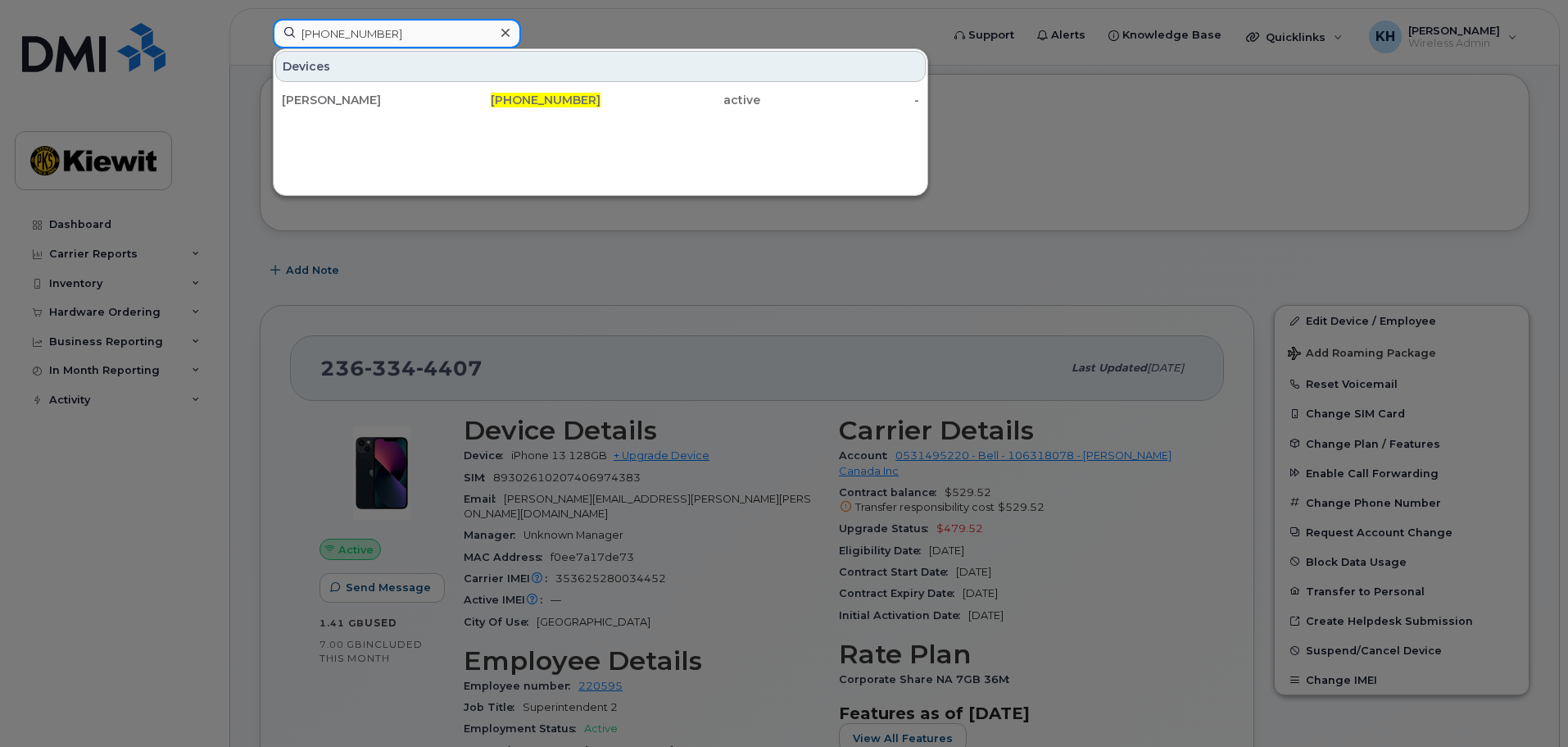
drag, startPoint x: 328, startPoint y: 26, endPoint x: 341, endPoint y: 27, distance: 13.0
click at [328, 26] on input "[PHONE_NUMBER]" at bounding box center [396, 33] width 248 height 29
drag, startPoint x: 347, startPoint y: 33, endPoint x: 237, endPoint y: 34, distance: 110.0
click at [265, 34] on div "[PHONE_NUMBER] Devices [PERSON_NAME] [PHONE_NUMBER] active -" at bounding box center [602, 36] width 683 height 36
paste input "[PHONE_NUMBER]"
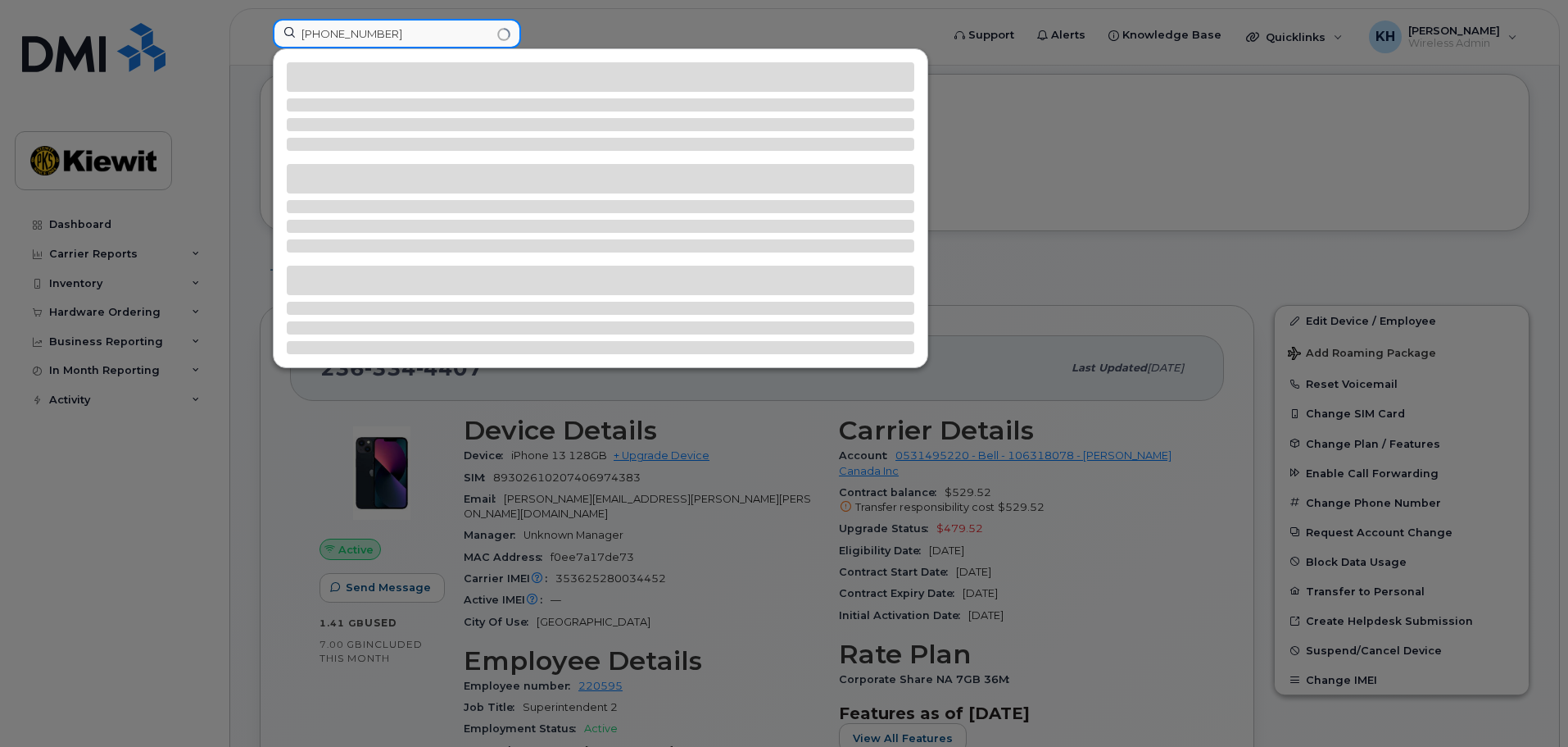
type input "[PHONE_NUMBER]"
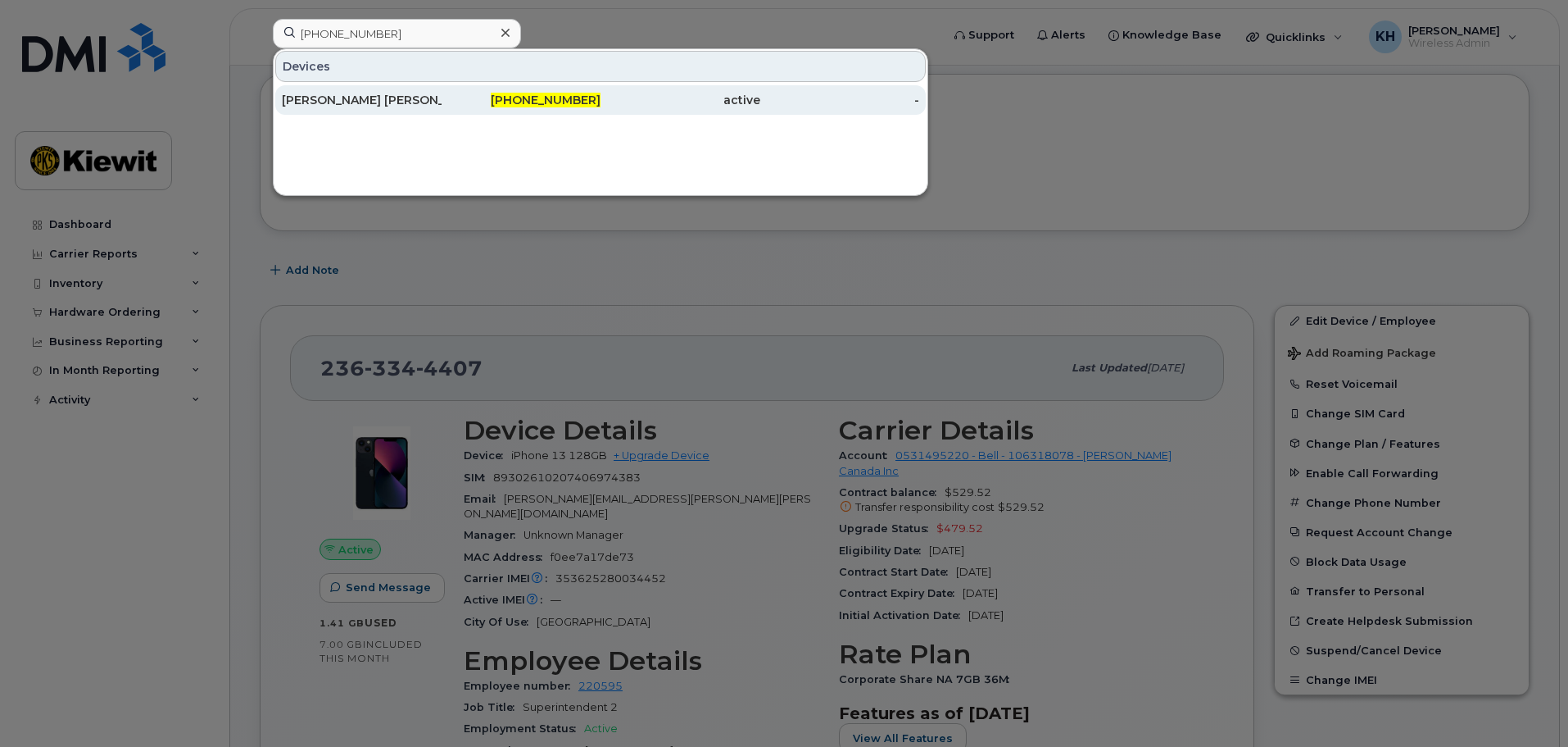
click at [391, 107] on div "[PERSON_NAME] [PERSON_NAME]" at bounding box center [362, 99] width 160 height 17
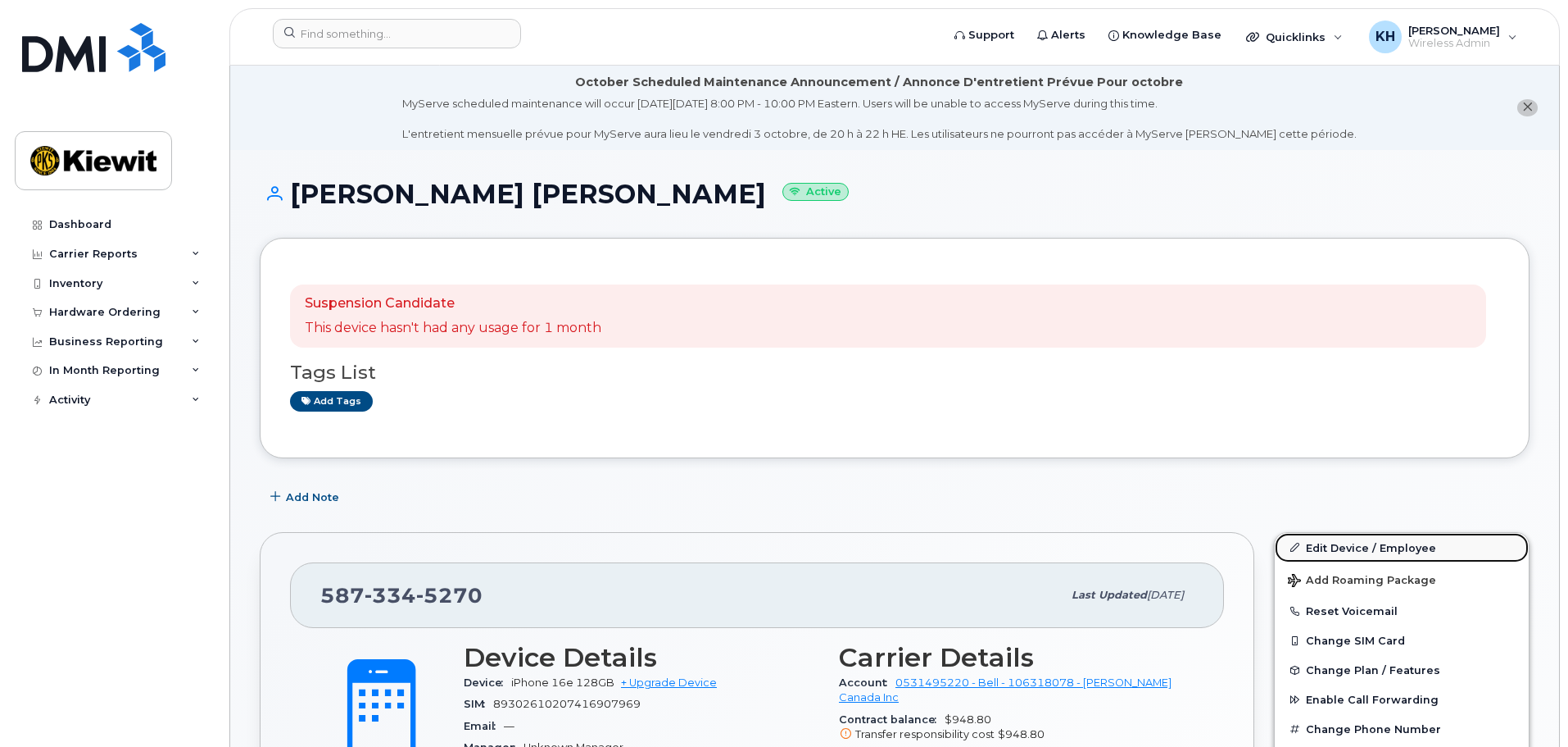
click at [1330, 540] on link "Edit Device / Employee" at bounding box center [1402, 547] width 254 height 29
click at [1330, 547] on link "Edit Device / Employee" at bounding box center [1402, 547] width 254 height 29
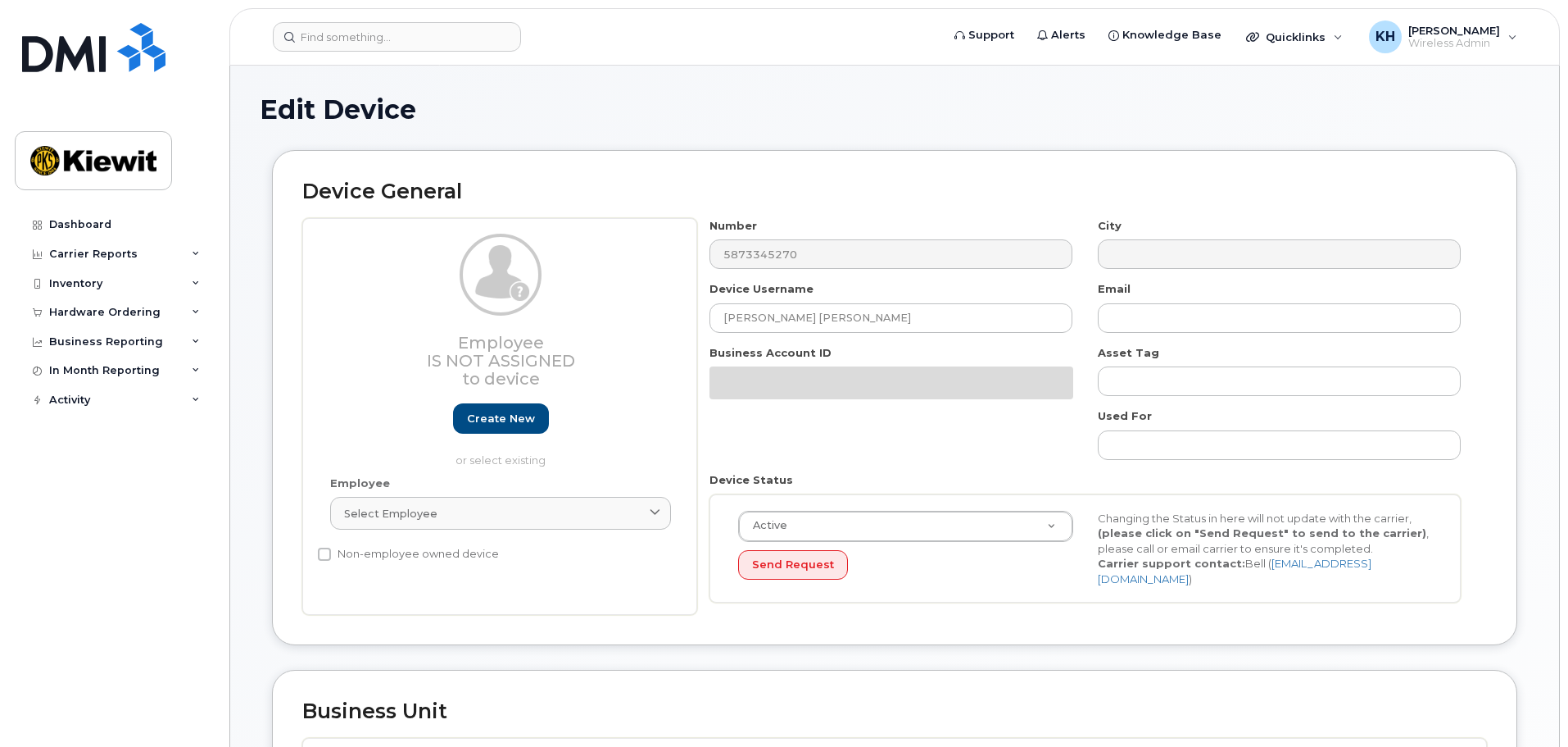
select select "14059"
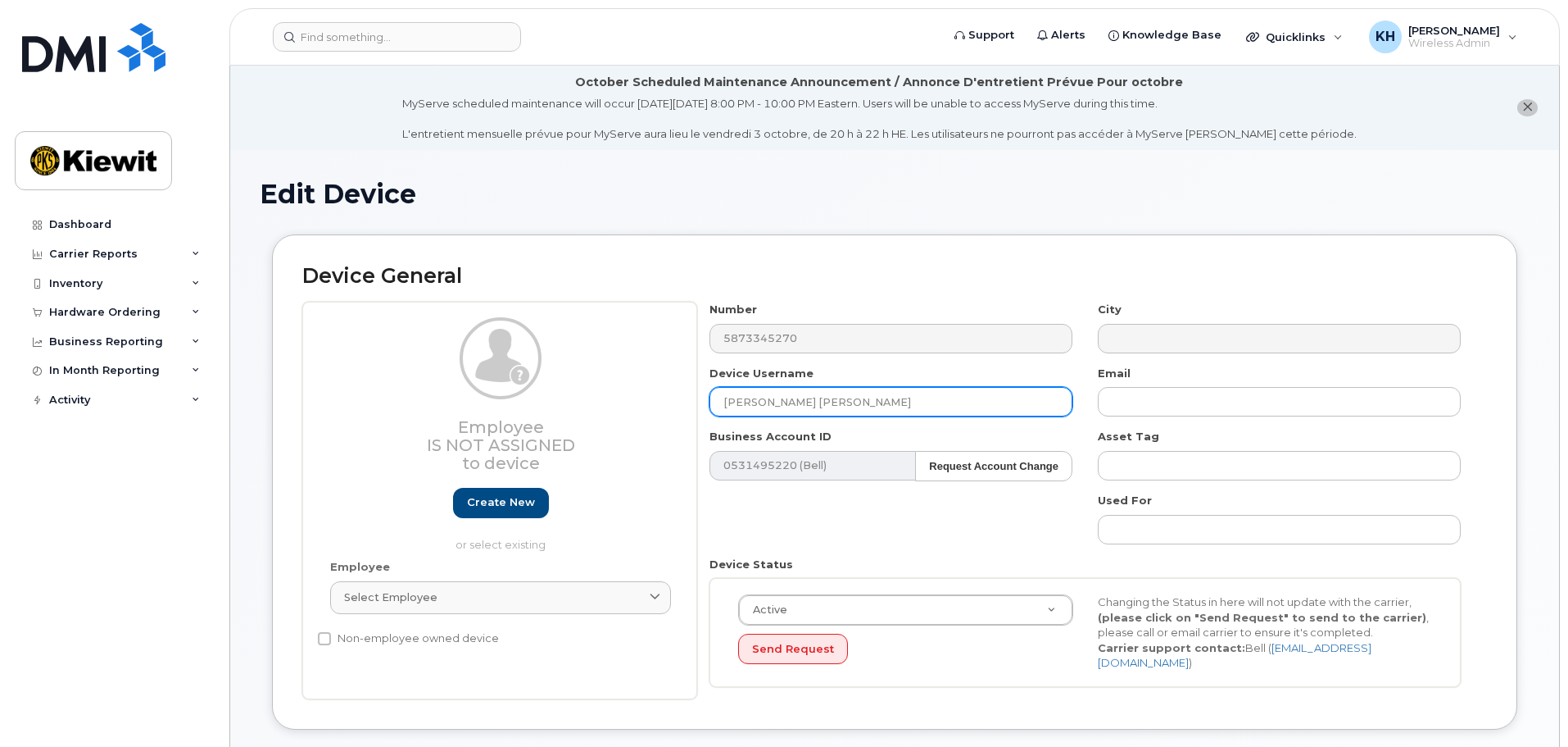
drag, startPoint x: 853, startPoint y: 400, endPoint x: 659, endPoint y: 397, distance: 194.0
click at [659, 397] on div "Employee Is not assigned to device Create new or select existing Employee Selec…" at bounding box center [894, 501] width 1185 height 397
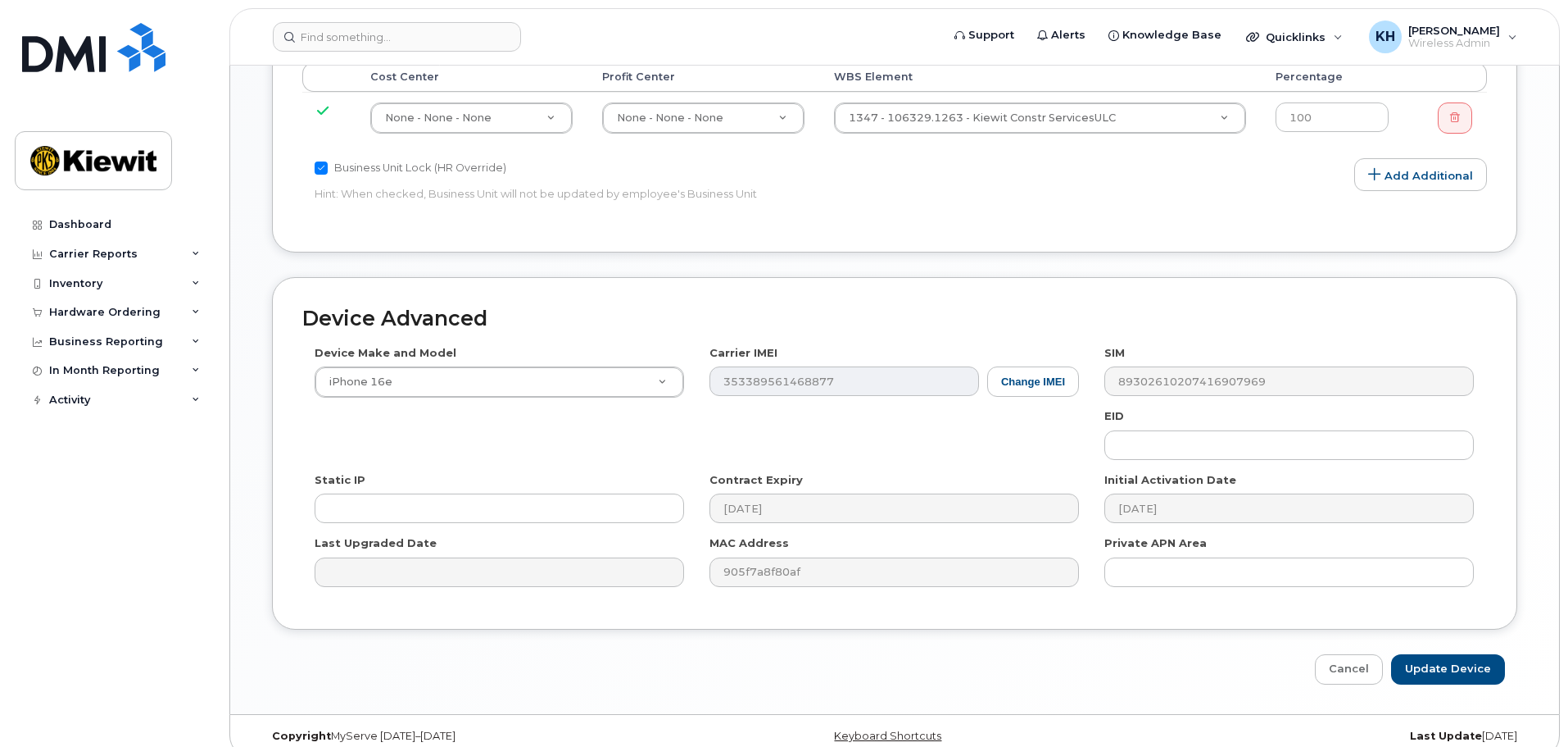
scroll to position [941, 0]
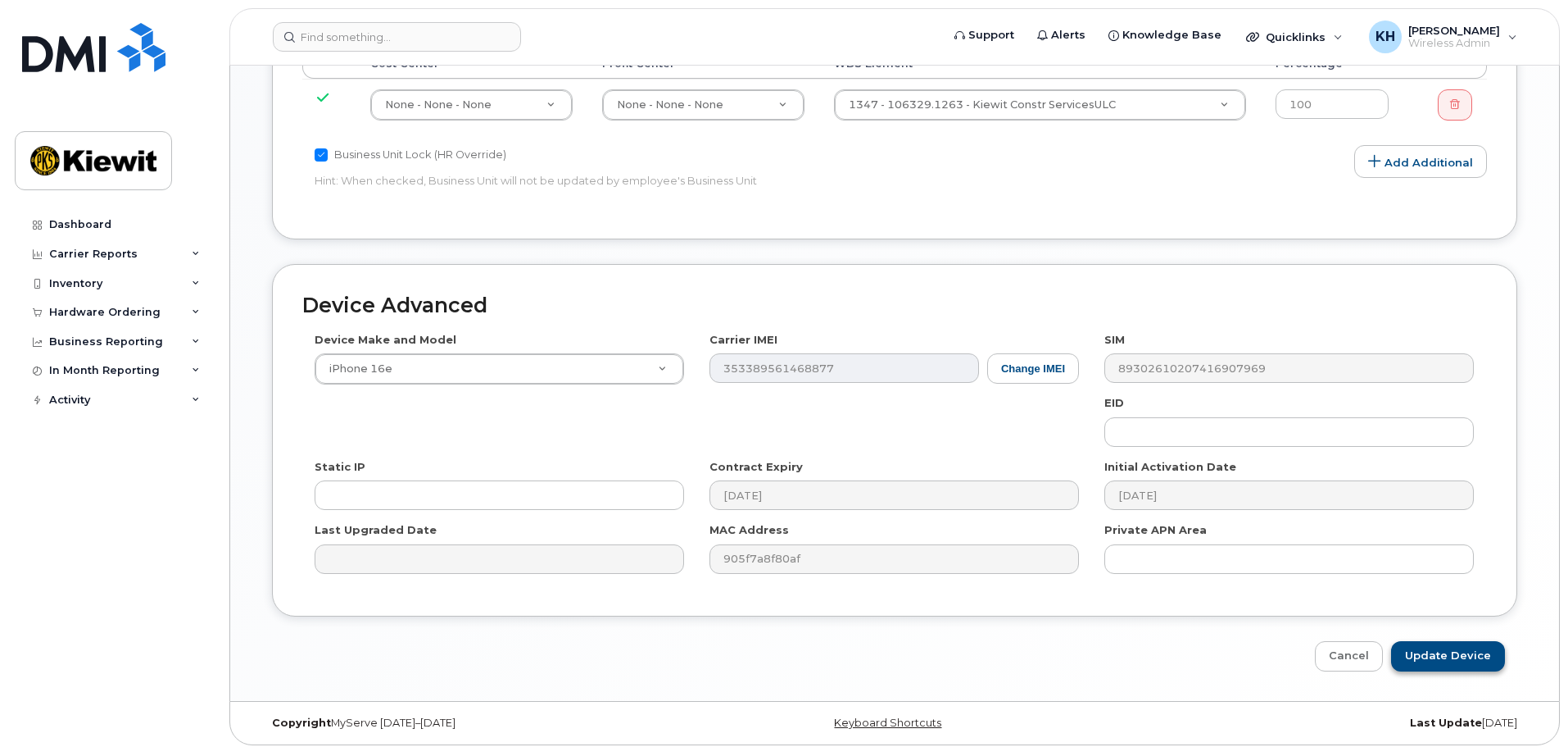
type input "Hailey Fehr"
click at [1465, 663] on input "Update Device" at bounding box center [1447, 655] width 114 height 30
type input "Saving..."
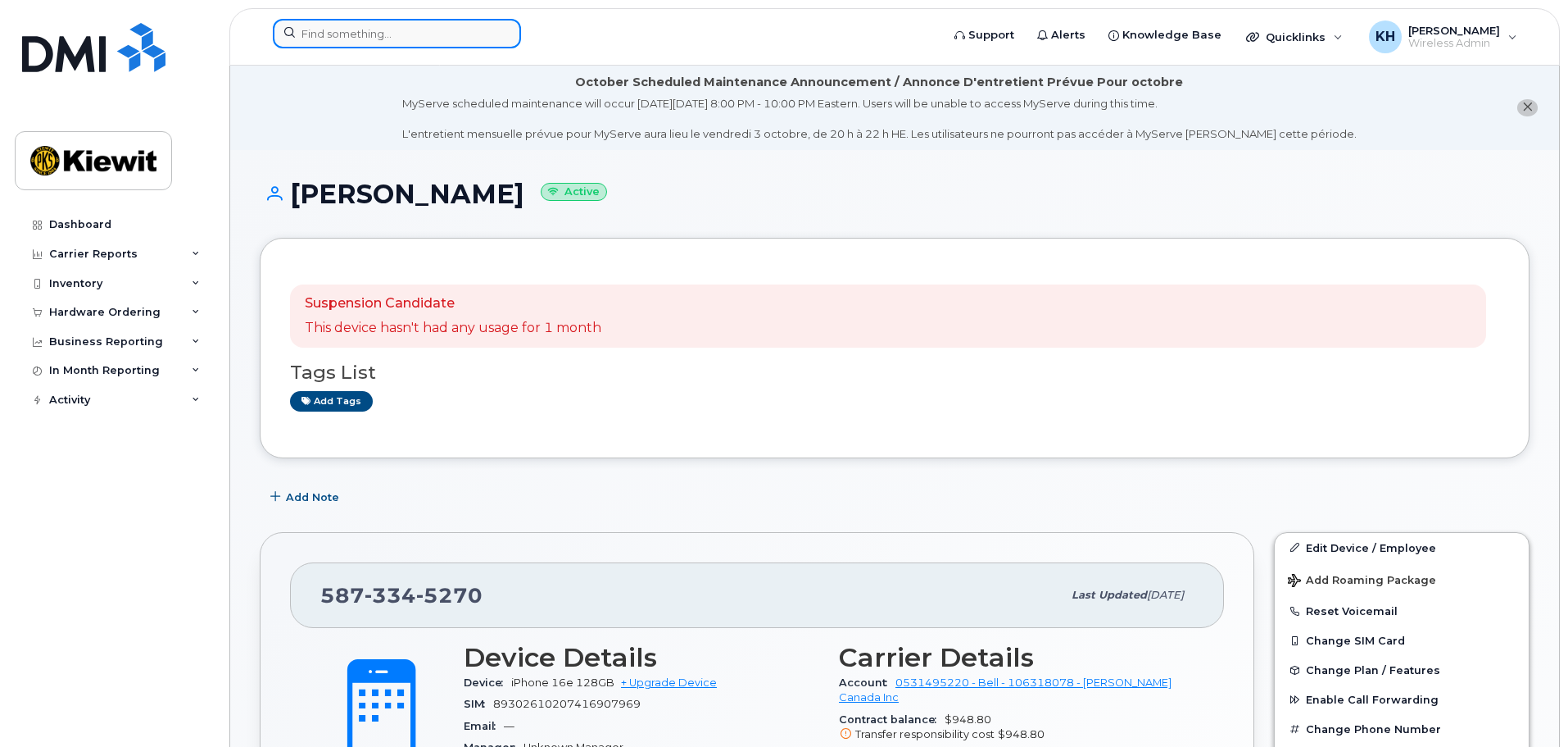
click at [351, 29] on input at bounding box center [396, 33] width 248 height 29
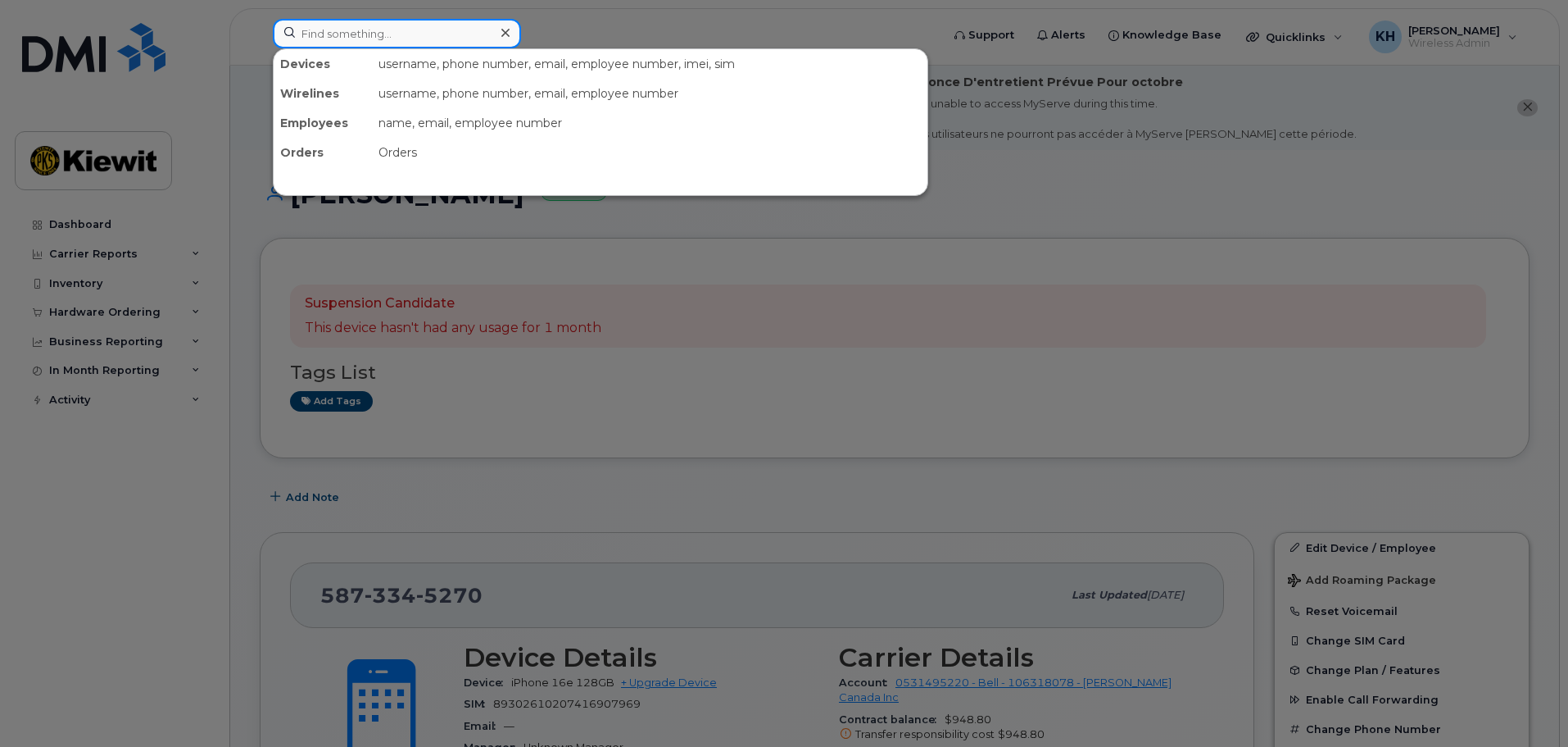
paste input "587-338-9282"
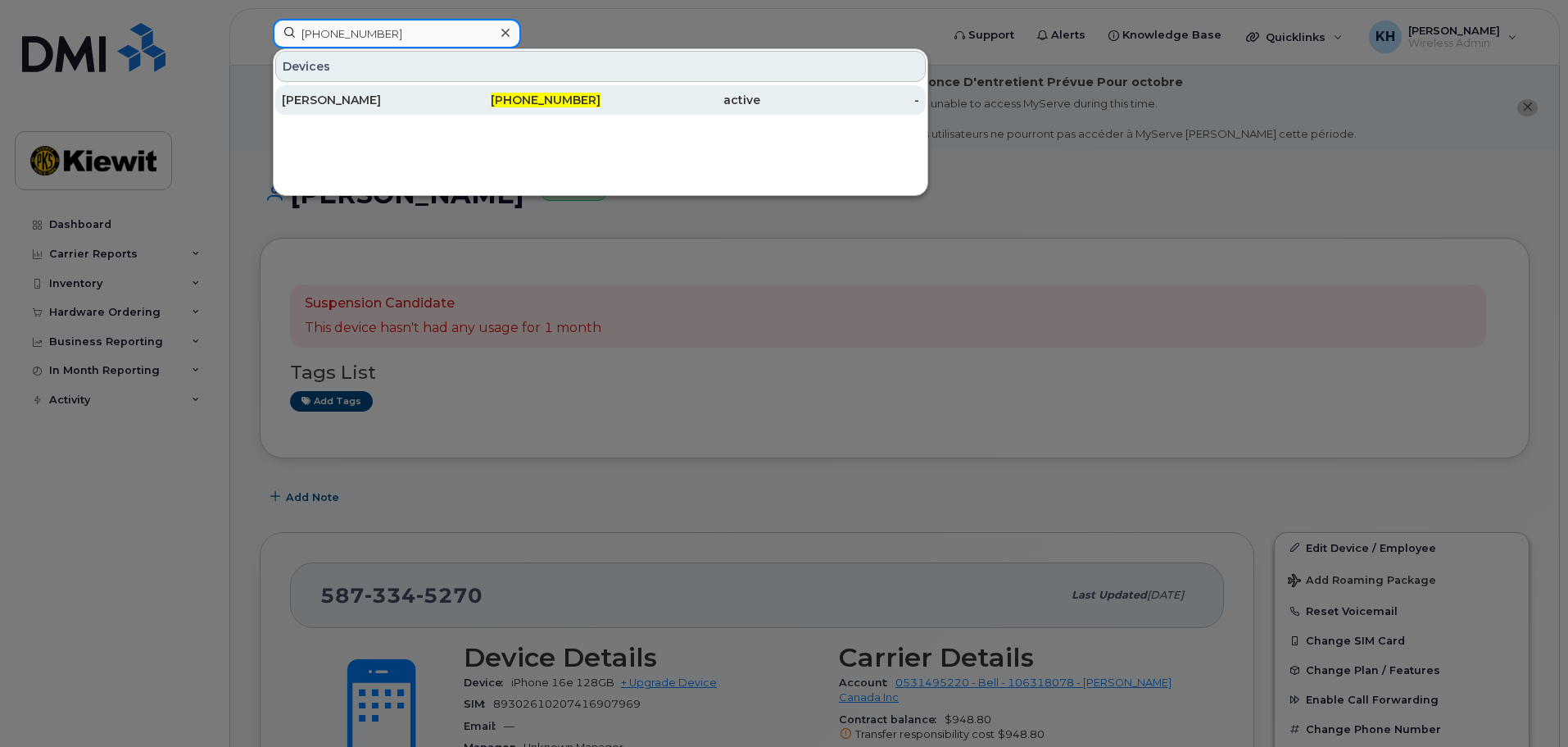
type input "587-338-9282"
click at [418, 107] on div "[PERSON_NAME]" at bounding box center [362, 99] width 160 height 17
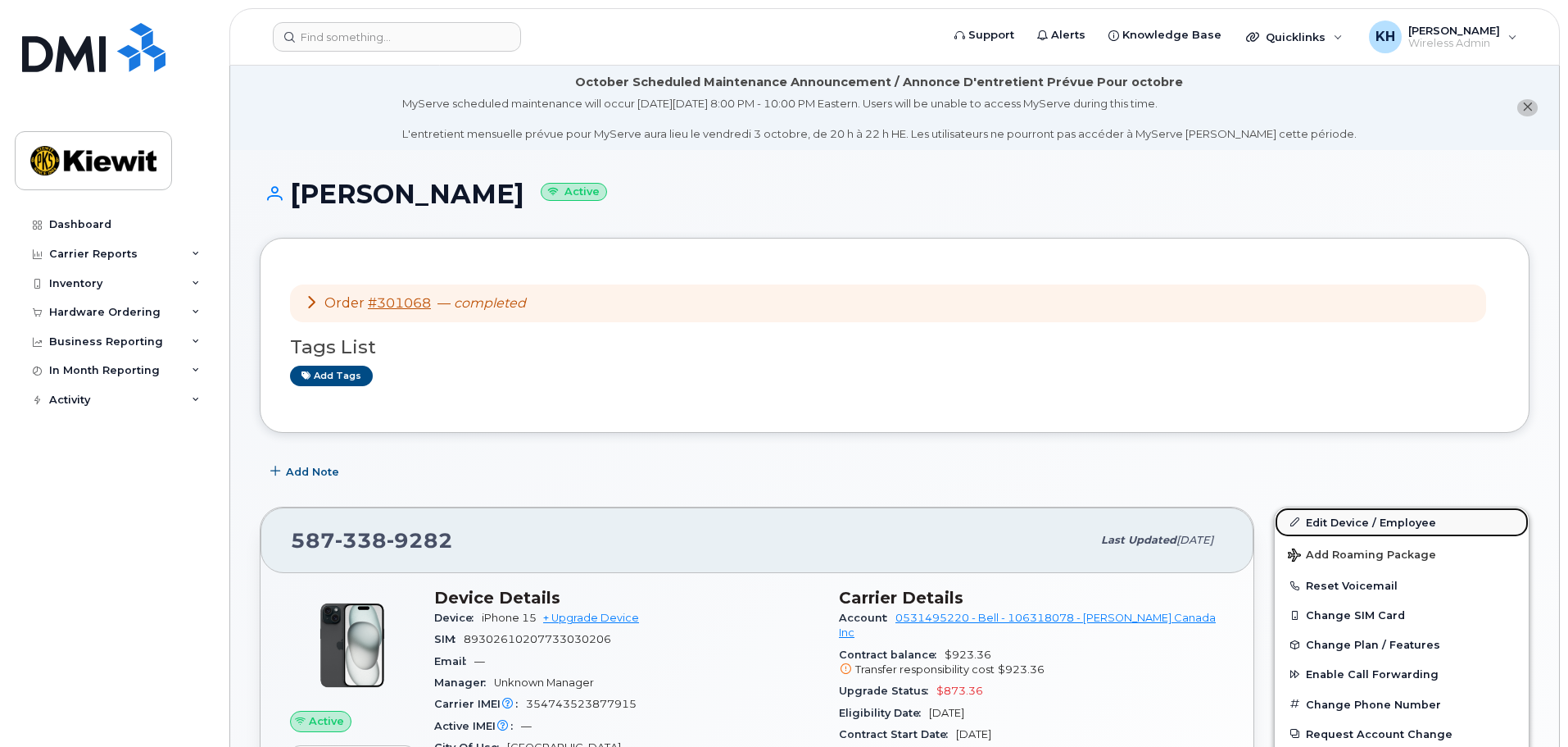
click at [1390, 518] on link "Edit Device / Employee" at bounding box center [1402, 522] width 254 height 29
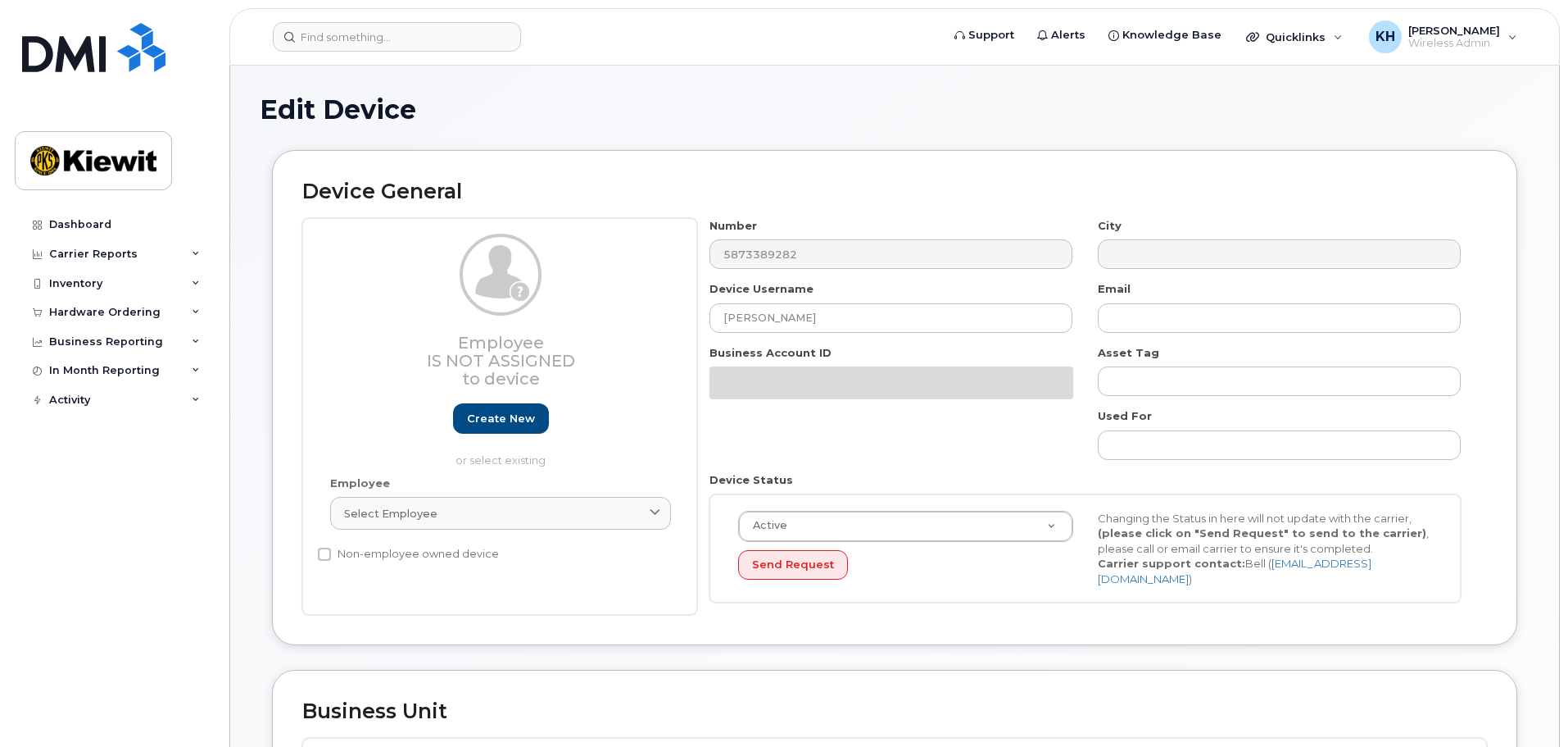
select select "14059"
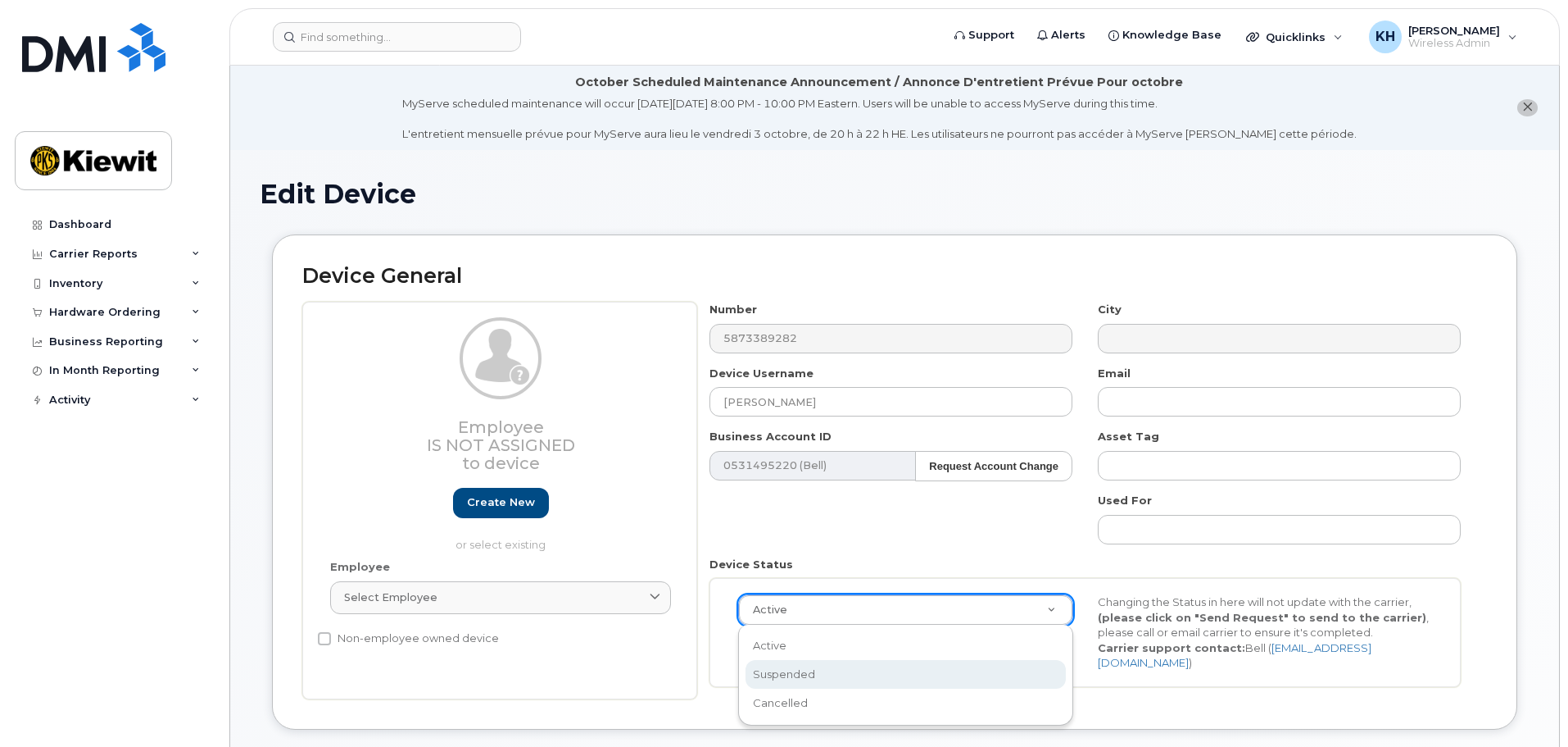
select select "suspended"
click at [794, 654] on button "Send Request" at bounding box center [792, 649] width 110 height 30
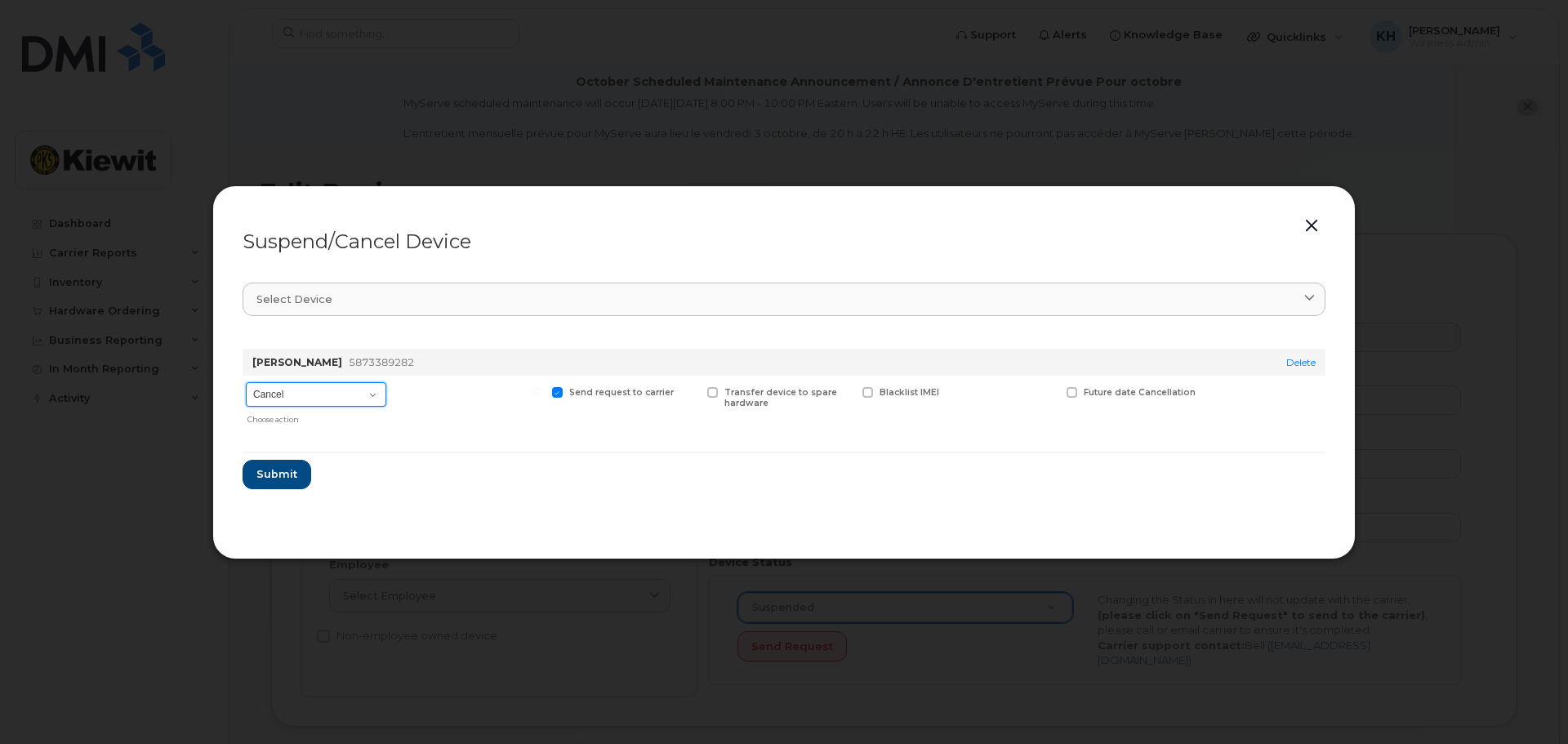
drag, startPoint x: 347, startPoint y: 395, endPoint x: 339, endPoint y: 404, distance: 12.0
click at [347, 395] on select "Cancel Suspend - Extend Suspension Suspend - Reduced Rate Suspend - Full Rate S…" at bounding box center [315, 394] width 141 height 24
select select "[object Object]"
click at [245, 382] on select "Cancel Suspend - Extend Suspension Suspend - Reduced Rate Suspend - Full Rate S…" at bounding box center [315, 394] width 141 height 24
click at [277, 472] on span "Submit" at bounding box center [276, 474] width 41 height 16
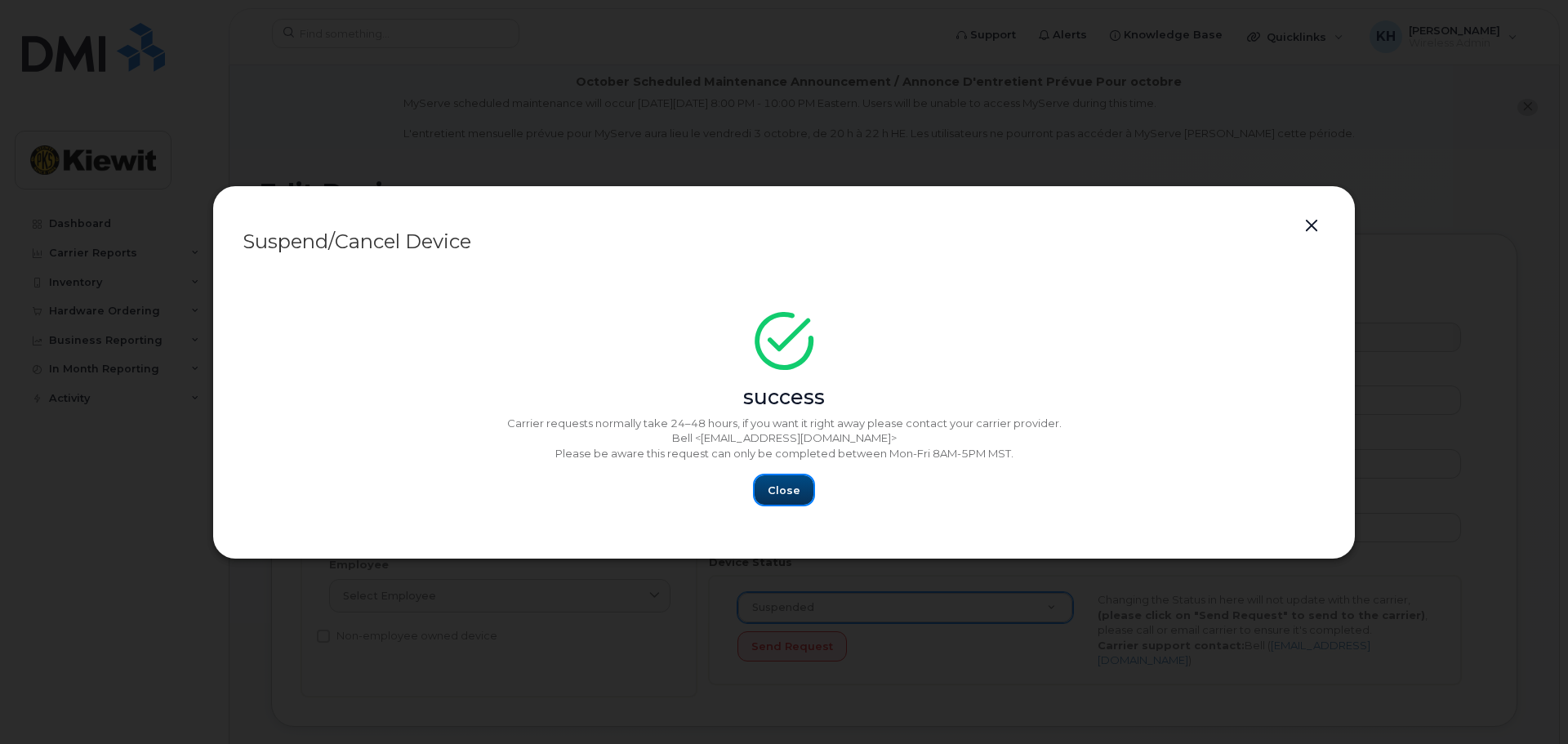
click at [771, 493] on span "Close" at bounding box center [784, 491] width 33 height 16
click at [780, 485] on span "Close" at bounding box center [784, 491] width 33 height 16
click at [800, 490] on button "Close" at bounding box center [784, 490] width 59 height 29
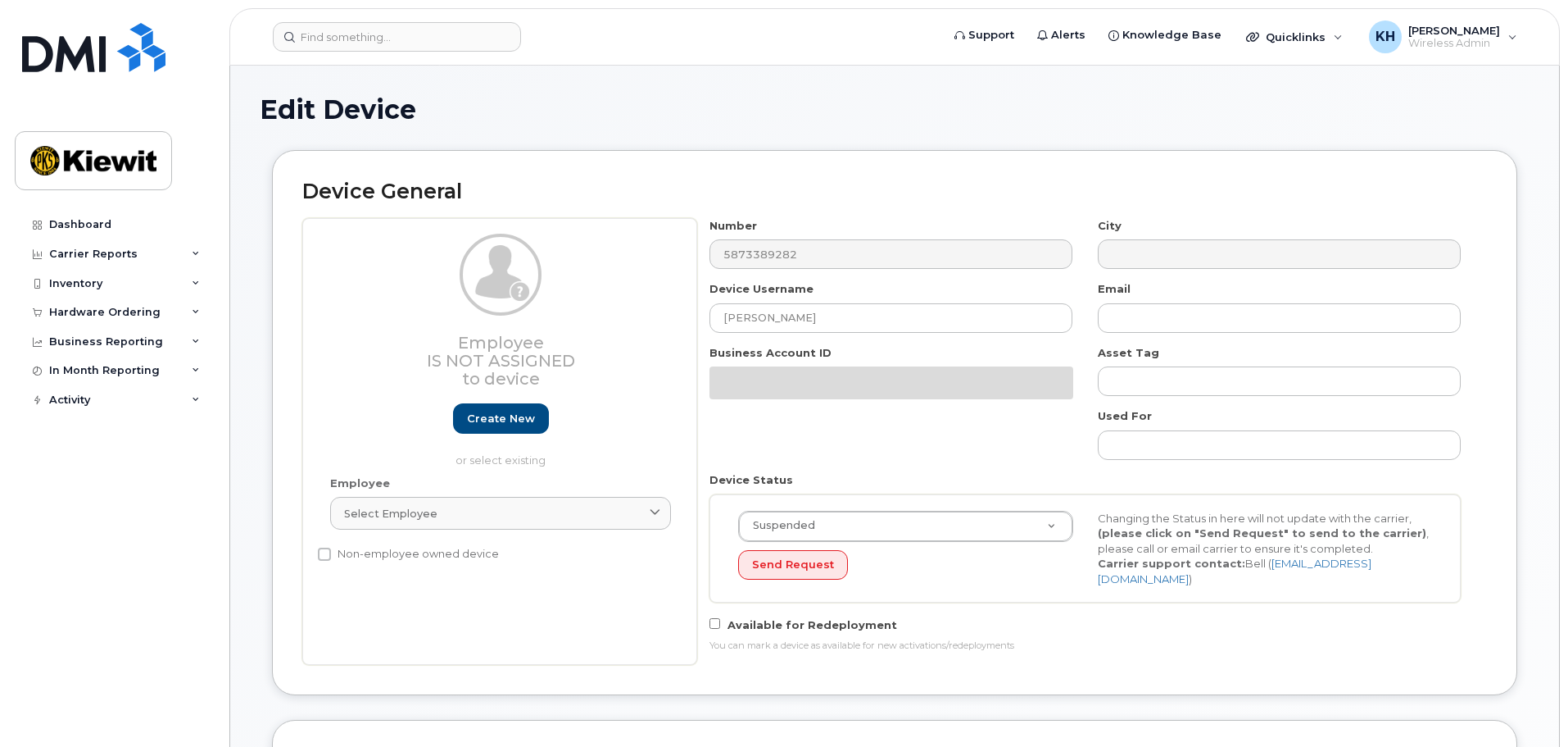
select select "14059"
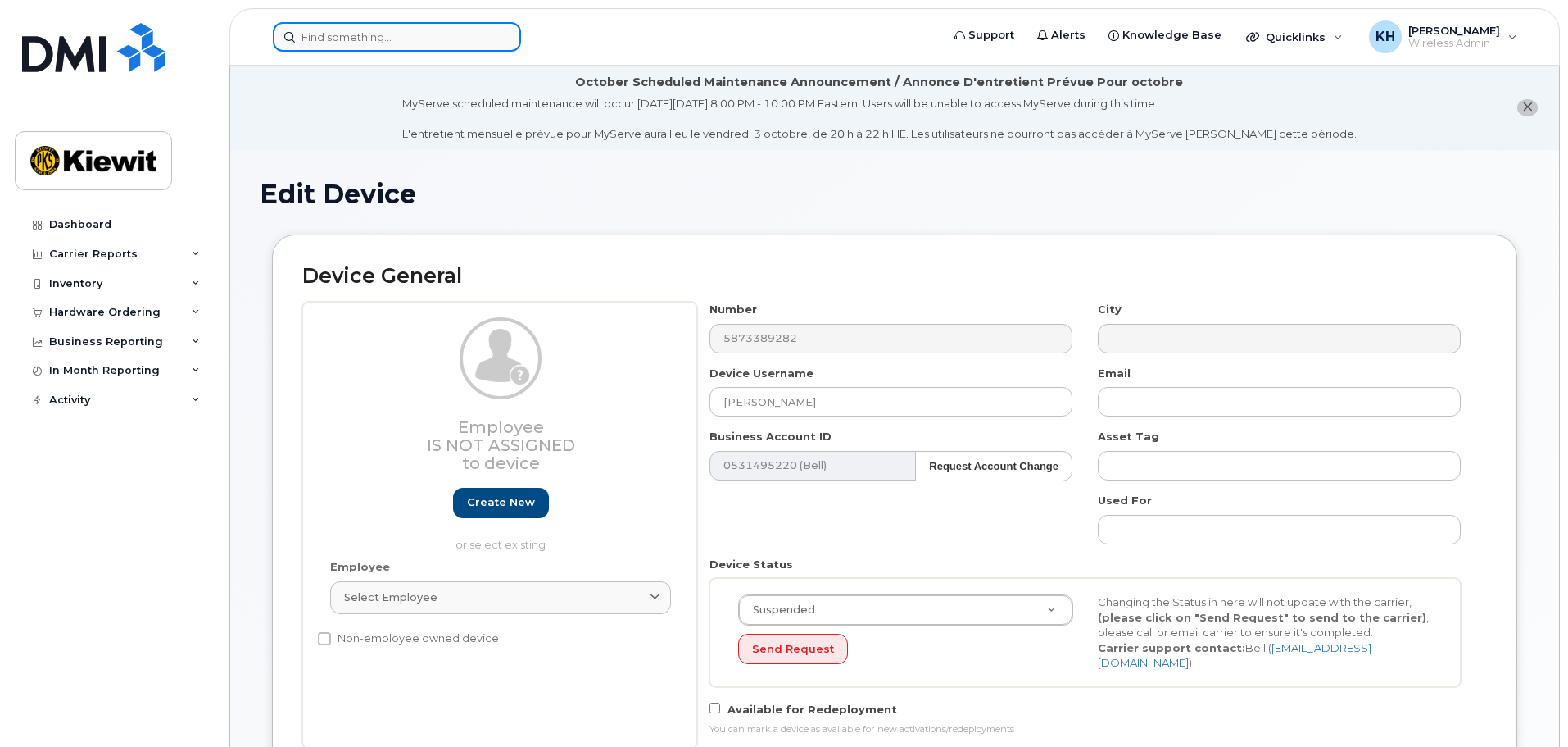
click at [414, 40] on input at bounding box center [396, 37] width 248 height 29
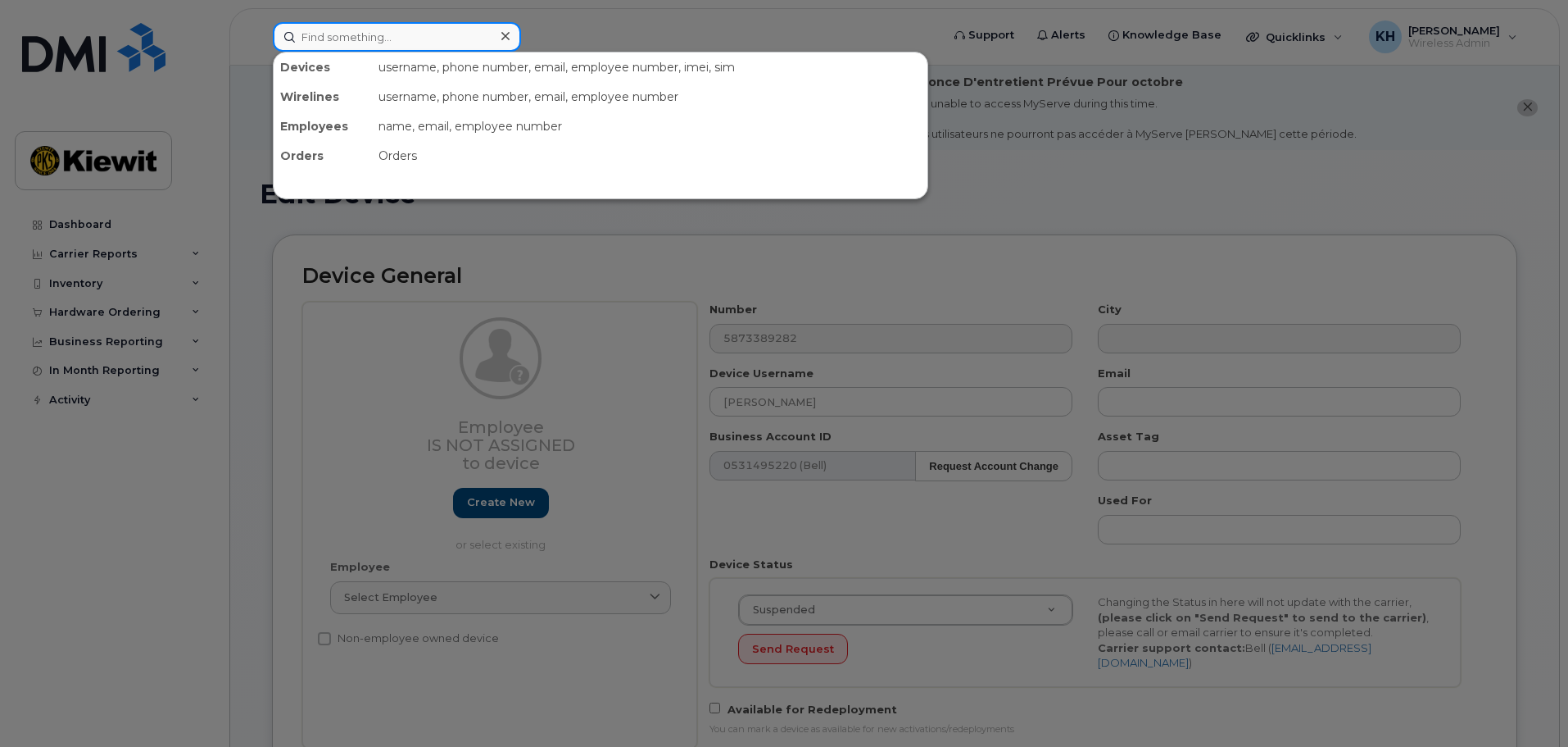
paste input "[PHONE_NUMBER]"
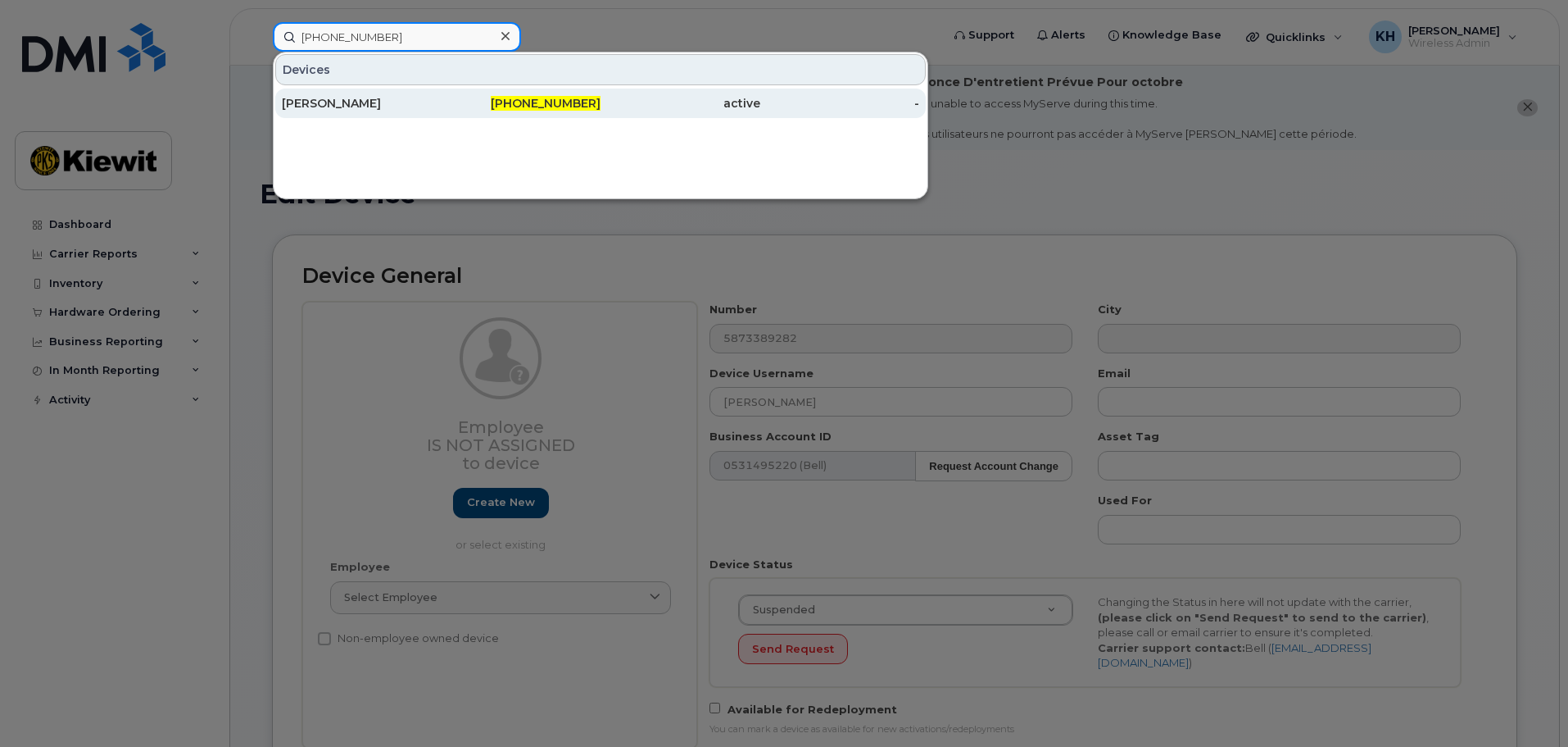
type input "[PHONE_NUMBER]"
click at [345, 106] on div "[PERSON_NAME]" at bounding box center [362, 103] width 160 height 17
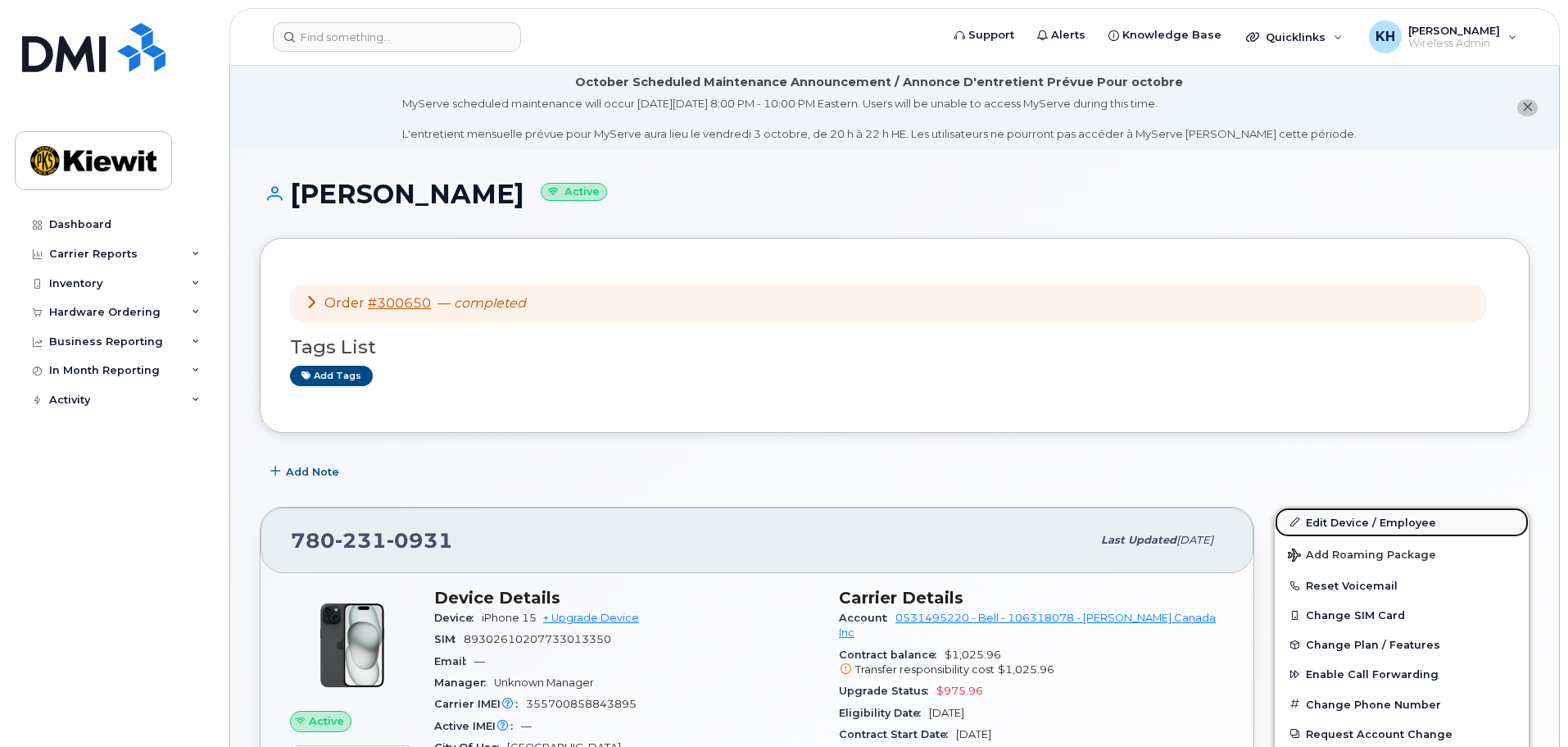
click at [1343, 523] on link "Edit Device / Employee" at bounding box center [1402, 522] width 254 height 29
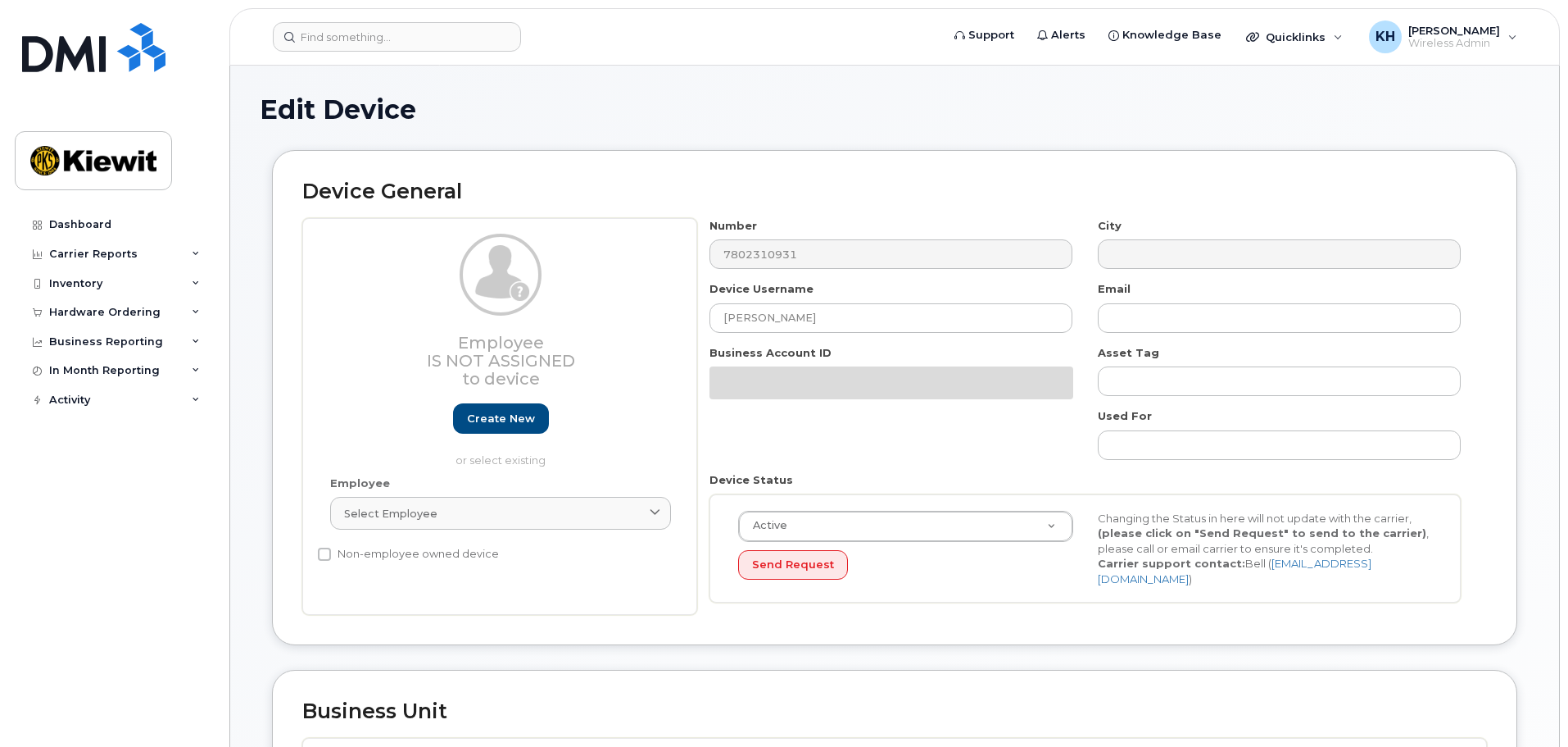
select select "14059"
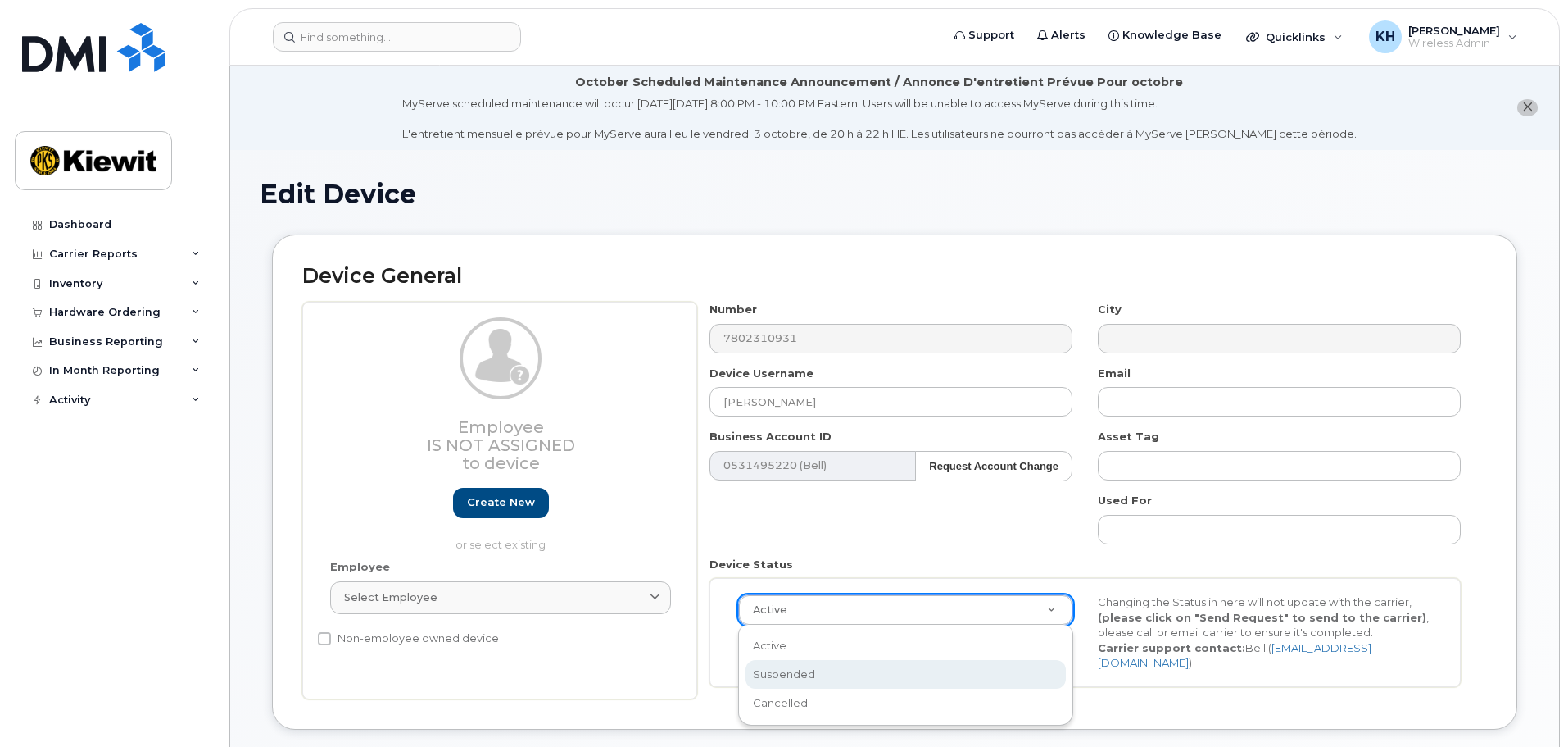
select select "suspended"
click at [703, 661] on div "Device Status Suspended Active Suspended Cancelled Send Request Changing the St…" at bounding box center [1085, 622] width 777 height 131
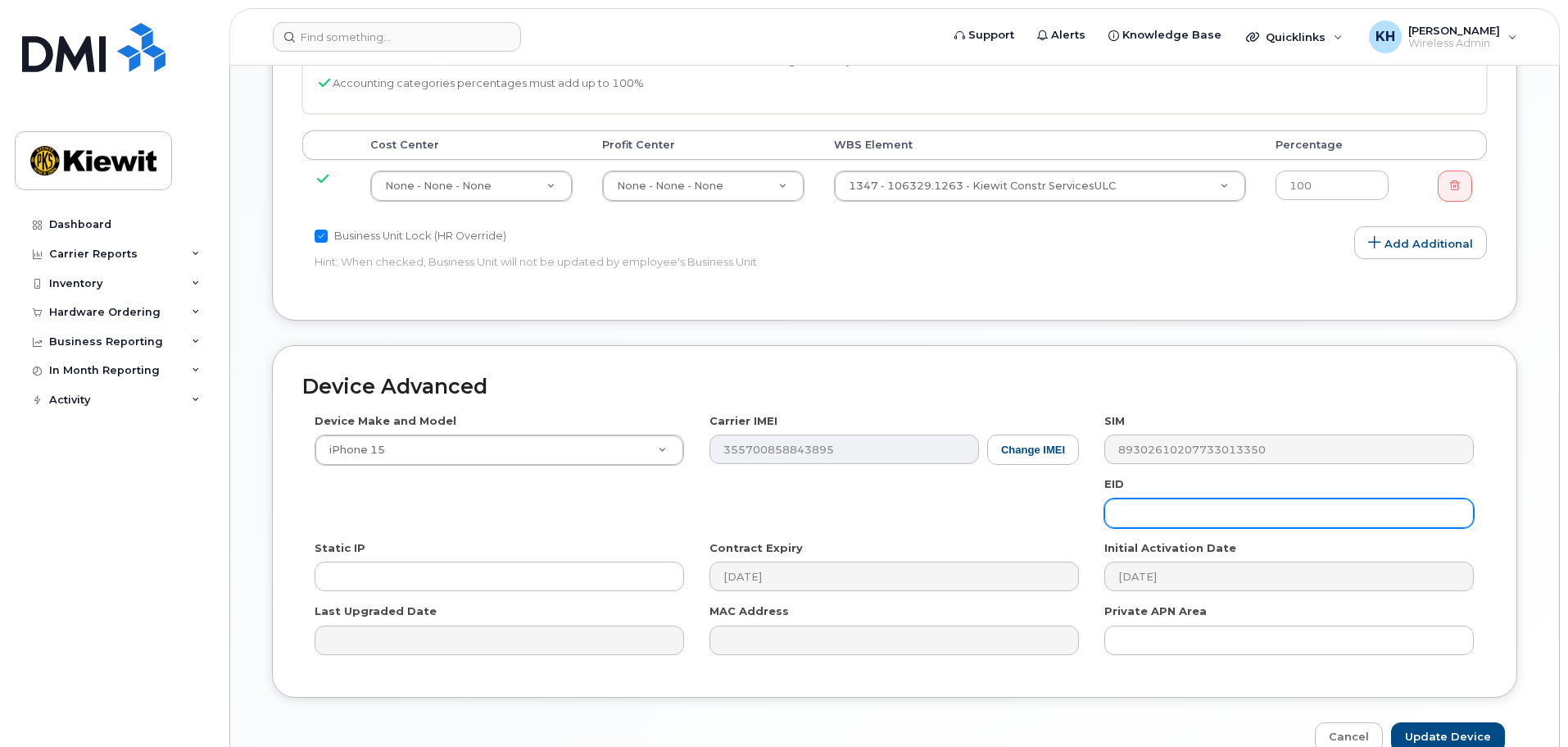
scroll to position [941, 0]
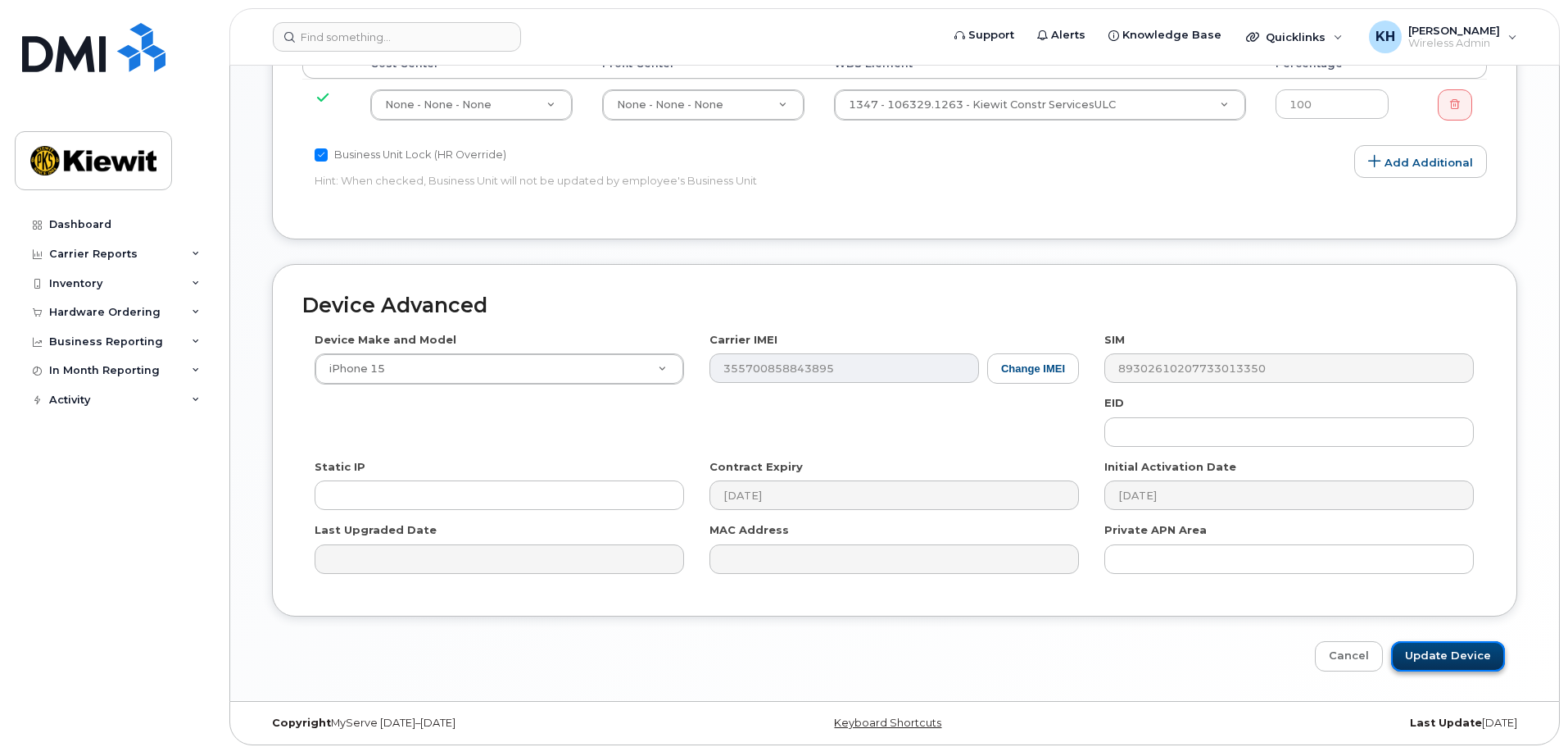
click at [1446, 650] on input "Update Device" at bounding box center [1447, 655] width 114 height 30
type input "Saving..."
